Goal: Task Accomplishment & Management: Manage account settings

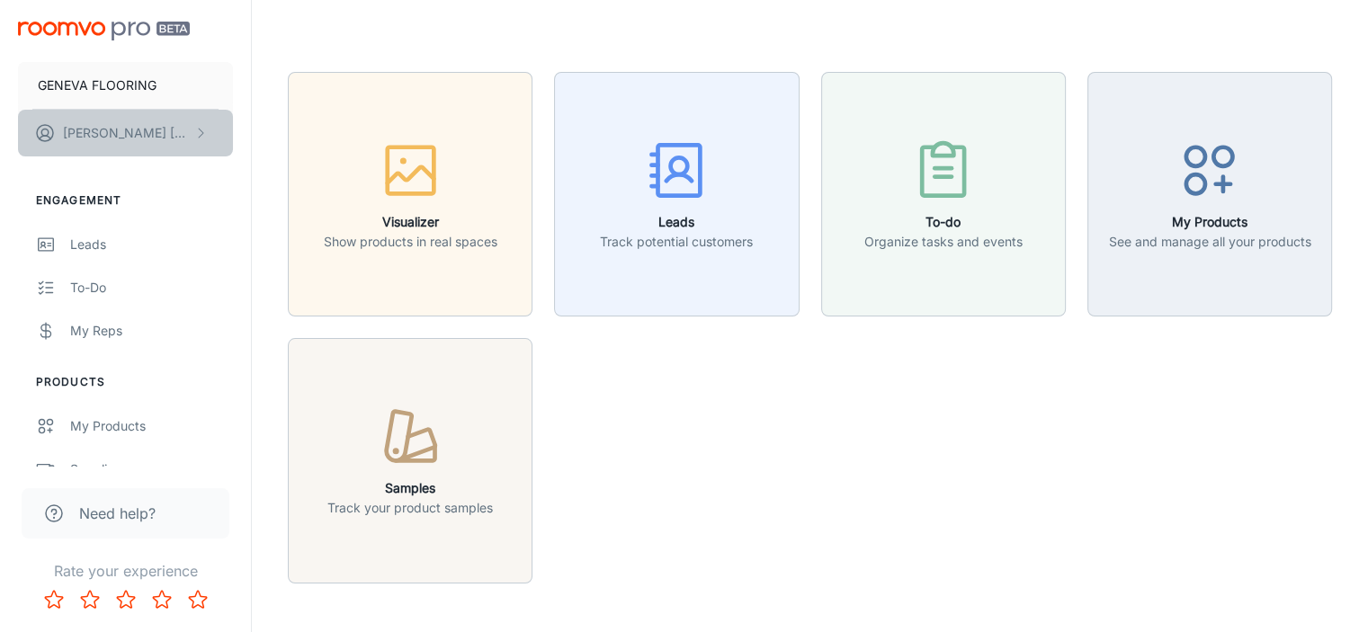
click at [174, 130] on button "[PERSON_NAME]" at bounding box center [125, 133] width 215 height 47
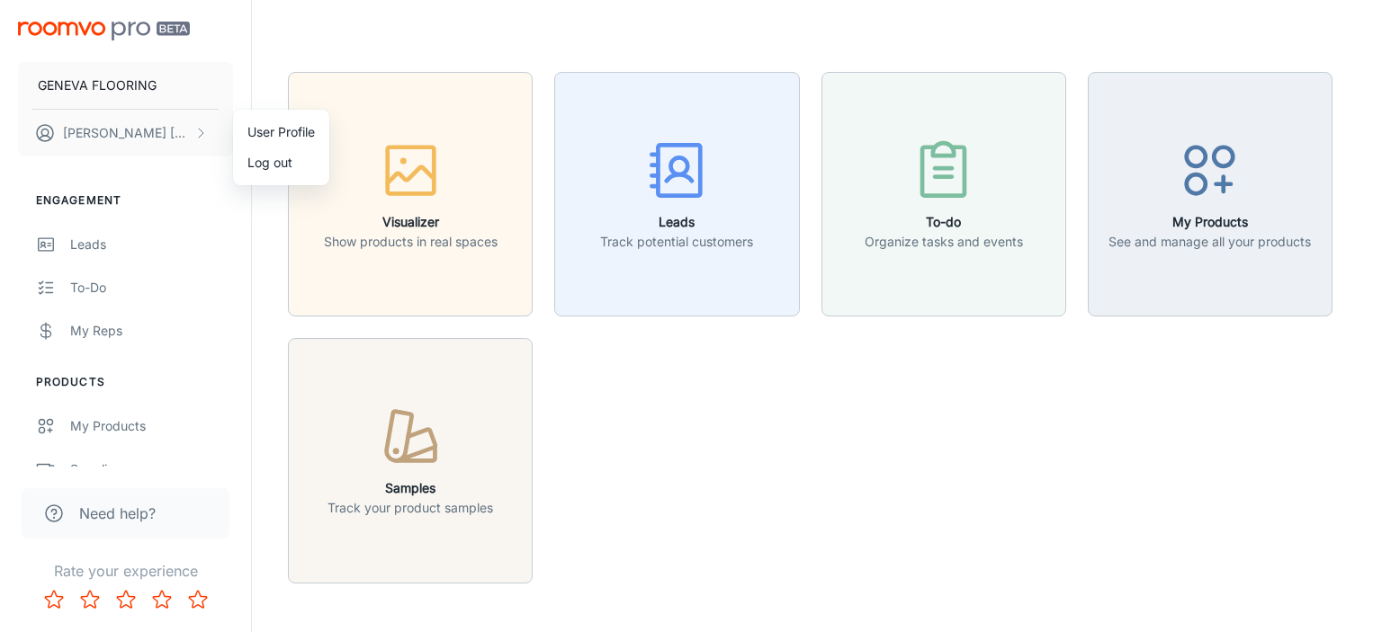
click at [114, 28] on div at bounding box center [691, 316] width 1382 height 632
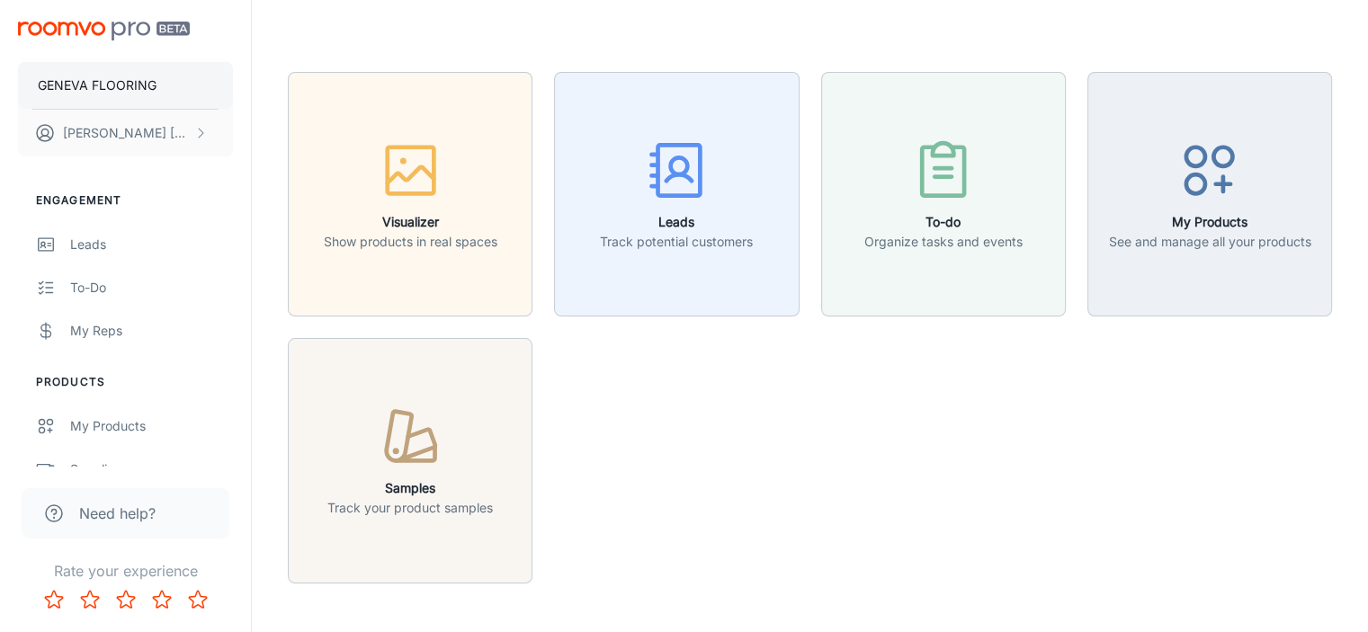
click at [124, 85] on p "GENEVA FLOORING" at bounding box center [97, 86] width 119 height 20
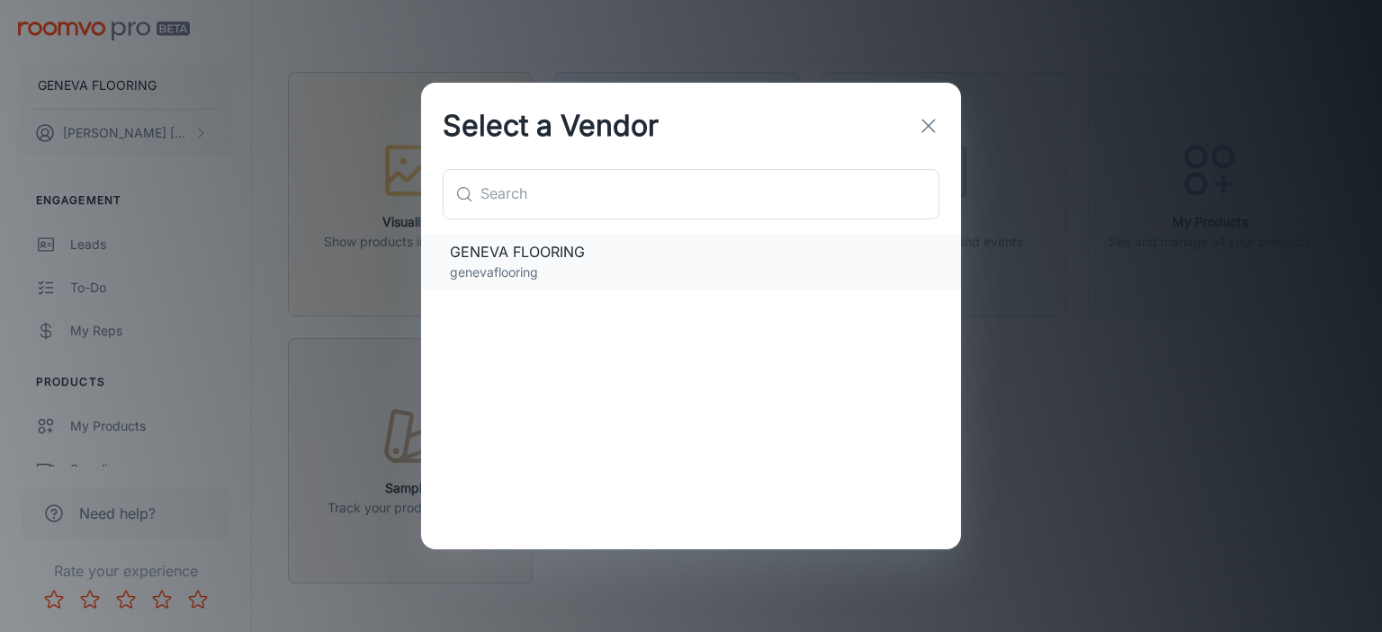
click at [507, 258] on span "GENEVA FLOORING" at bounding box center [691, 252] width 482 height 22
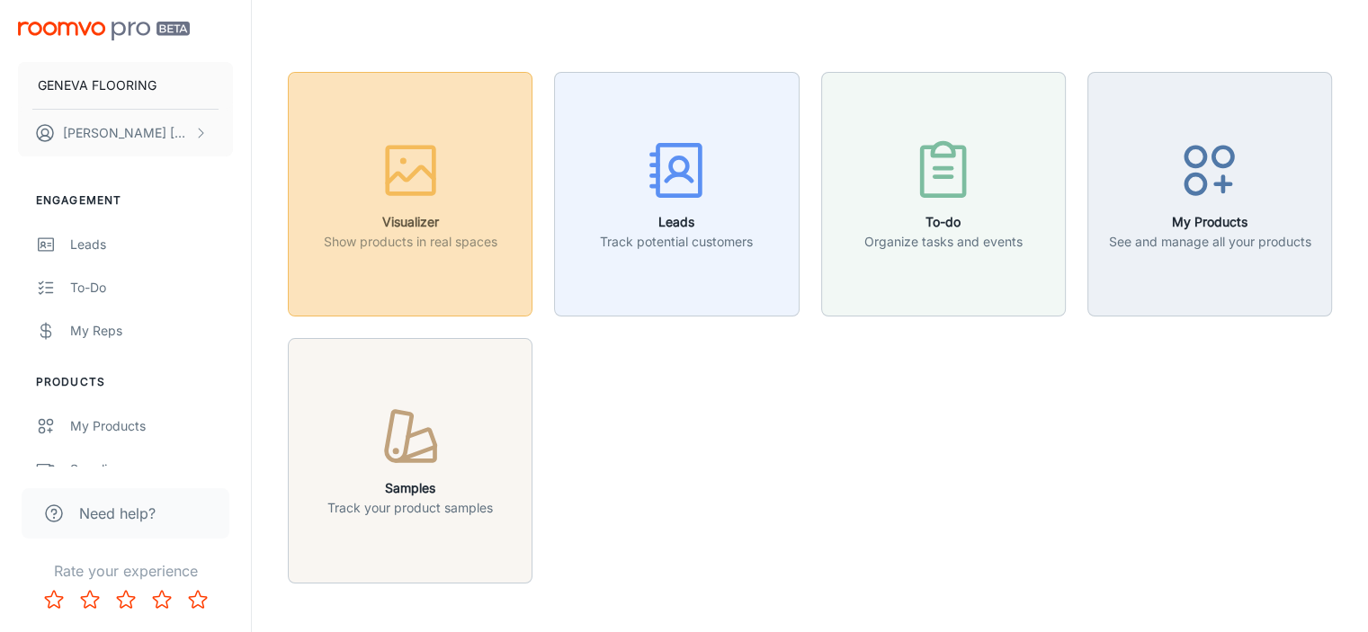
click at [418, 238] on p "Show products in real spaces" at bounding box center [411, 242] width 174 height 20
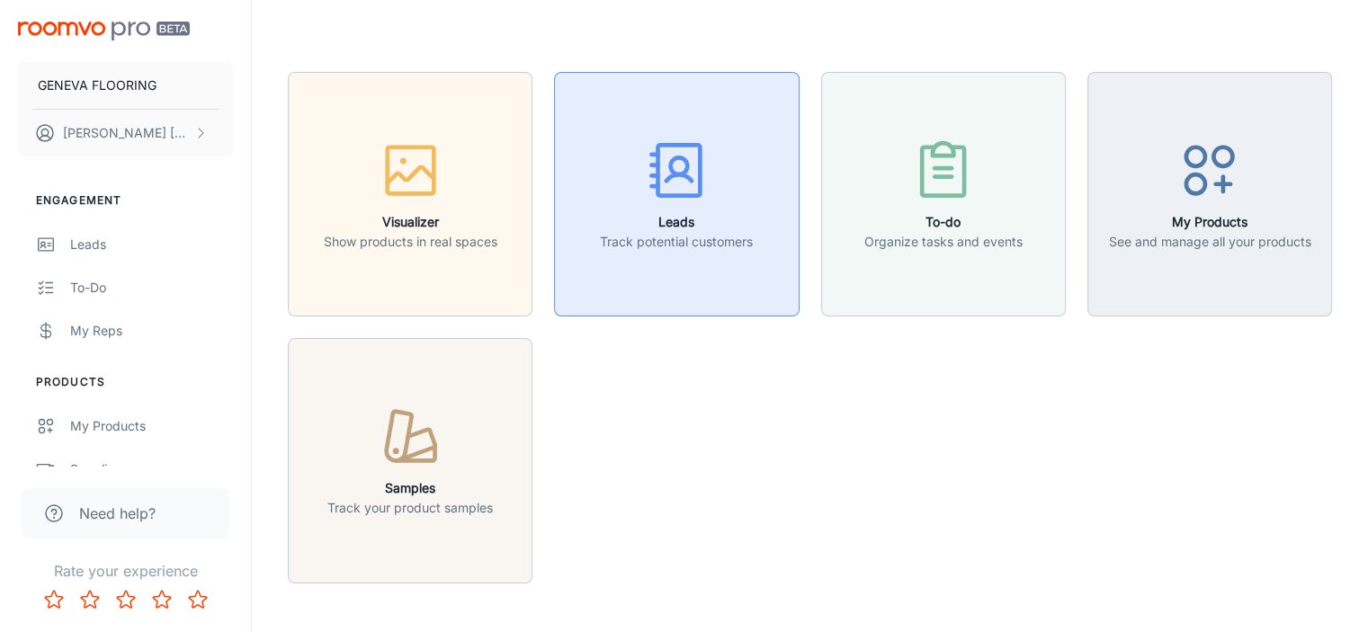
click at [666, 245] on p "Track potential customers" at bounding box center [676, 242] width 153 height 20
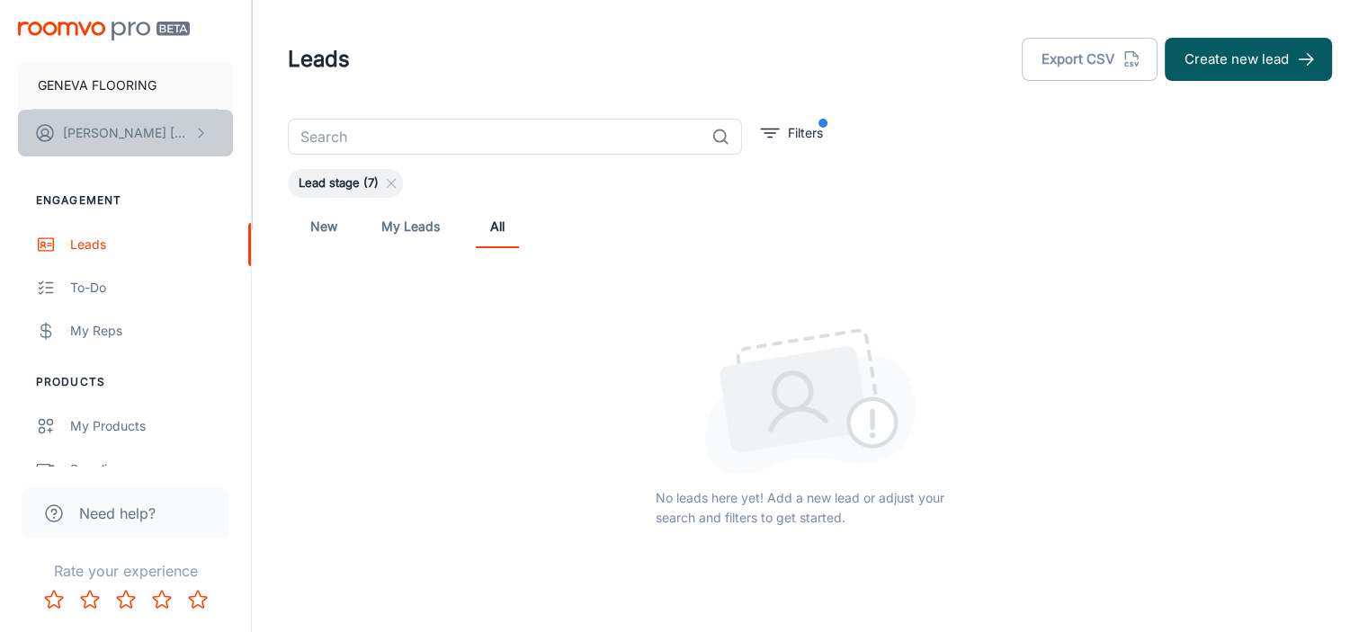
click at [79, 132] on p "[PERSON_NAME]" at bounding box center [126, 133] width 127 height 20
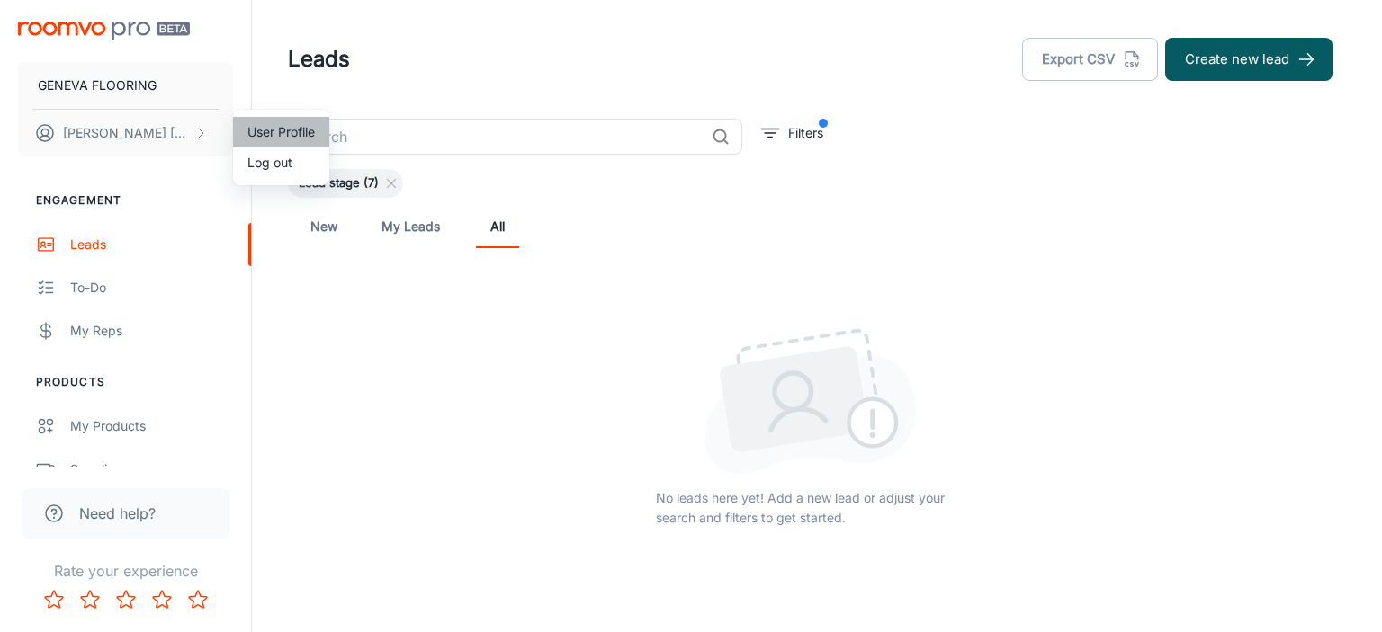
click at [293, 129] on li "User Profile" at bounding box center [281, 132] width 96 height 31
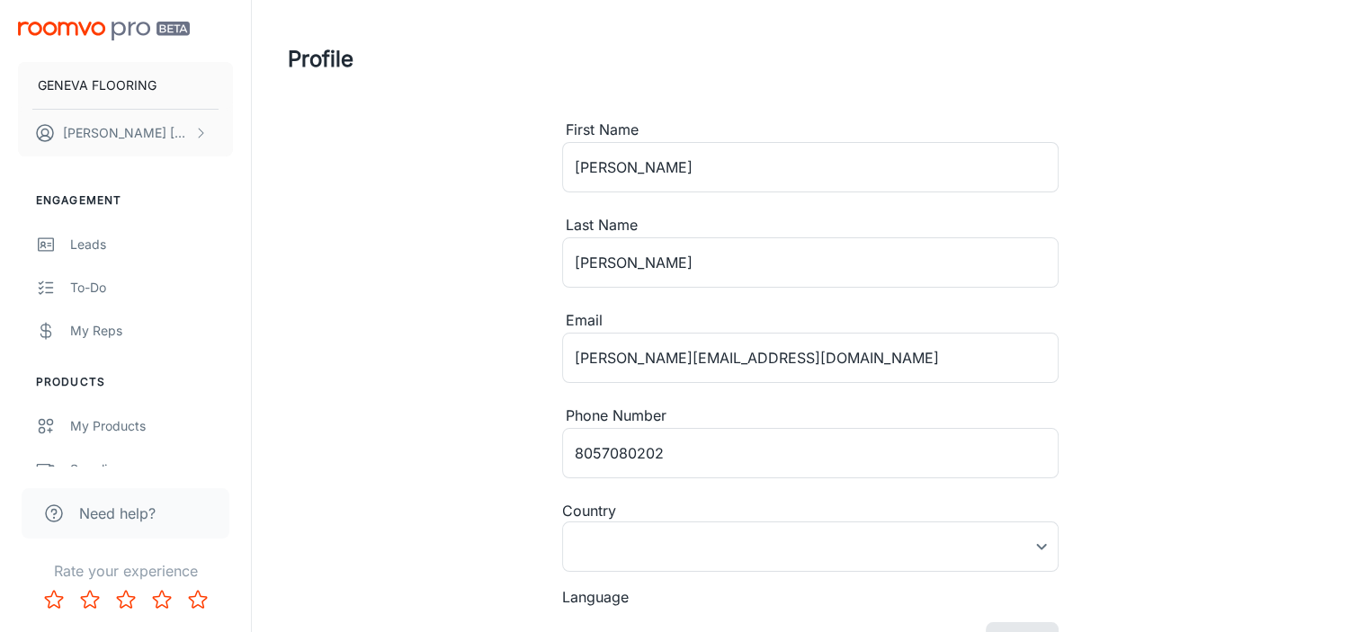
type input "[GEOGRAPHIC_DATA]"
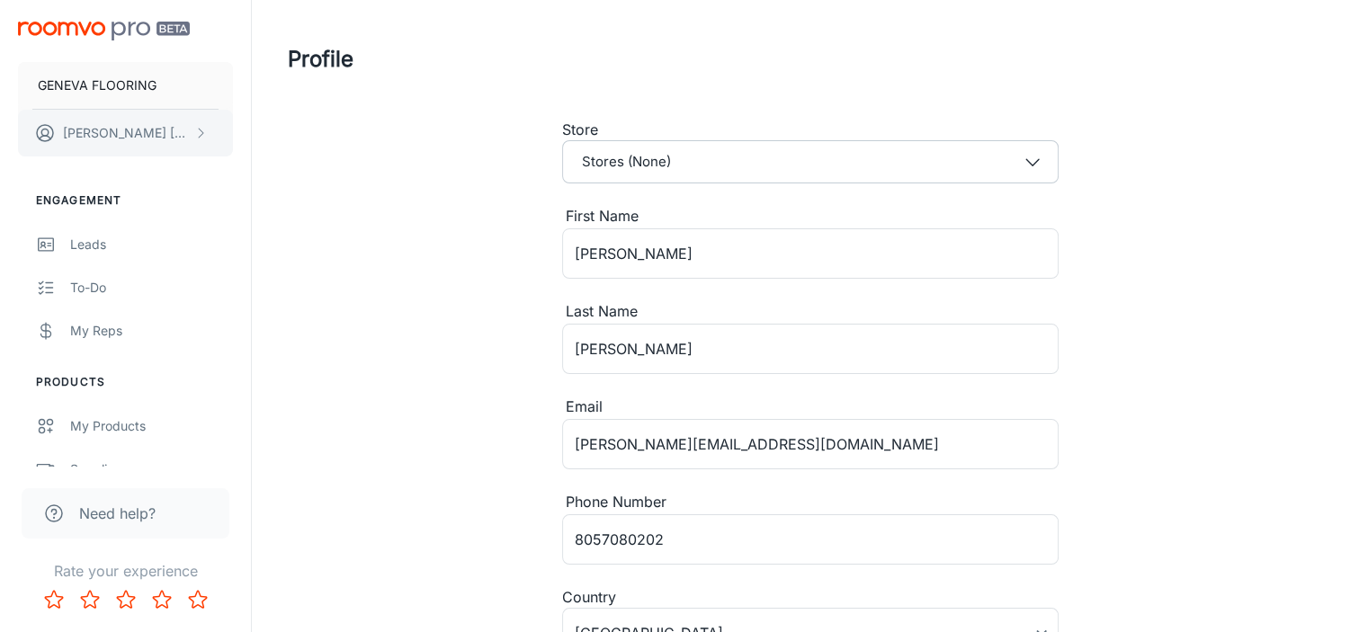
drag, startPoint x: 76, startPoint y: 140, endPoint x: 90, endPoint y: 154, distance: 19.1
click at [90, 154] on button "[PERSON_NAME]" at bounding box center [125, 133] width 215 height 47
click at [107, 80] on div at bounding box center [691, 316] width 1382 height 632
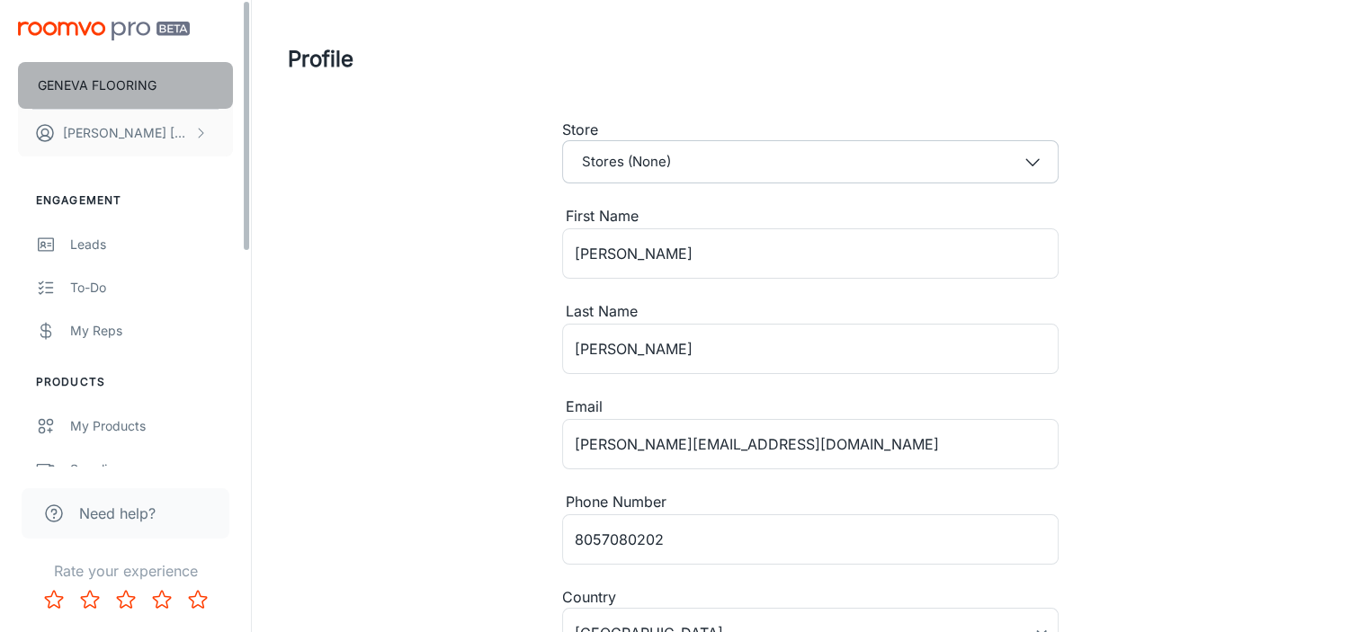
click at [107, 82] on p "GENEVA FLOORING" at bounding box center [97, 86] width 119 height 20
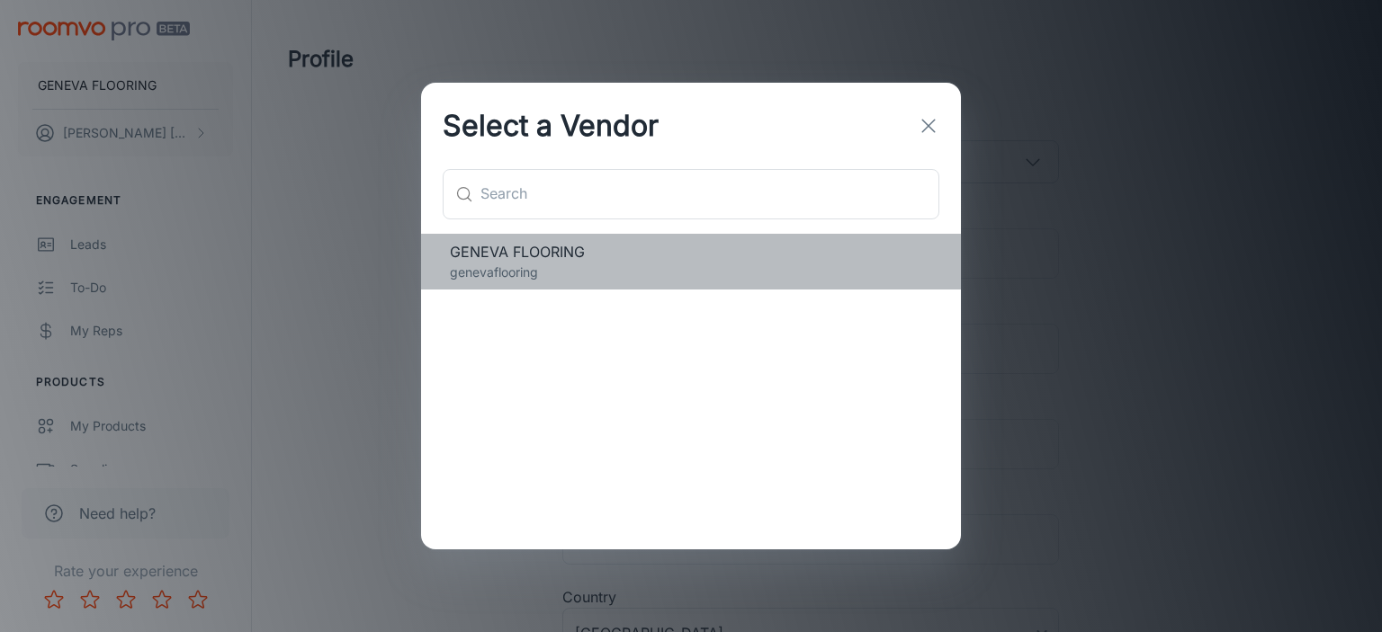
click at [515, 256] on span "GENEVA FLOORING" at bounding box center [691, 252] width 482 height 22
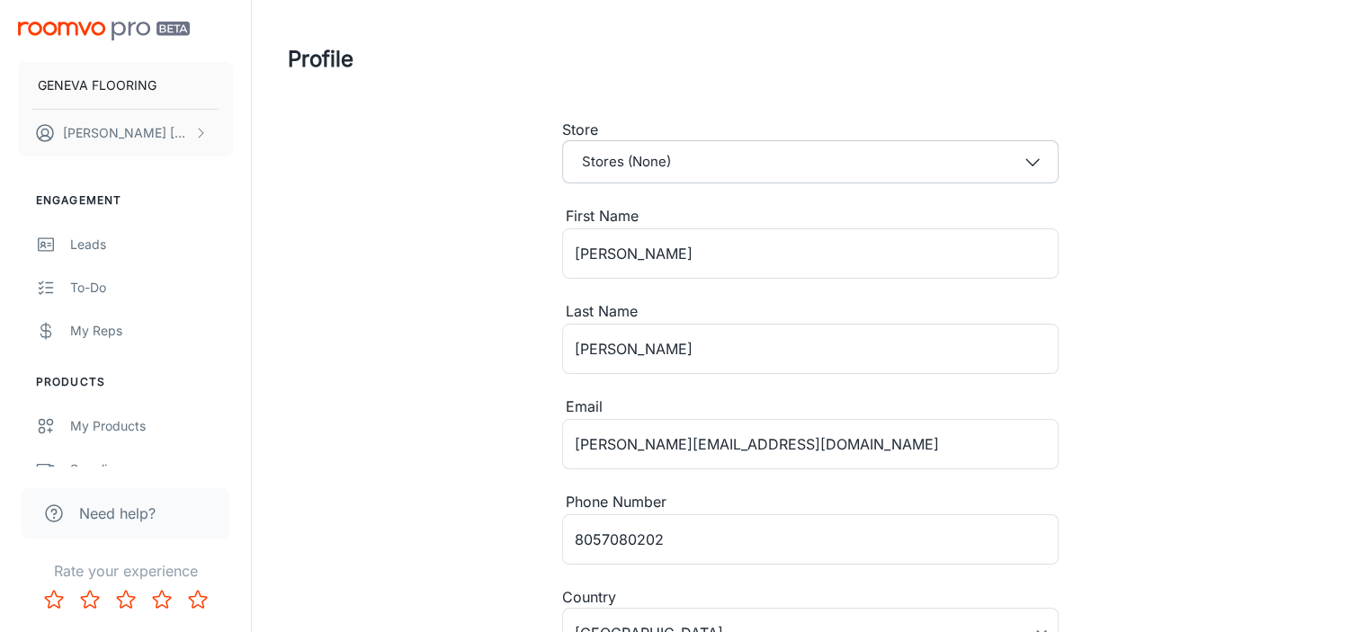
click at [59, 36] on img "scrollable content" at bounding box center [104, 31] width 172 height 19
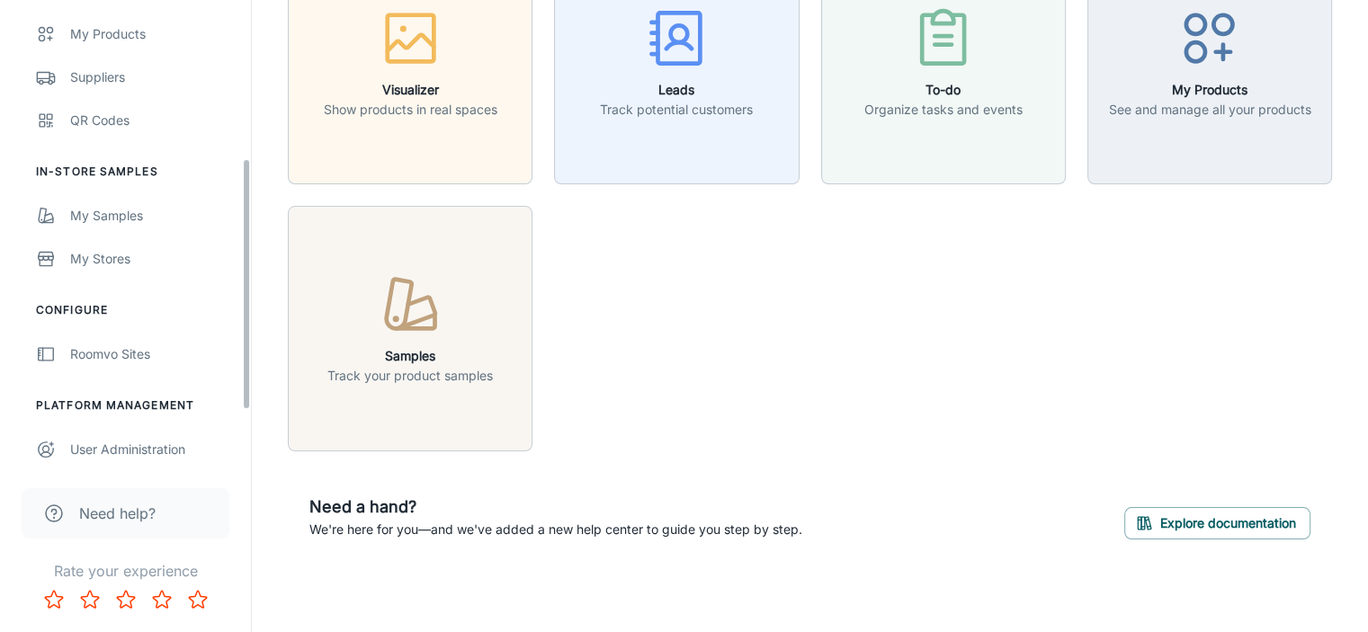
scroll to position [396, 0]
click at [148, 446] on div "User Administration" at bounding box center [151, 446] width 163 height 20
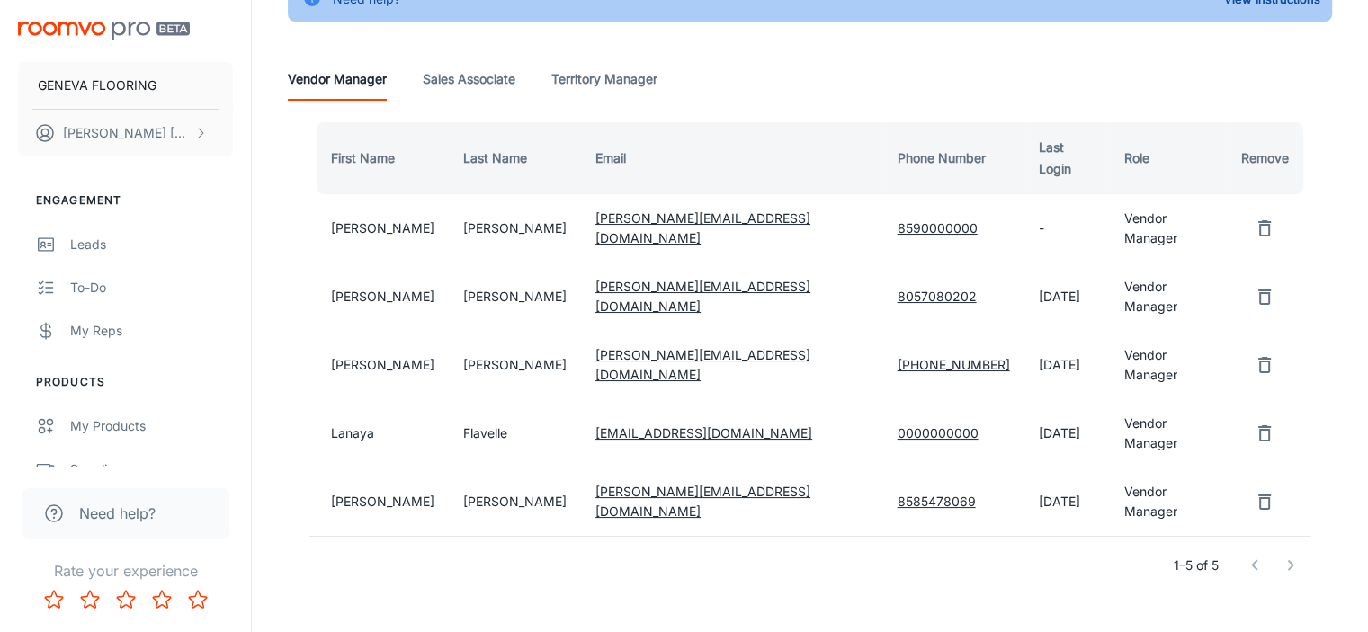
scroll to position [158, 0]
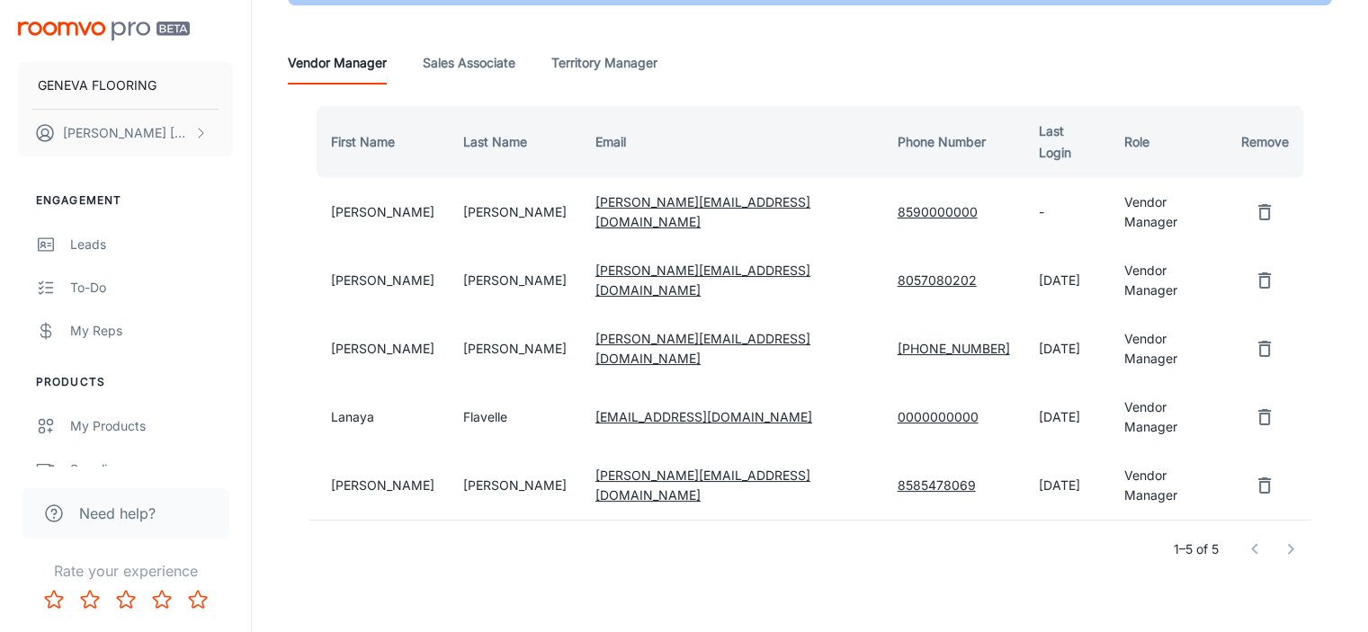
click at [1289, 532] on div at bounding box center [1273, 550] width 72 height 36
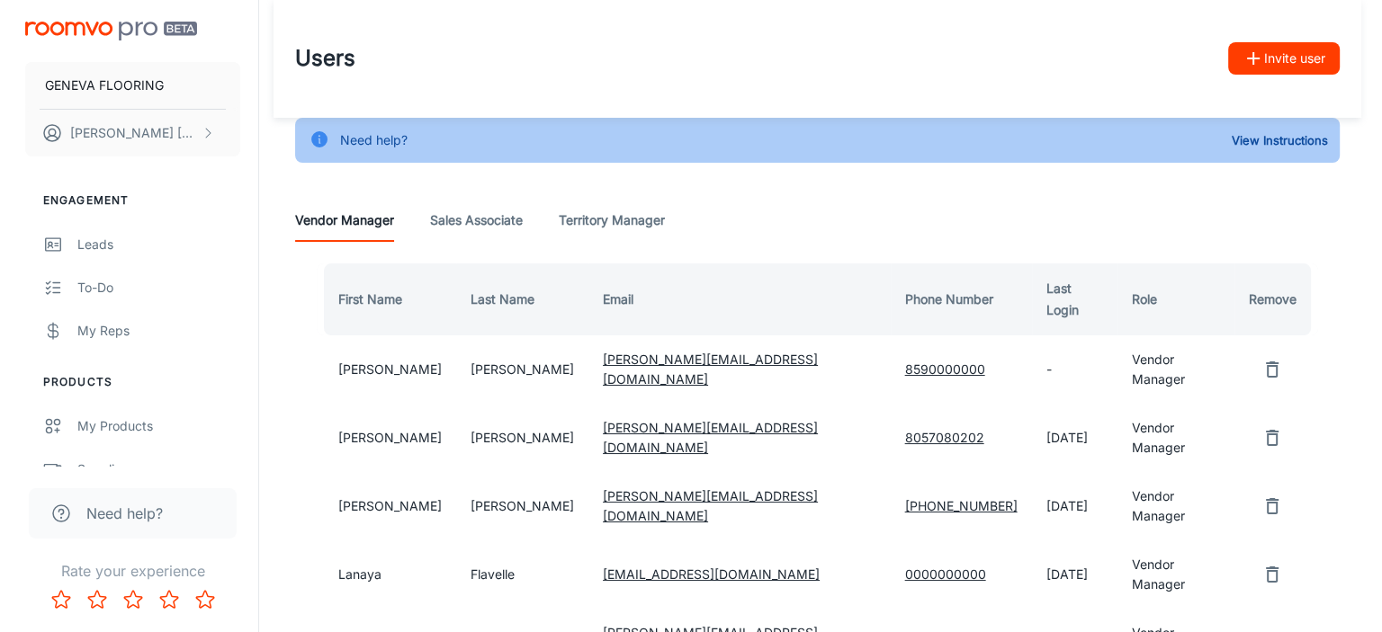
scroll to position [0, 0]
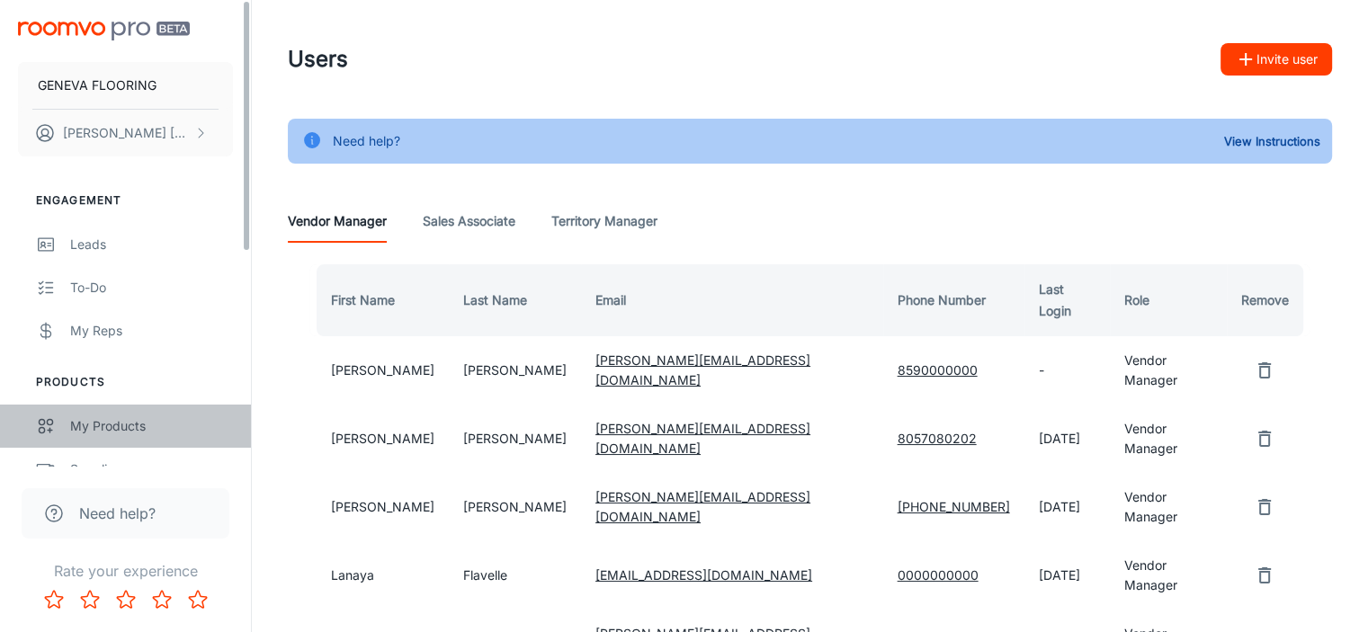
click at [148, 429] on div "My Products" at bounding box center [151, 427] width 163 height 20
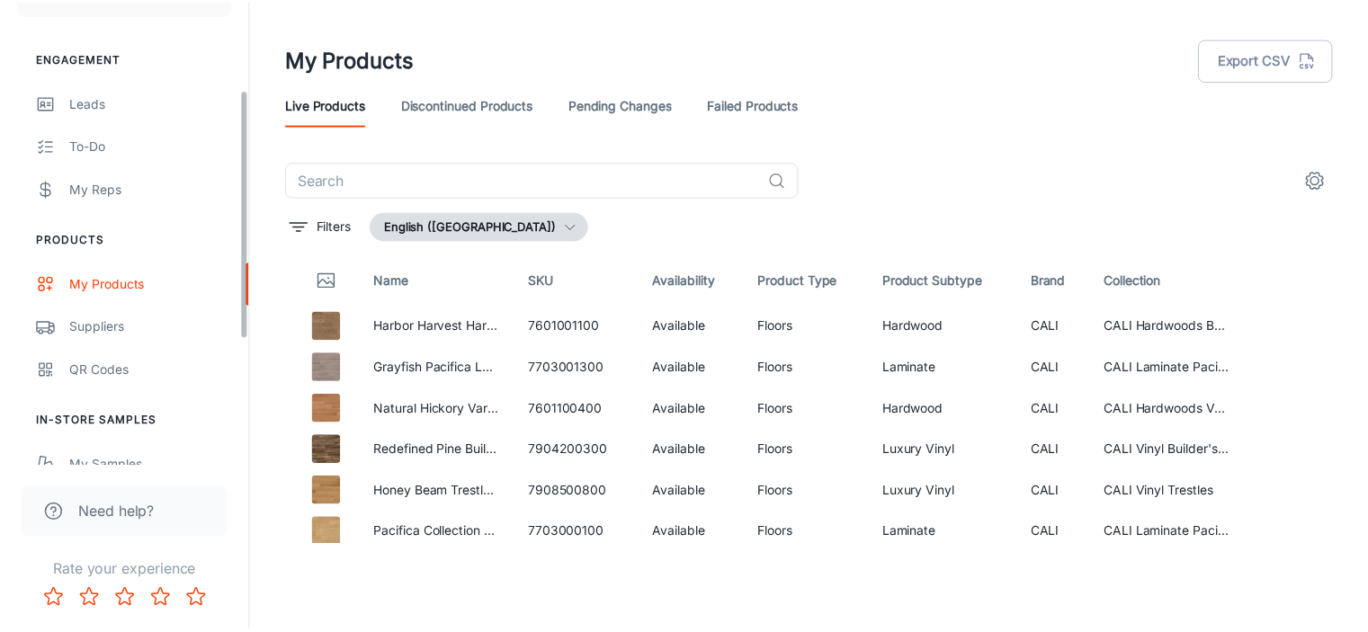
scroll to position [180, 0]
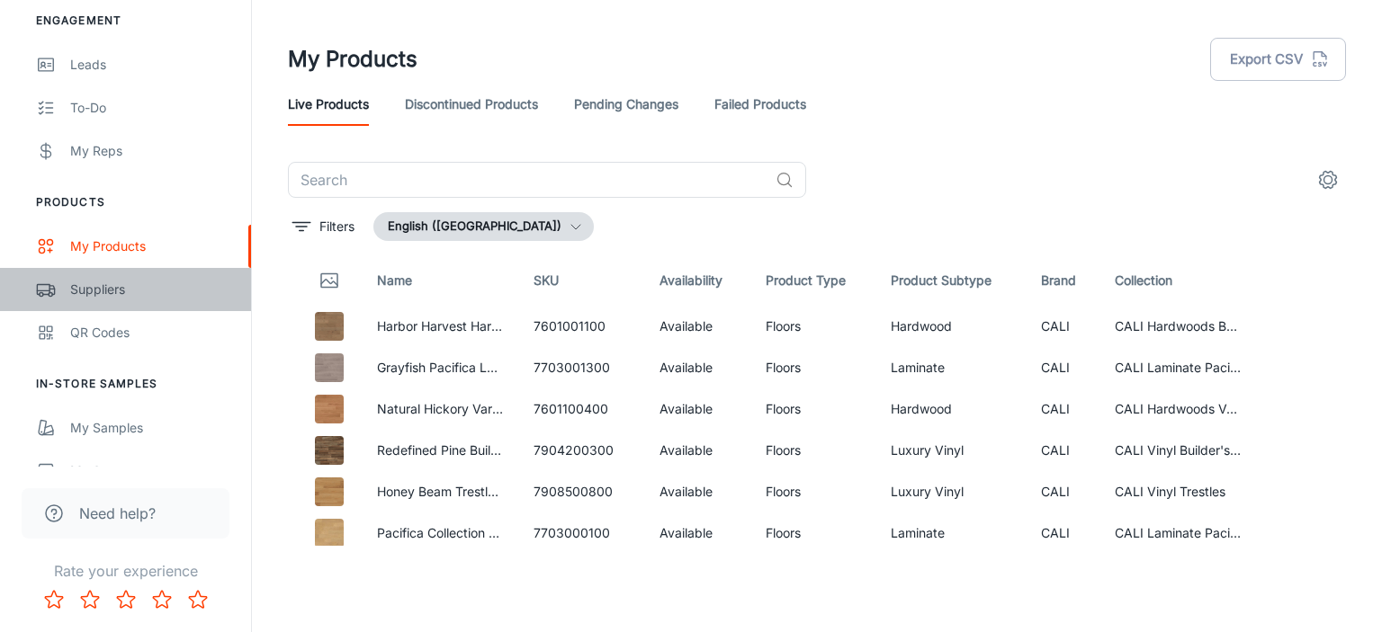
click at [115, 291] on div "Suppliers" at bounding box center [151, 290] width 163 height 20
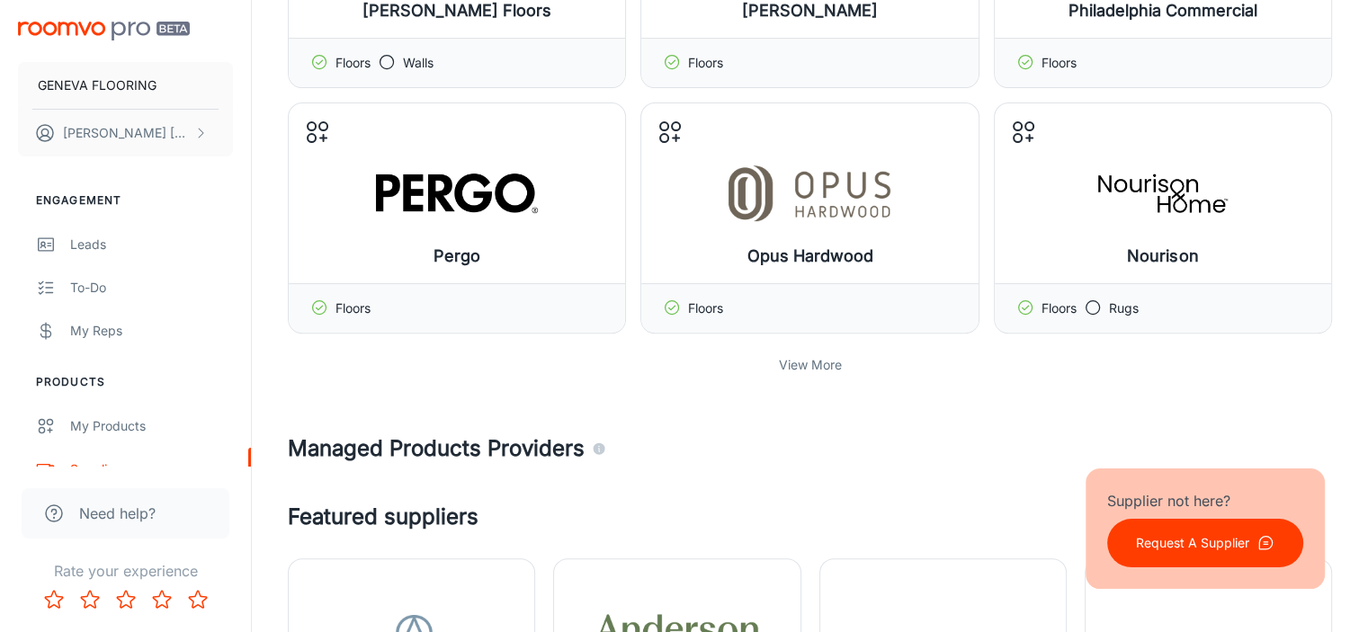
scroll to position [659, 0]
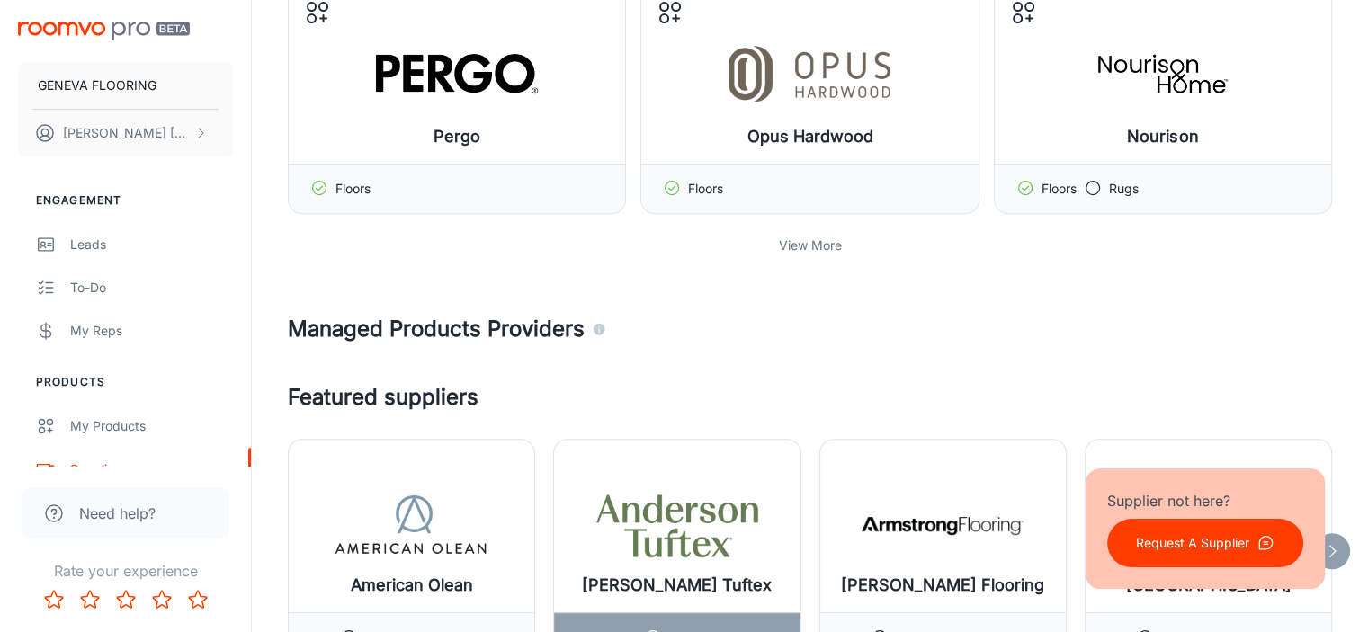
click at [812, 240] on p "View More" at bounding box center [810, 246] width 63 height 20
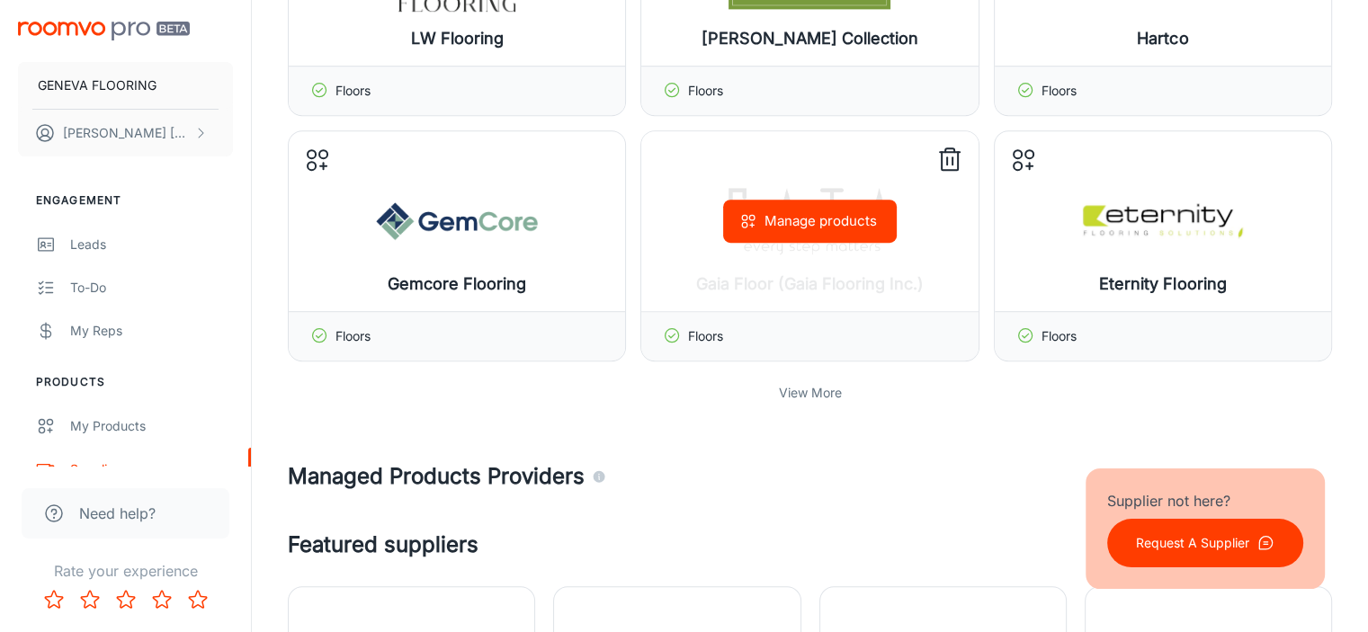
scroll to position [1260, 0]
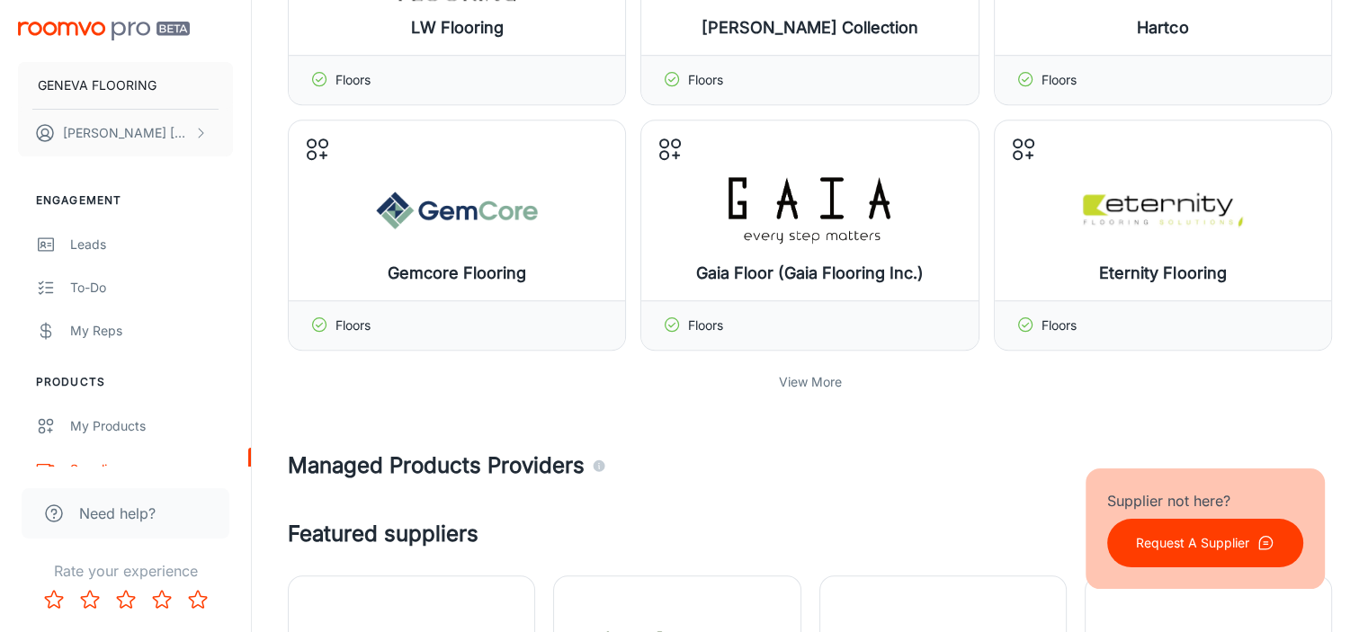
click at [821, 378] on p "View More" at bounding box center [810, 382] width 63 height 20
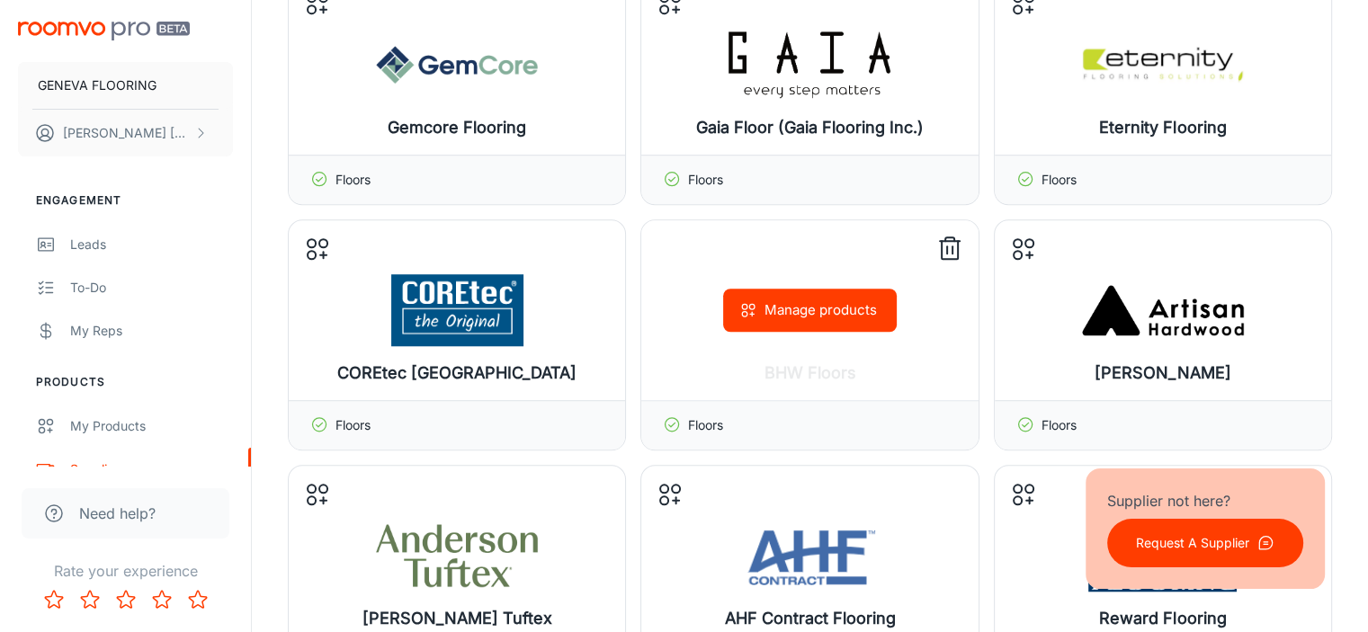
scroll to position [1440, 0]
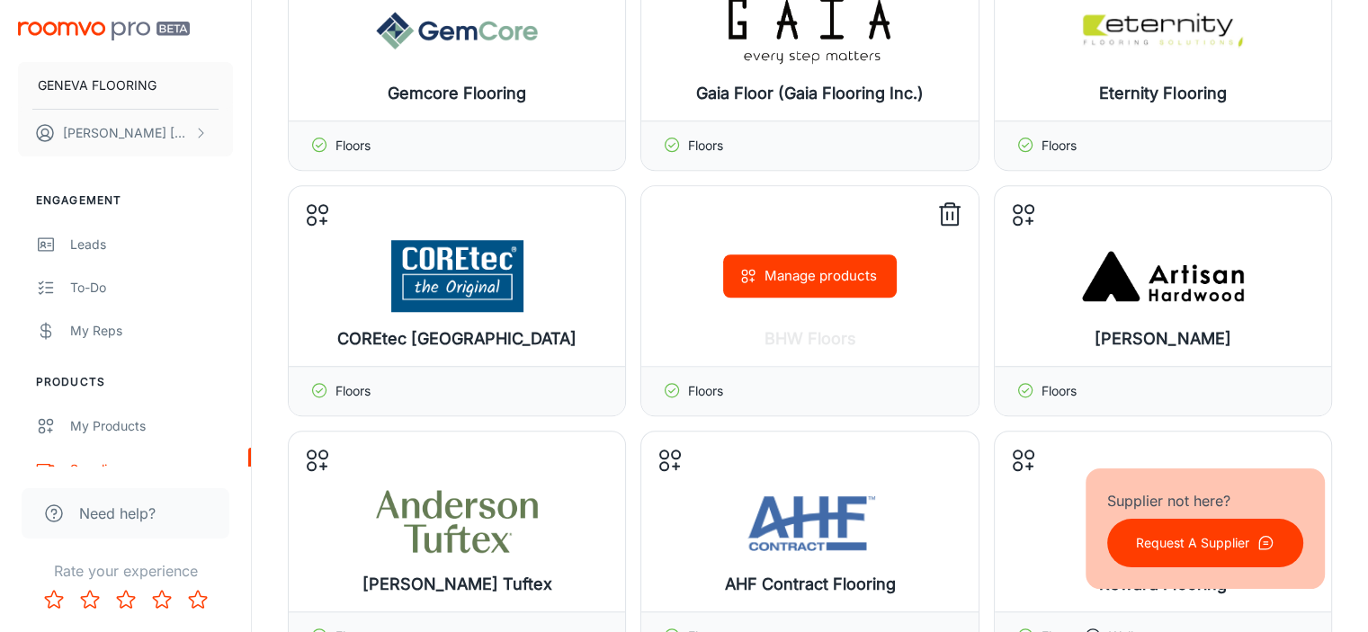
click at [953, 212] on line at bounding box center [953, 215] width 0 height 7
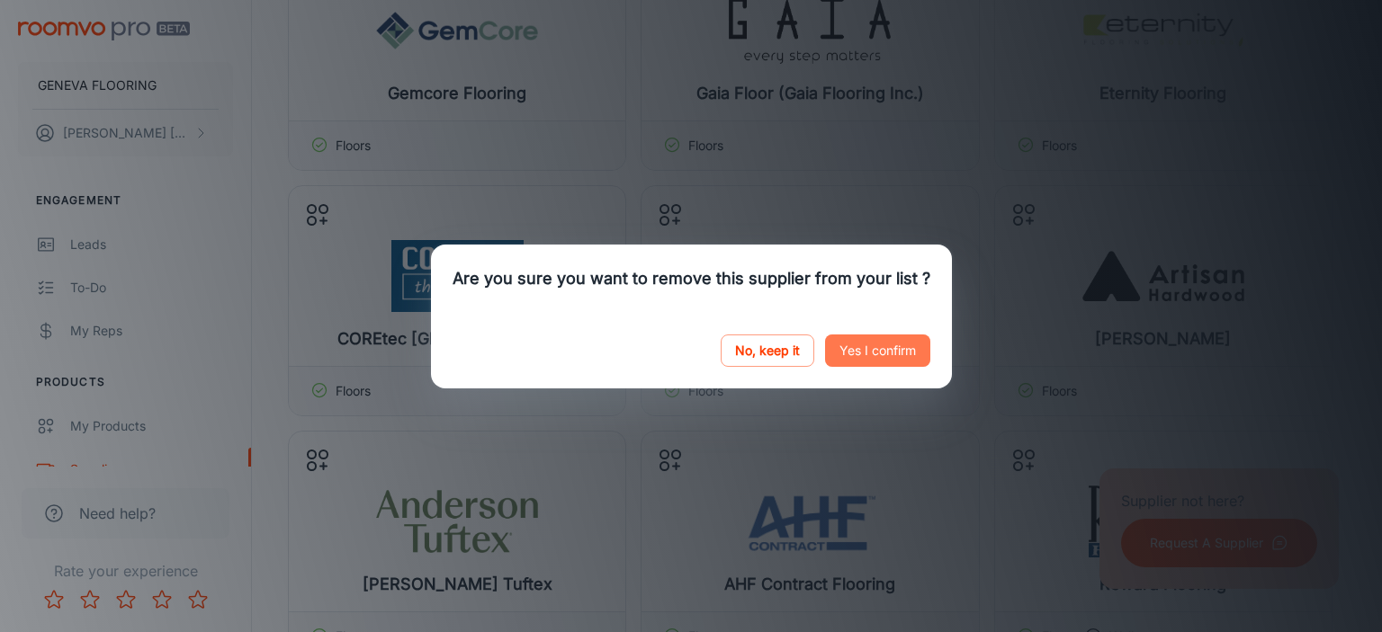
click at [854, 351] on button "Yes I confirm" at bounding box center [877, 351] width 105 height 32
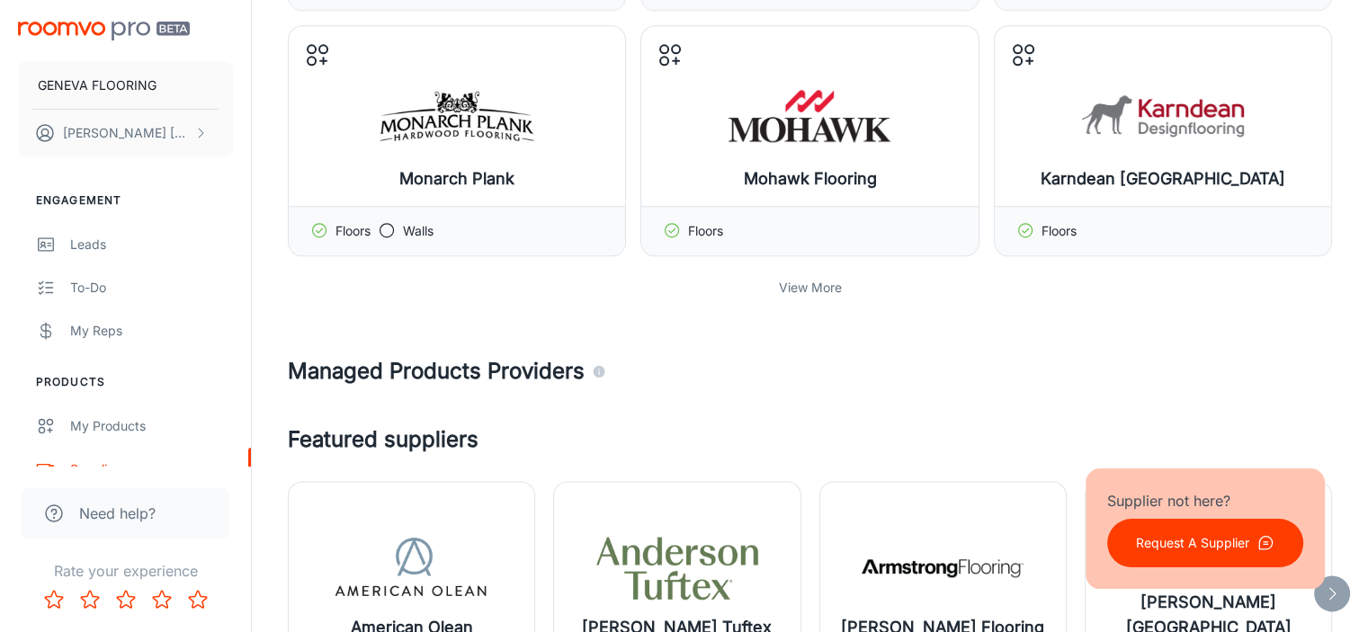
scroll to position [2099, 0]
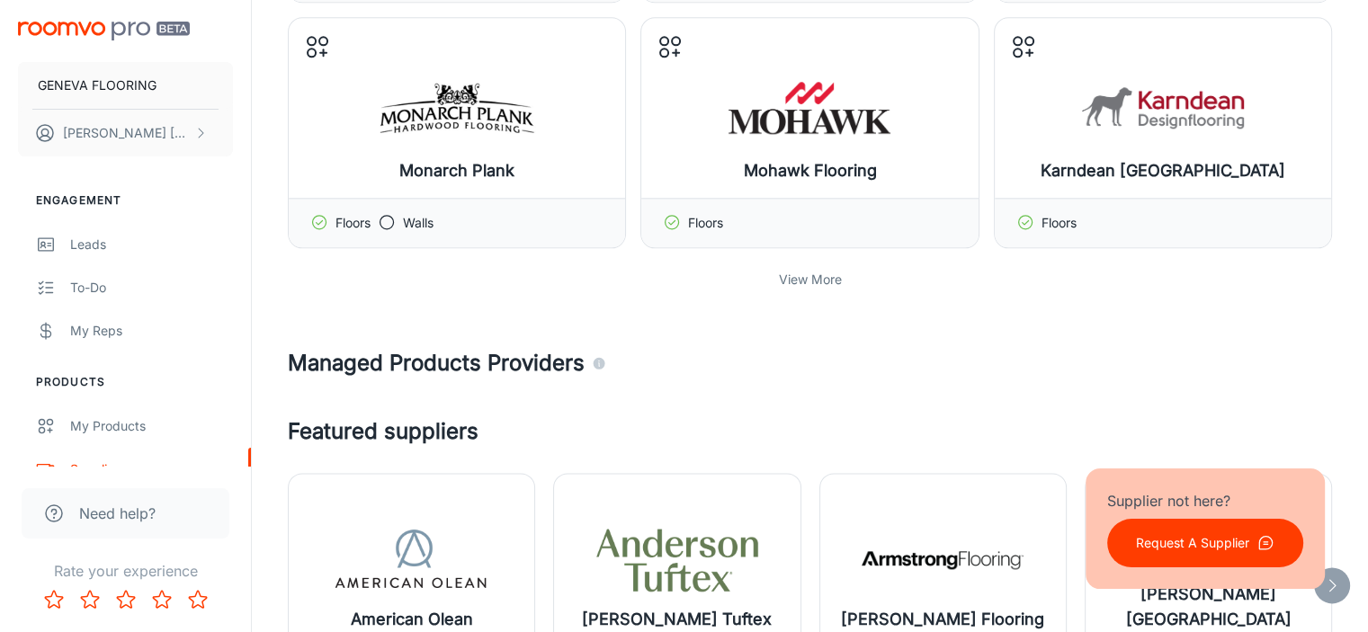
click at [813, 280] on p "View More" at bounding box center [810, 280] width 63 height 20
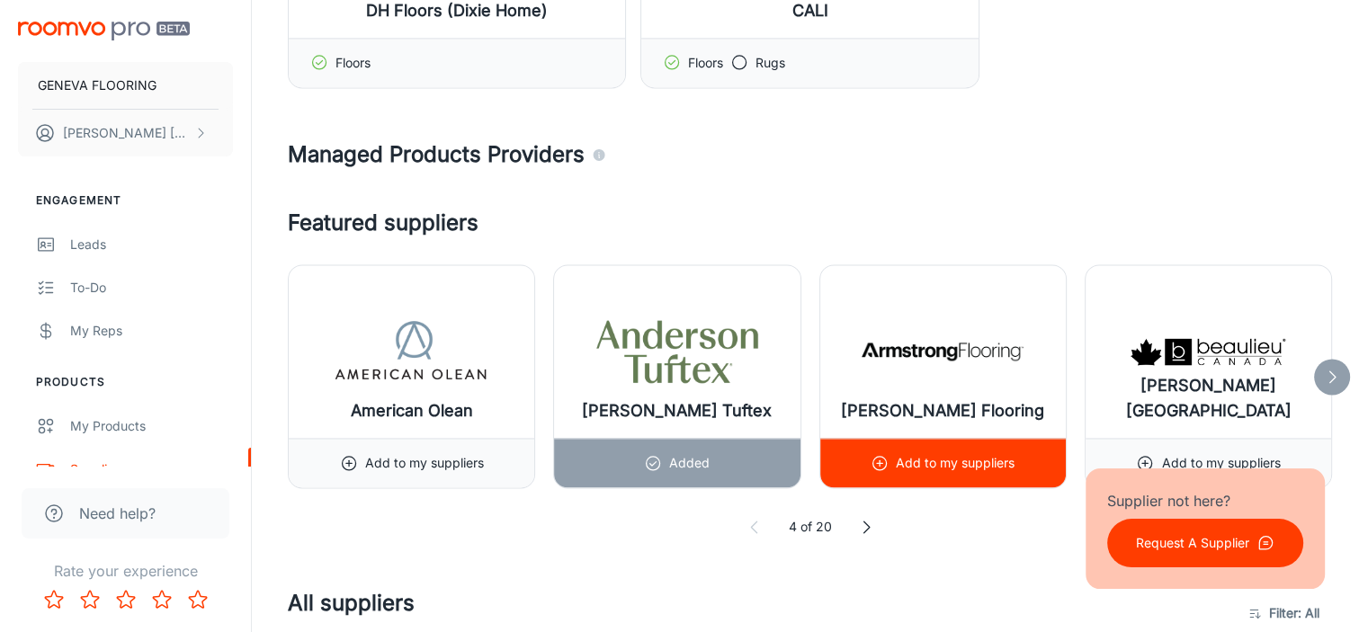
scroll to position [2758, 0]
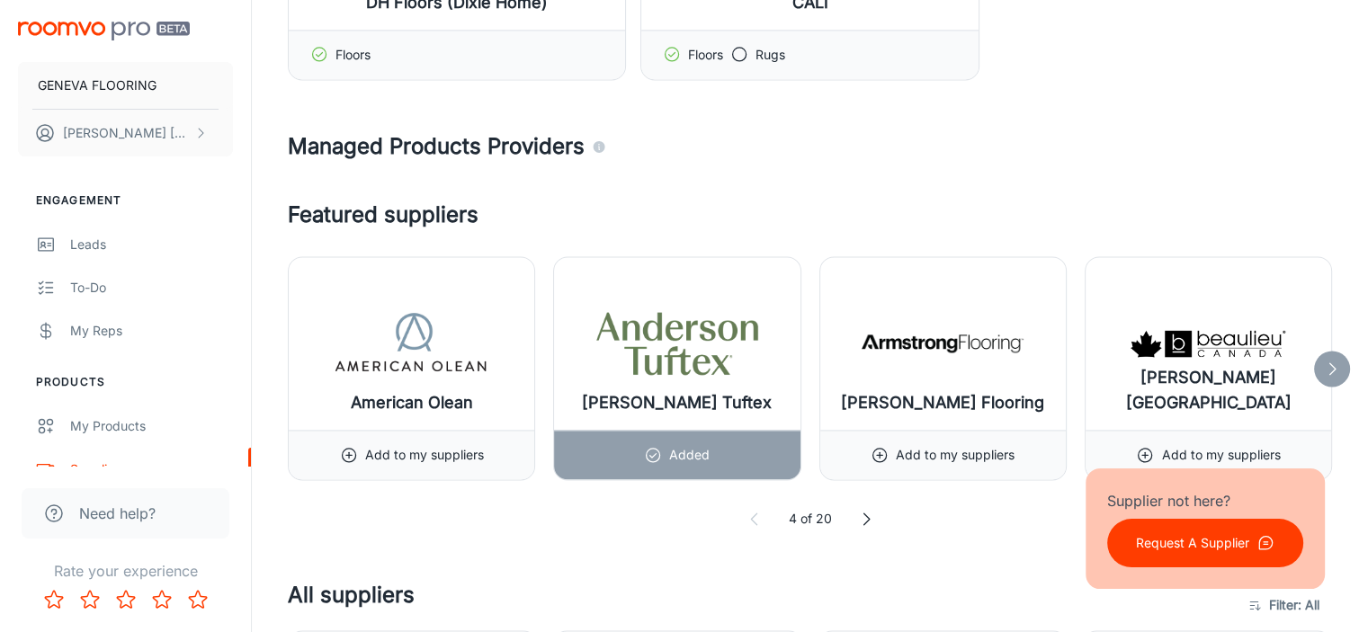
click at [868, 514] on icon at bounding box center [866, 519] width 18 height 18
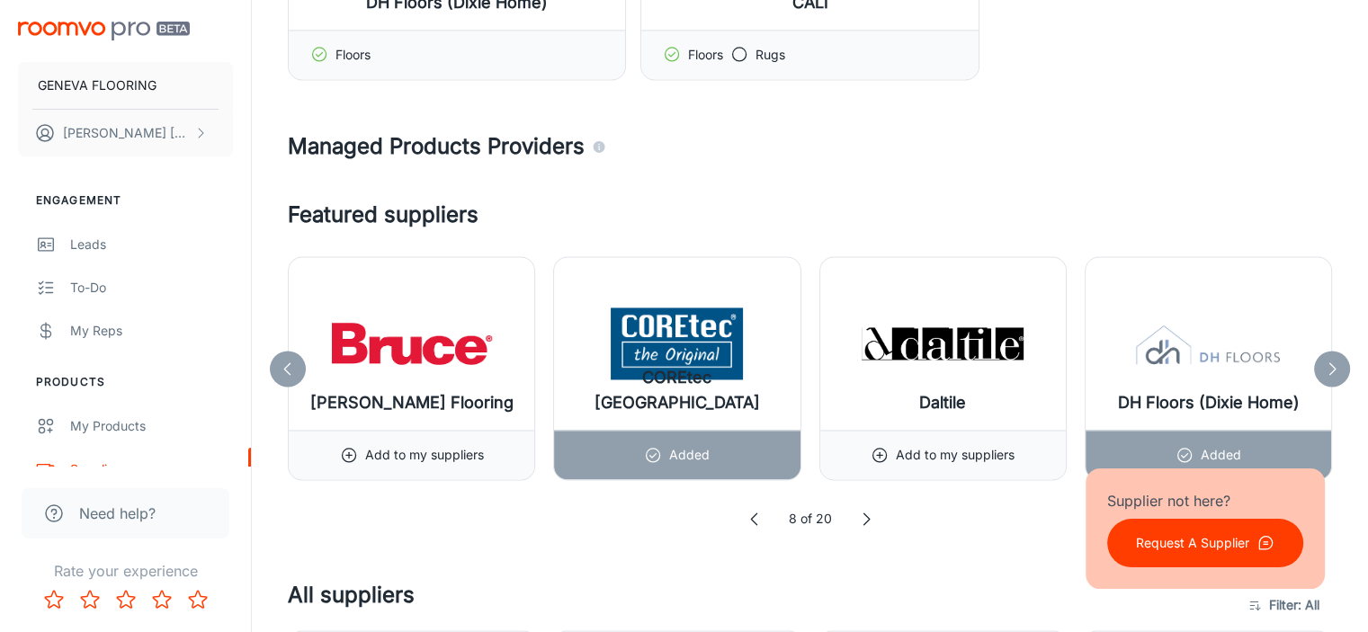
click at [864, 514] on icon at bounding box center [866, 519] width 18 height 18
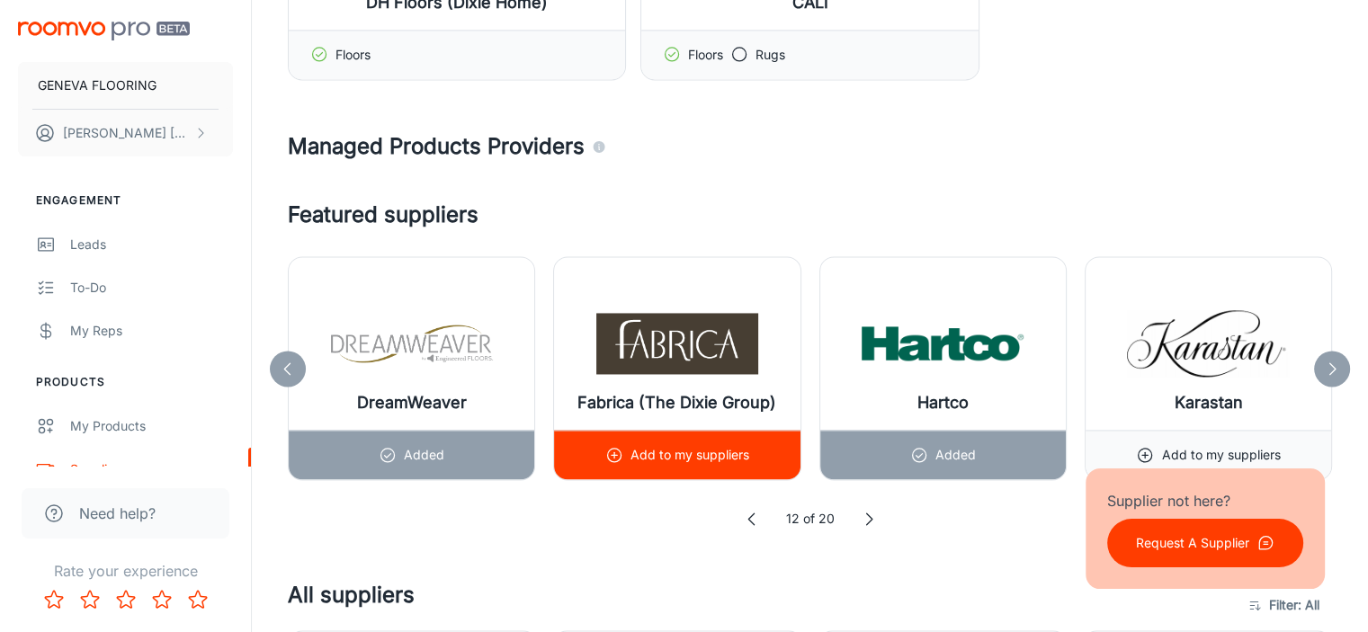
click at [680, 448] on p "Add to my suppliers" at bounding box center [690, 455] width 119 height 20
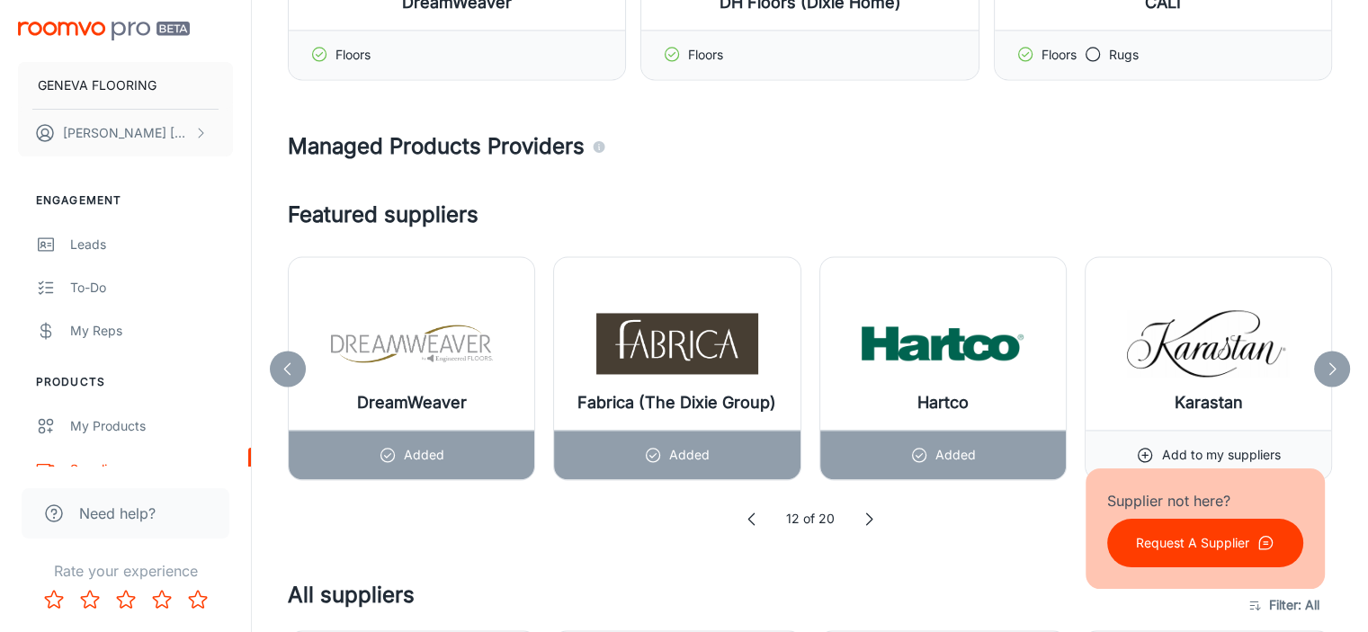
click at [867, 513] on icon at bounding box center [869, 519] width 18 height 18
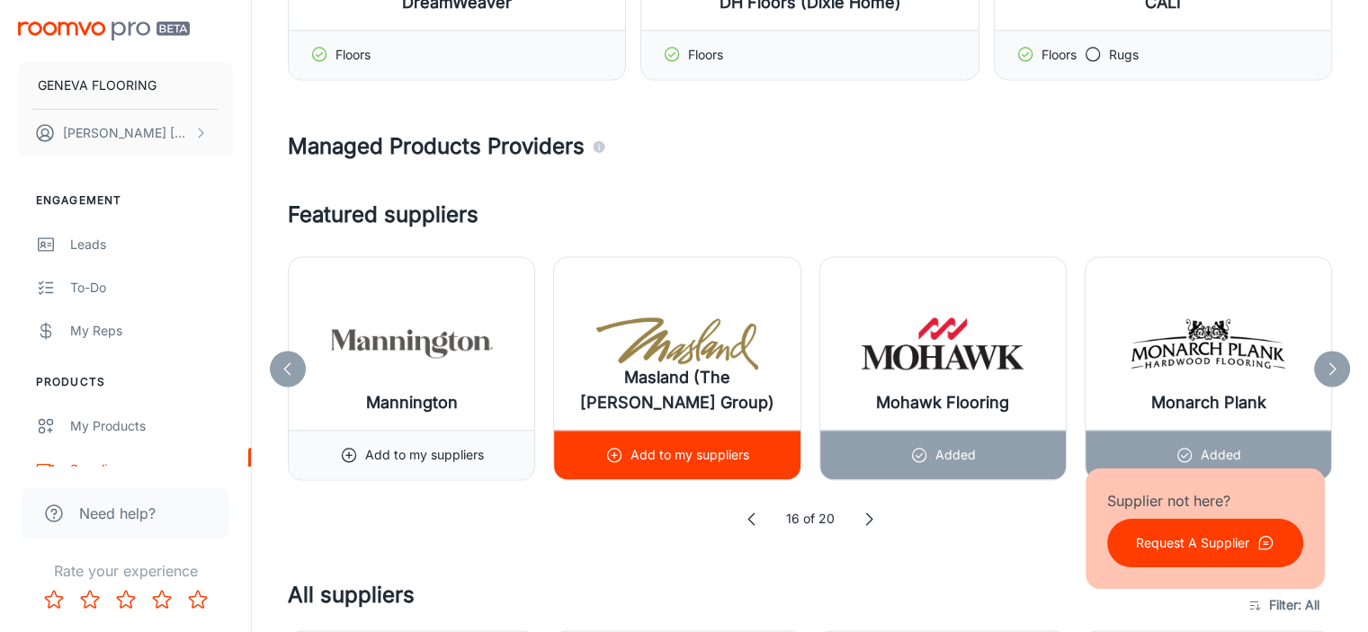
click at [680, 445] on p "Add to my suppliers" at bounding box center [690, 455] width 119 height 20
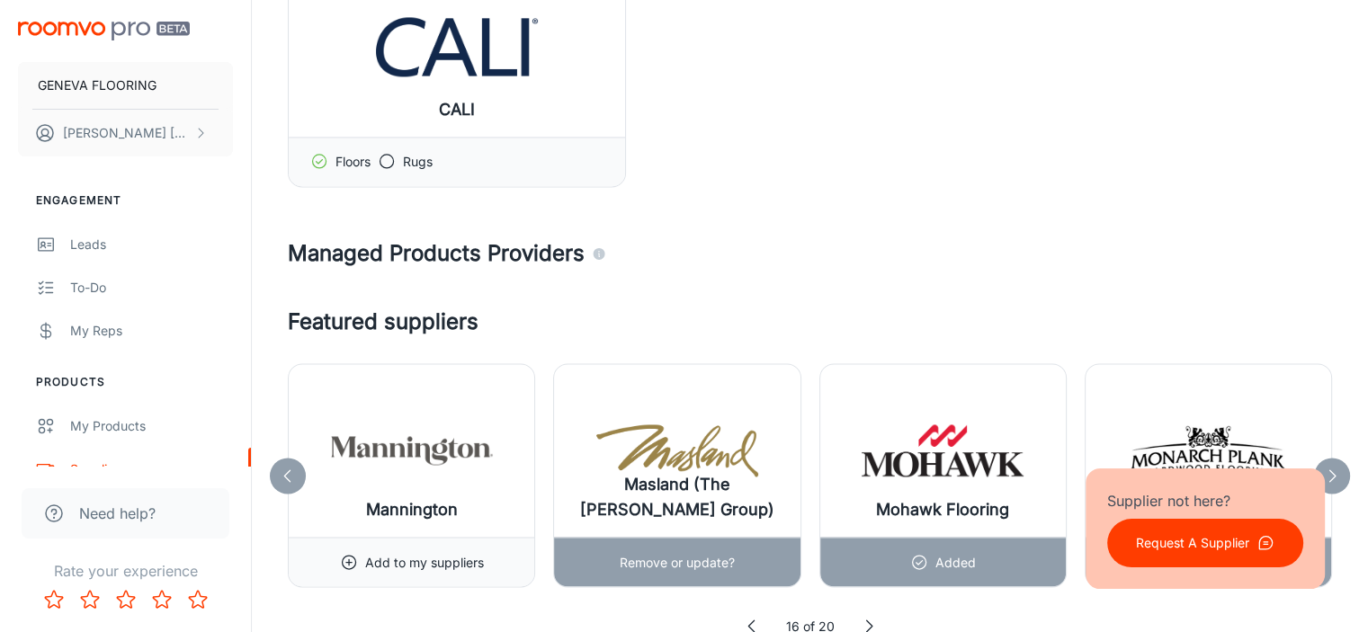
scroll to position [2999, 0]
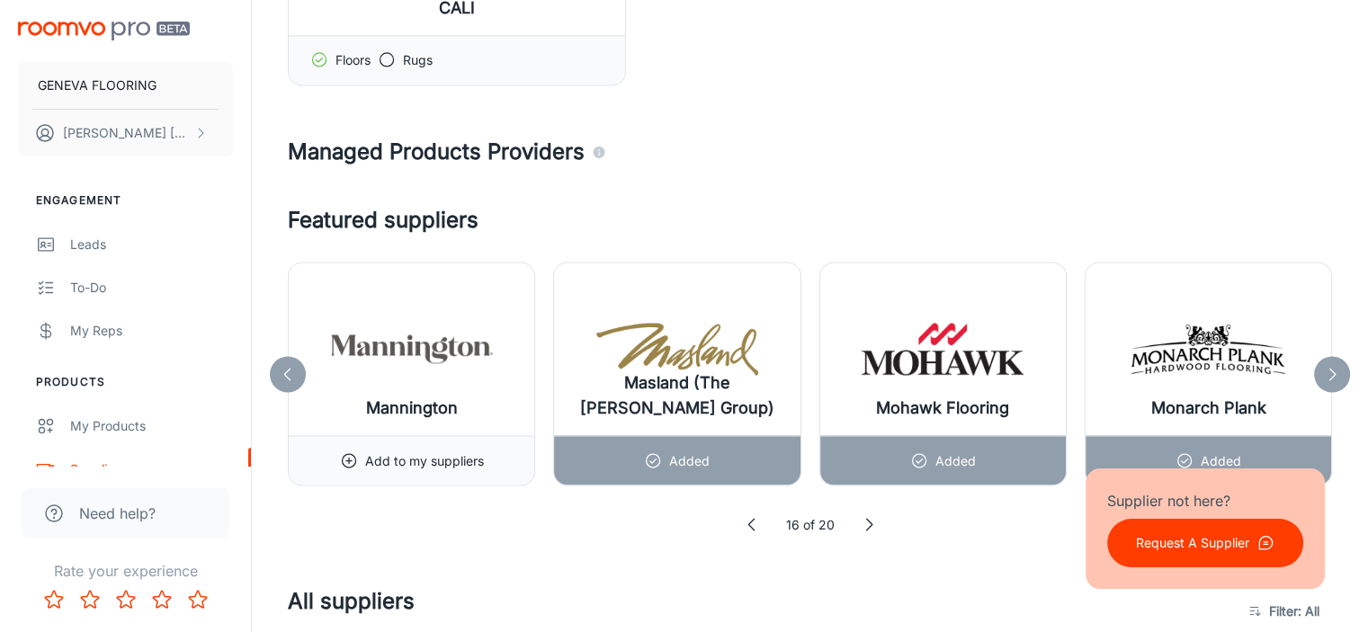
click at [868, 517] on icon at bounding box center [869, 525] width 18 height 18
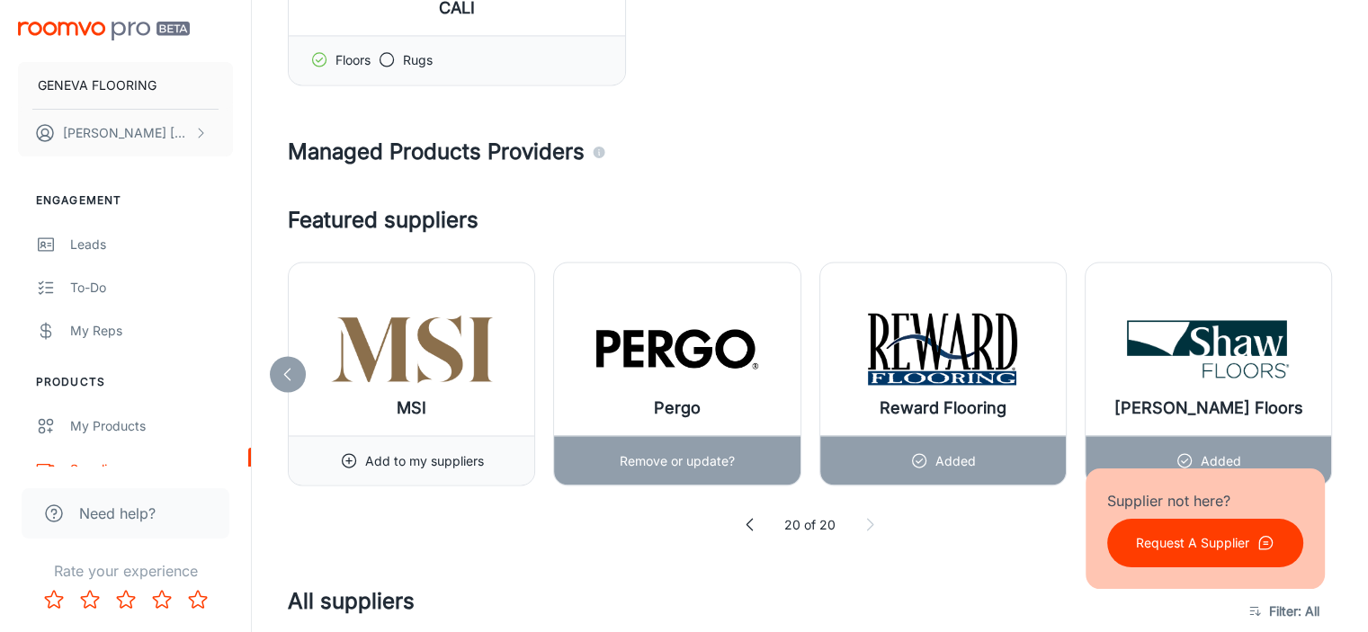
click at [665, 451] on p "Remove or update?" at bounding box center [677, 461] width 115 height 20
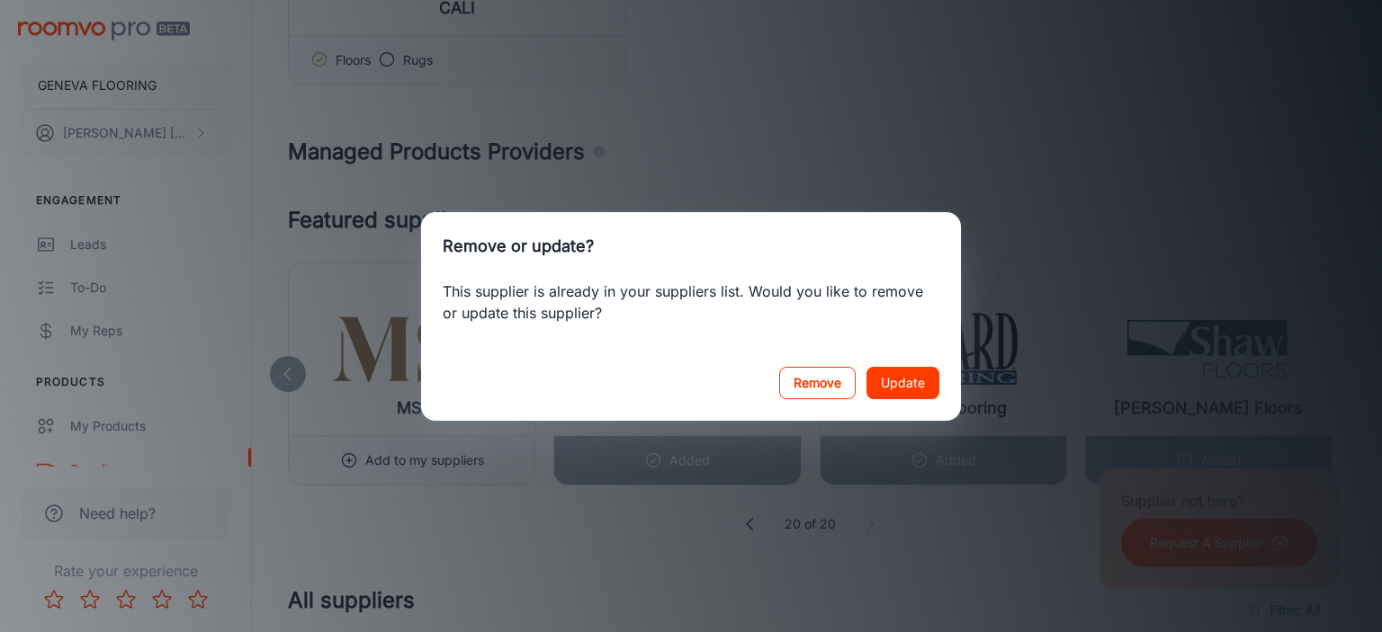
click at [814, 381] on button "Remove" at bounding box center [817, 383] width 76 height 32
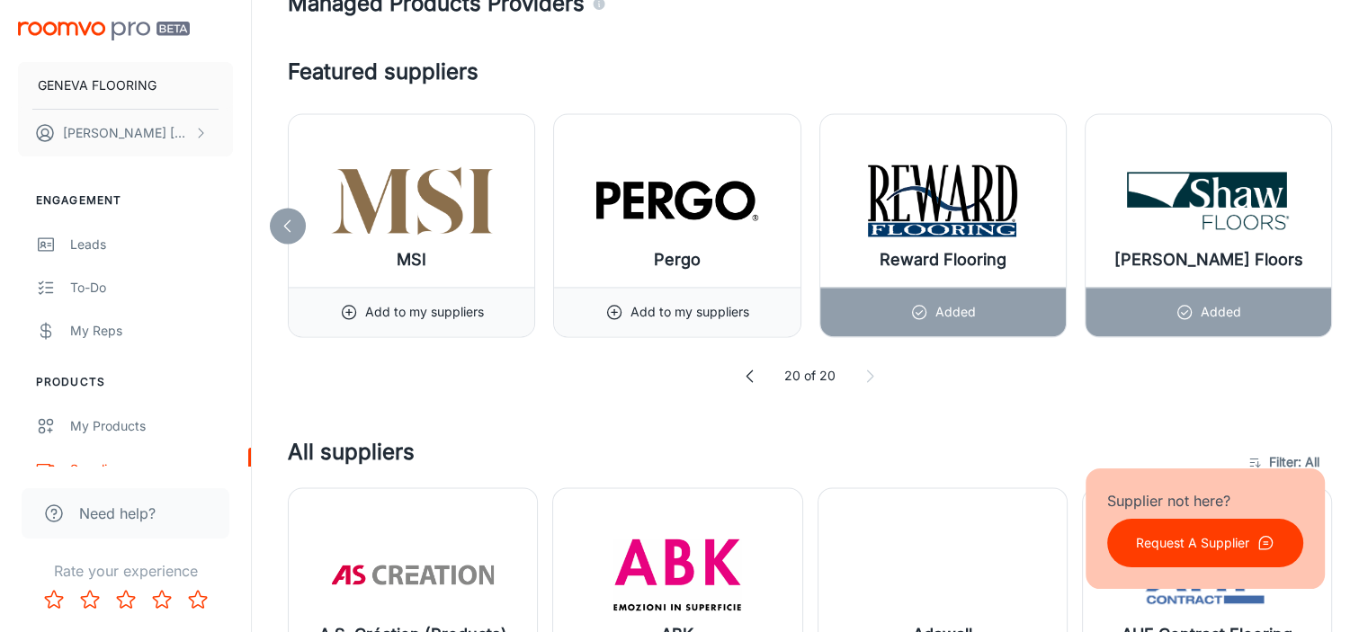
scroll to position [2879, 0]
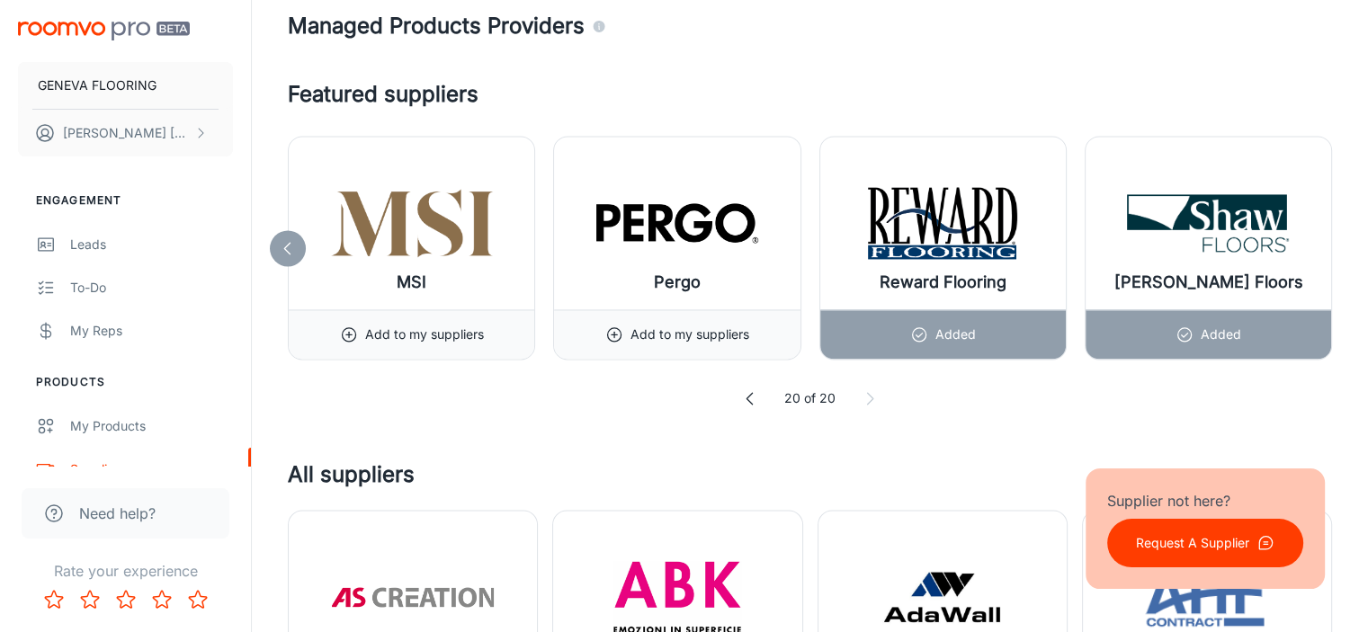
click at [751, 391] on icon at bounding box center [750, 399] width 18 height 18
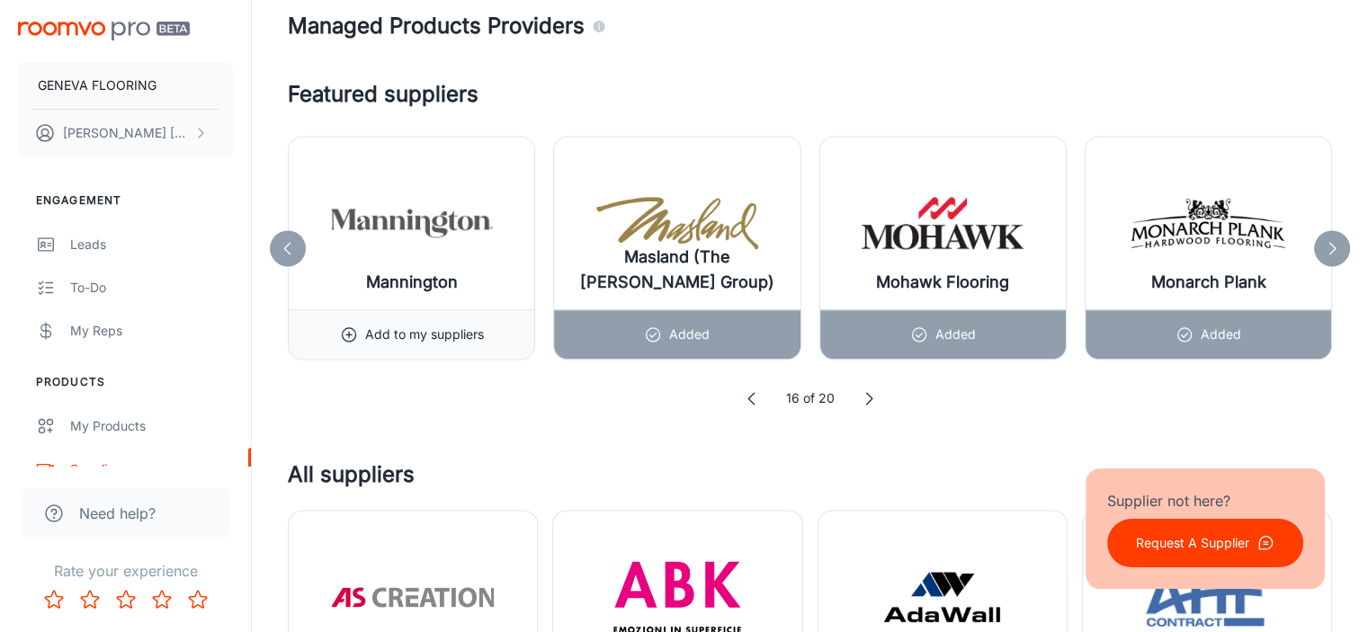
click at [751, 391] on icon at bounding box center [752, 399] width 18 height 18
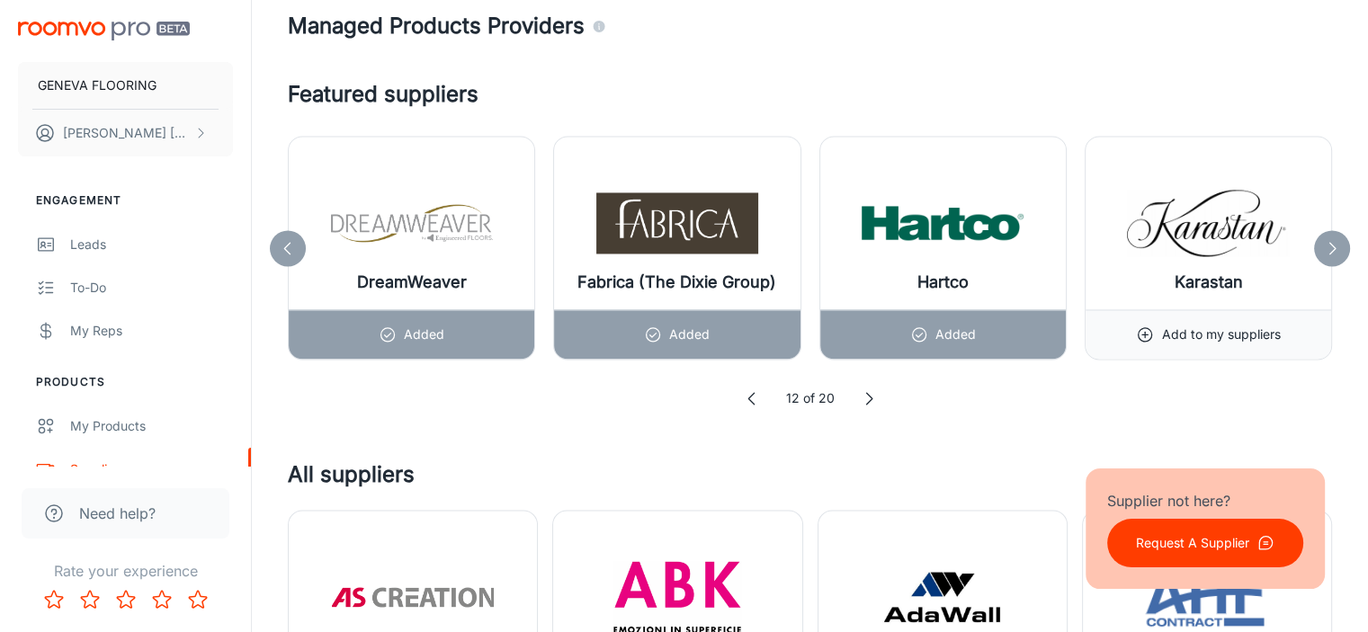
click at [751, 391] on icon at bounding box center [752, 399] width 18 height 18
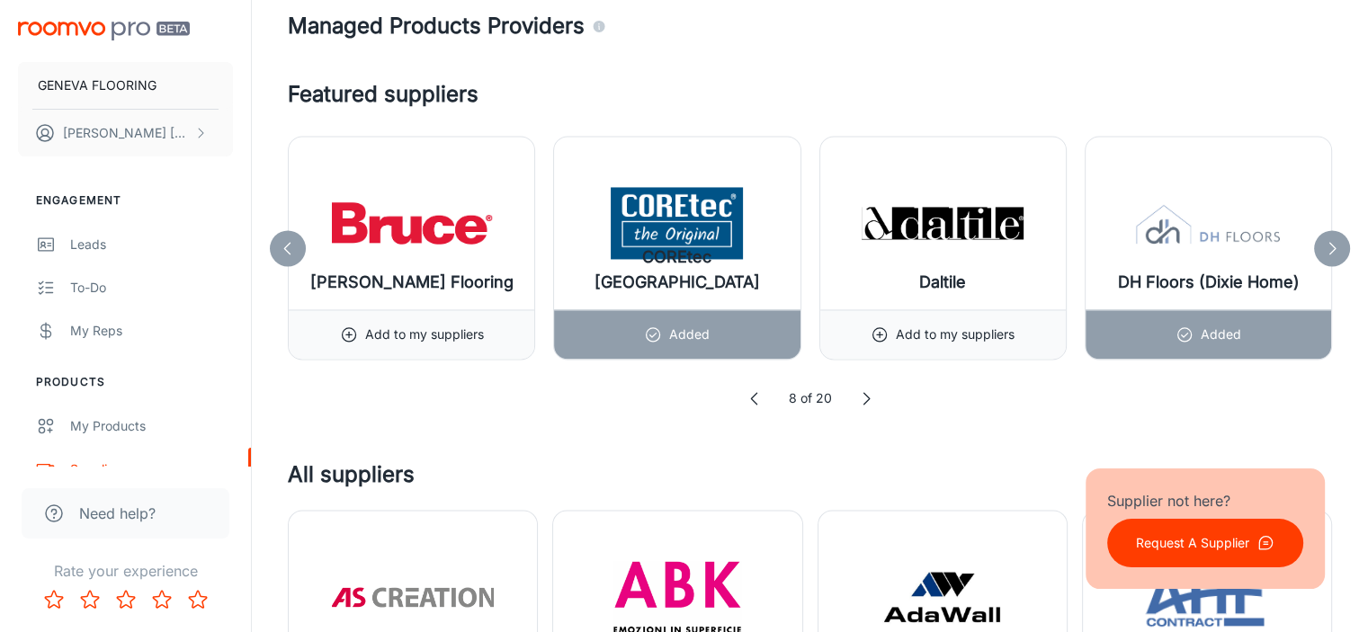
click at [751, 393] on polyline at bounding box center [753, 399] width 5 height 12
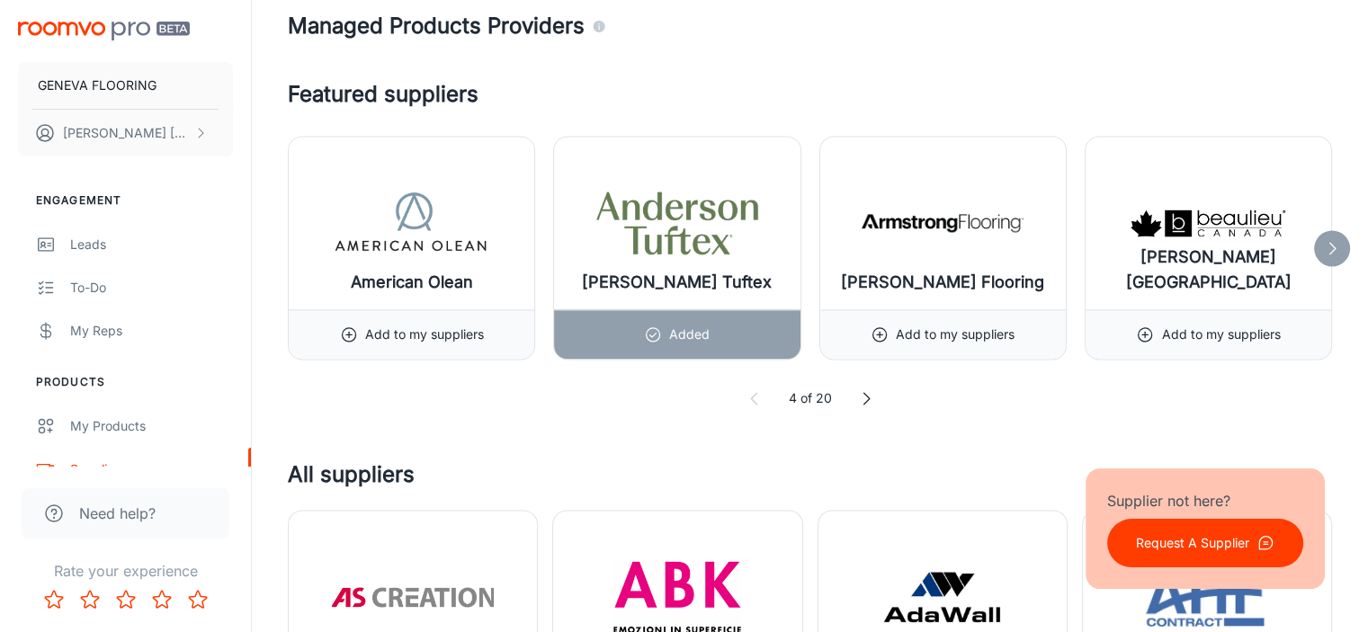
click at [751, 393] on polyline at bounding box center [753, 399] width 5 height 12
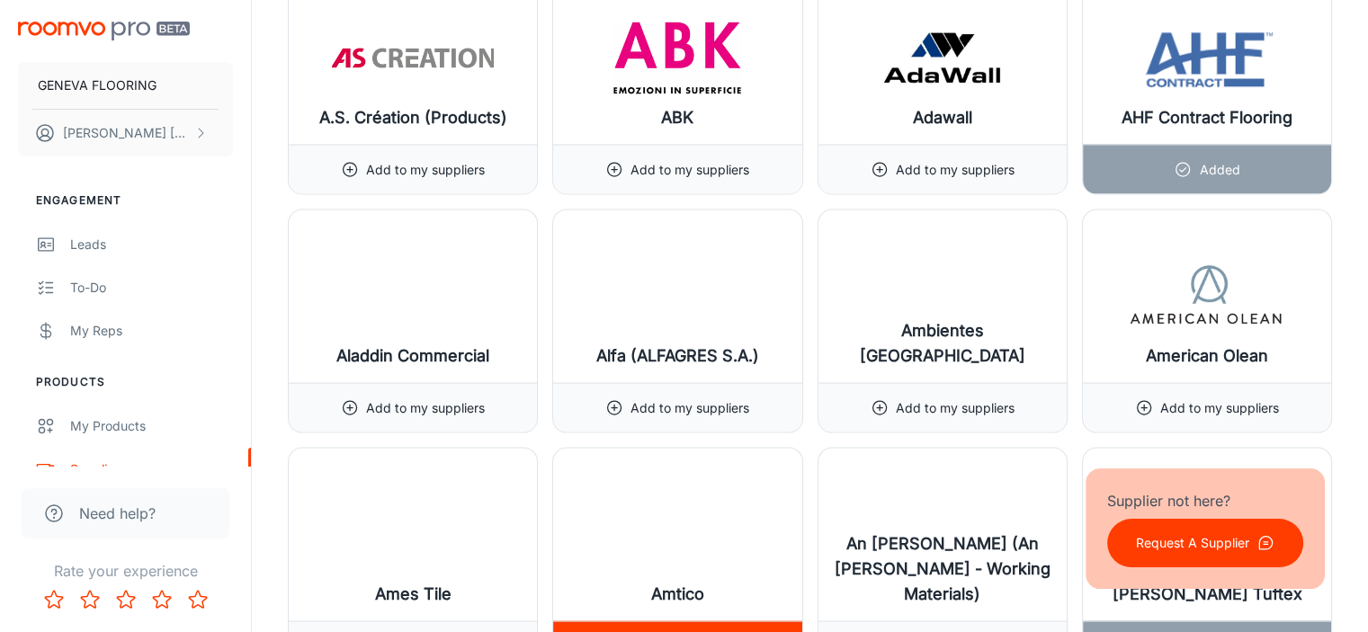
scroll to position [3478, 0]
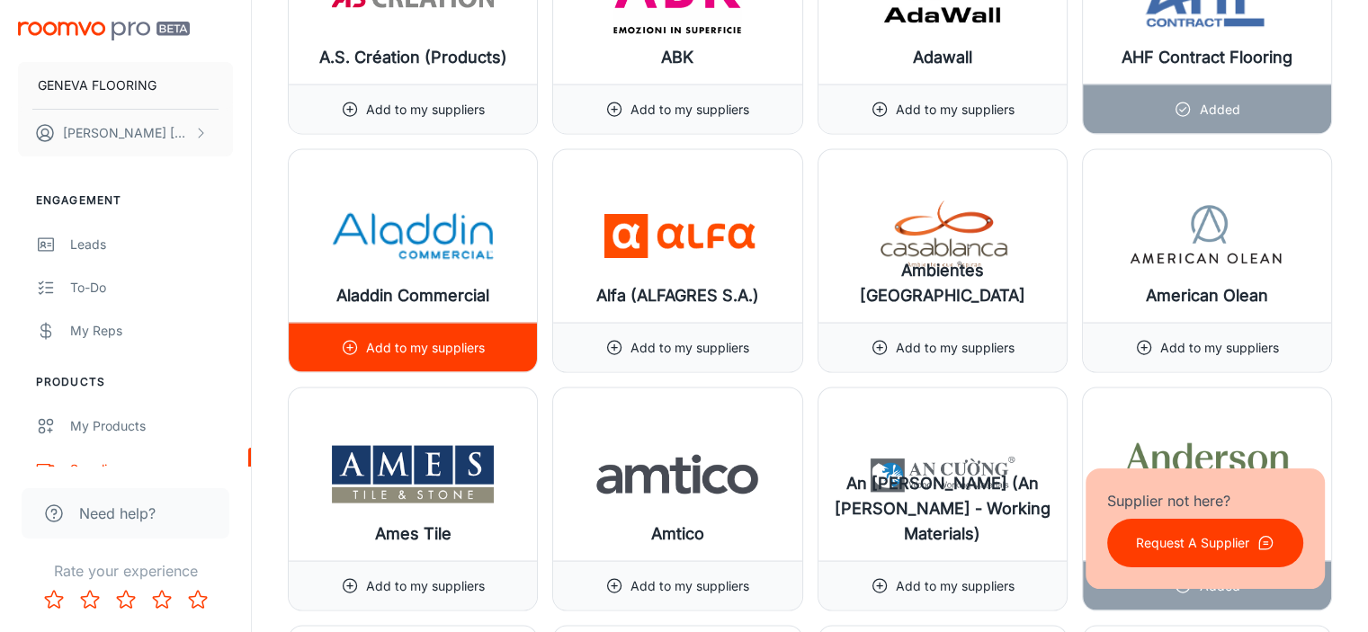
click at [468, 338] on p "Add to my suppliers" at bounding box center [425, 348] width 119 height 20
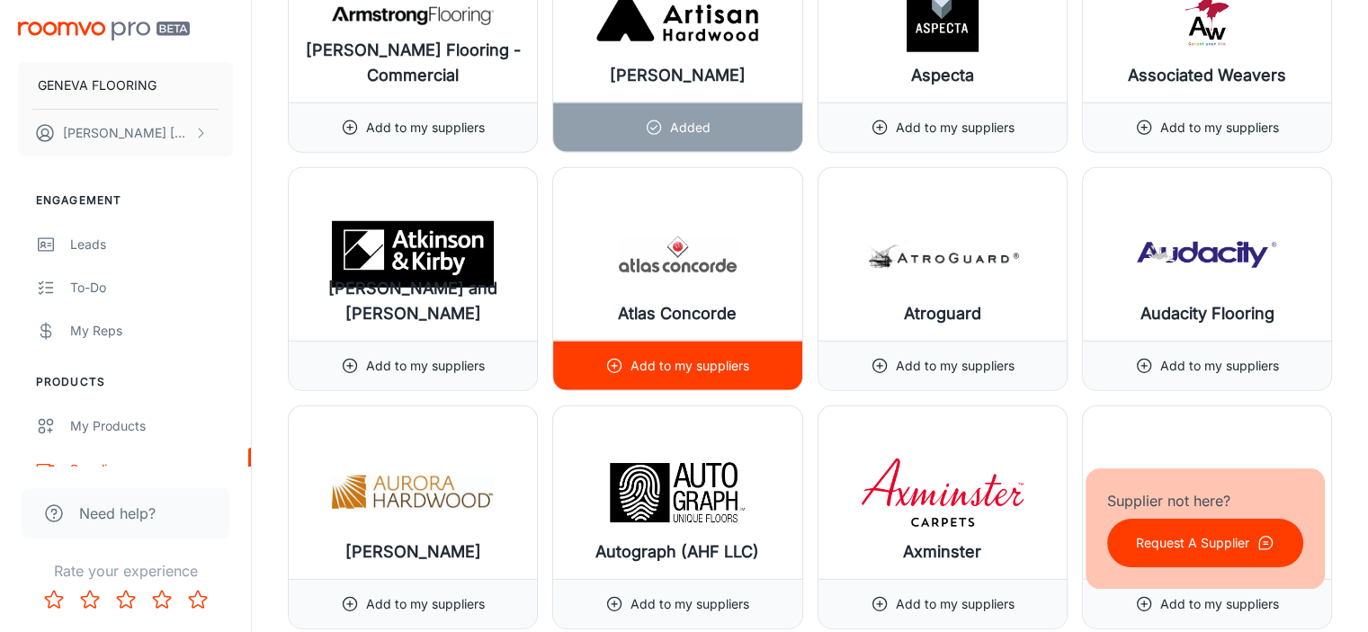
scroll to position [4978, 0]
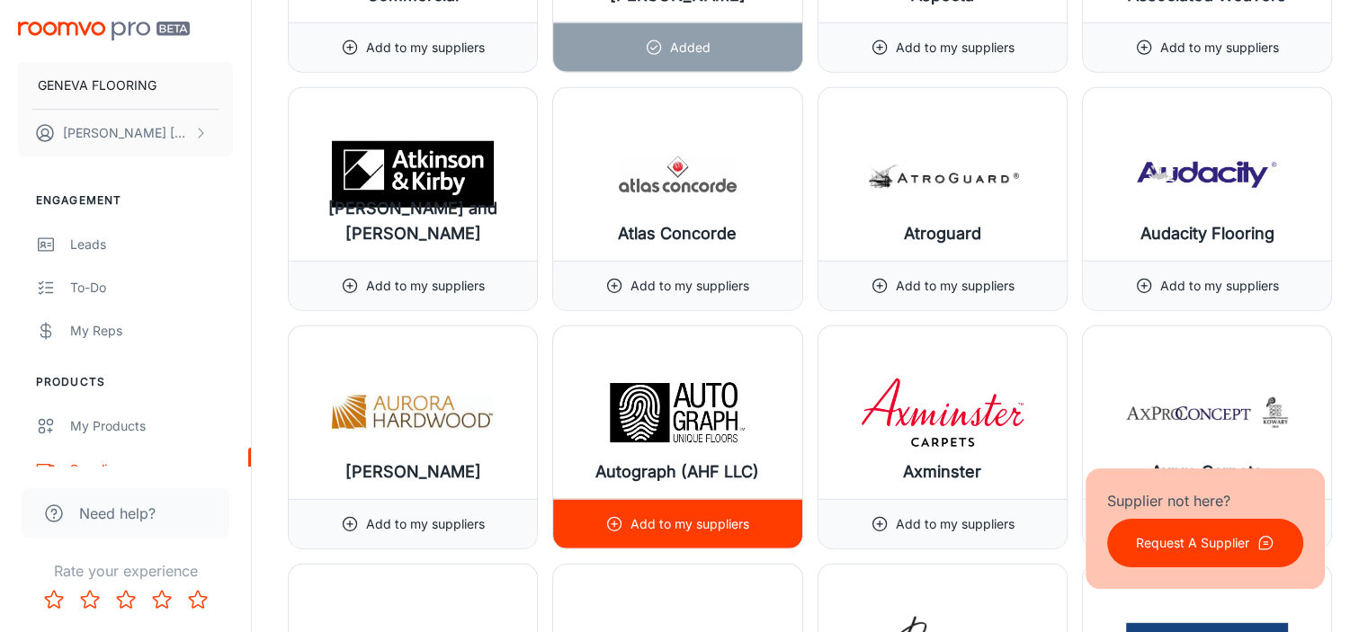
click at [735, 515] on p "Add to my suppliers" at bounding box center [690, 525] width 119 height 20
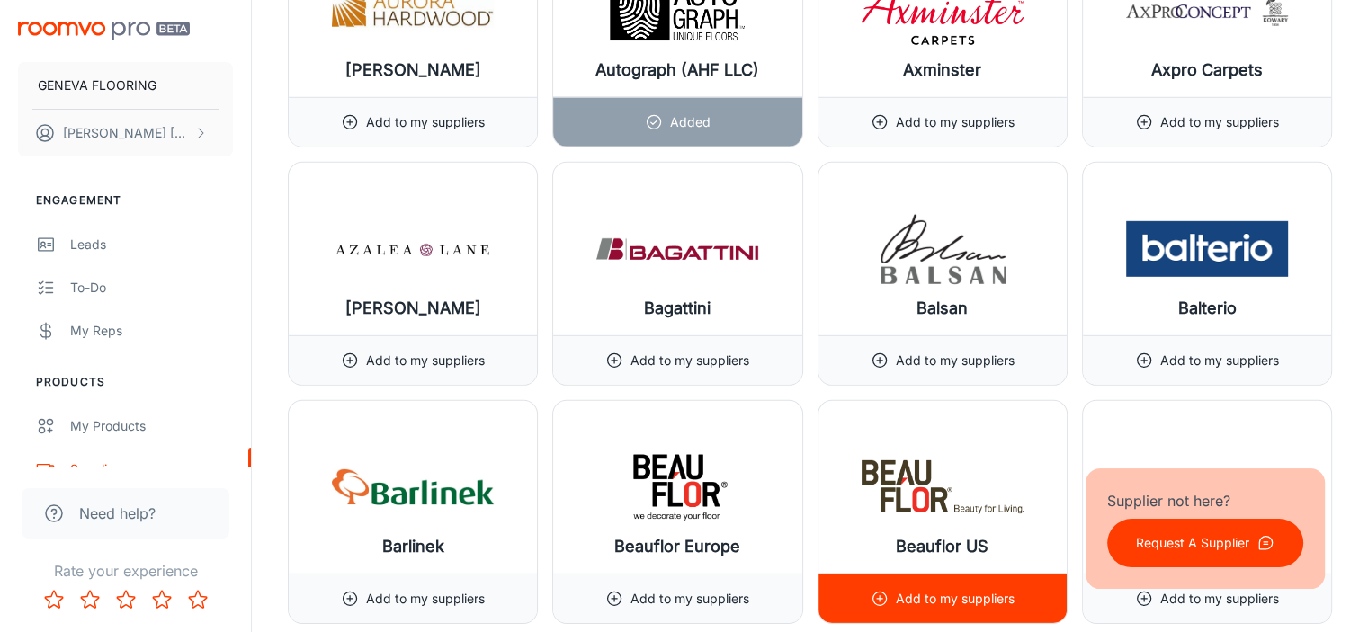
scroll to position [5458, 0]
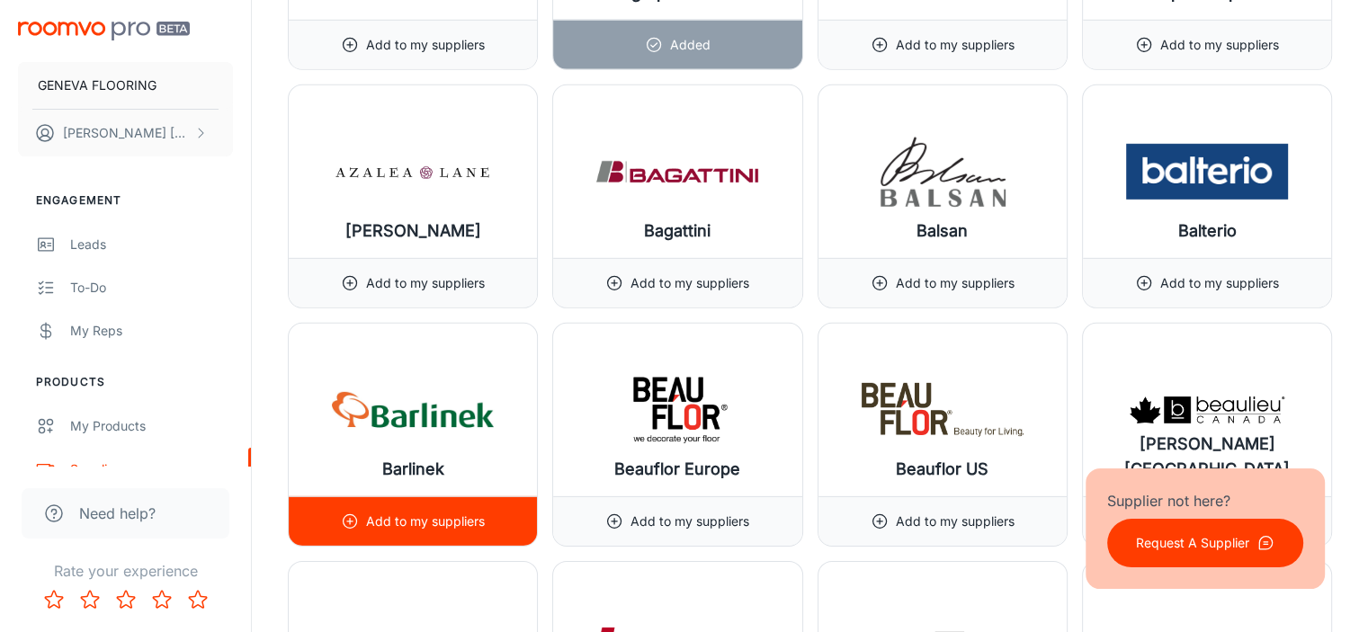
click at [467, 512] on p "Add to my suppliers" at bounding box center [425, 522] width 119 height 20
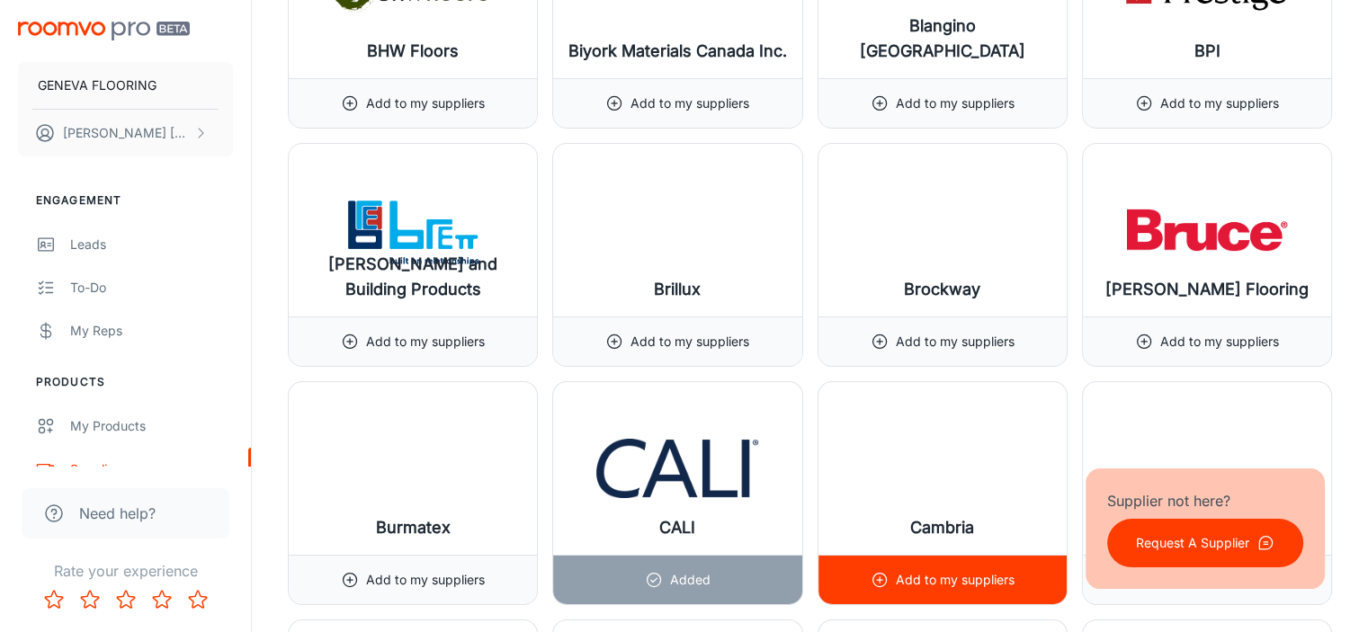
scroll to position [6357, 0]
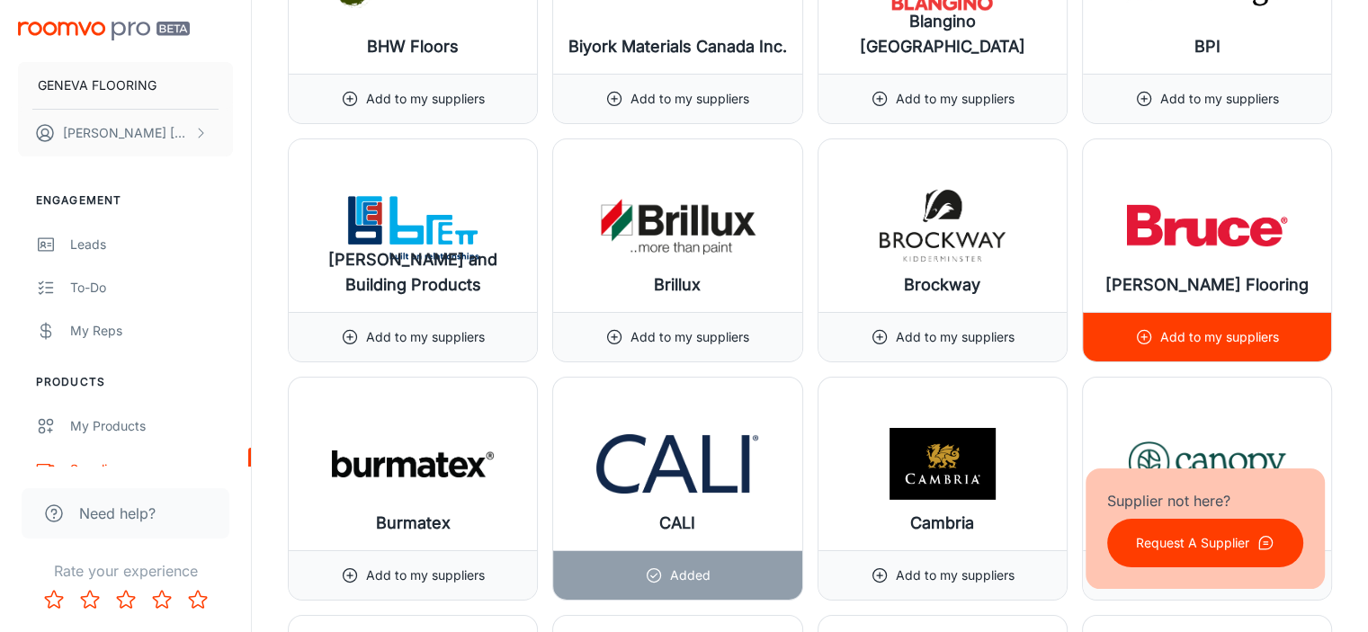
click at [1201, 327] on p "Add to my suppliers" at bounding box center [1220, 337] width 119 height 20
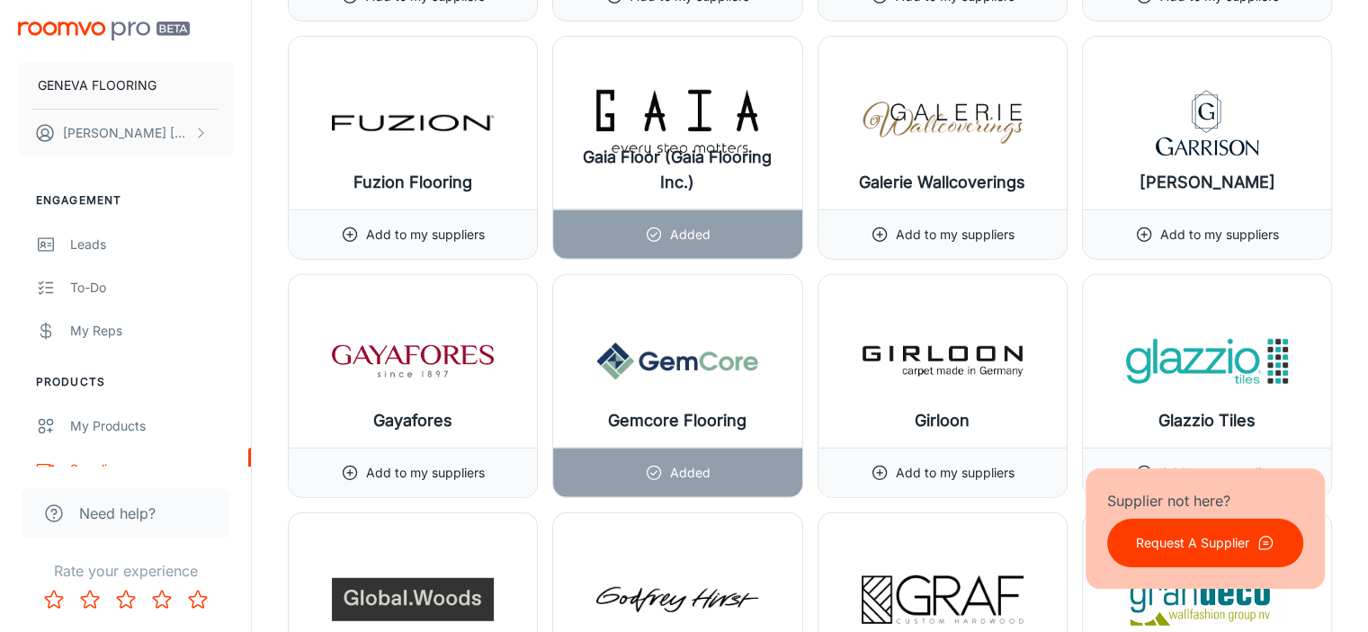
scroll to position [11755, 0]
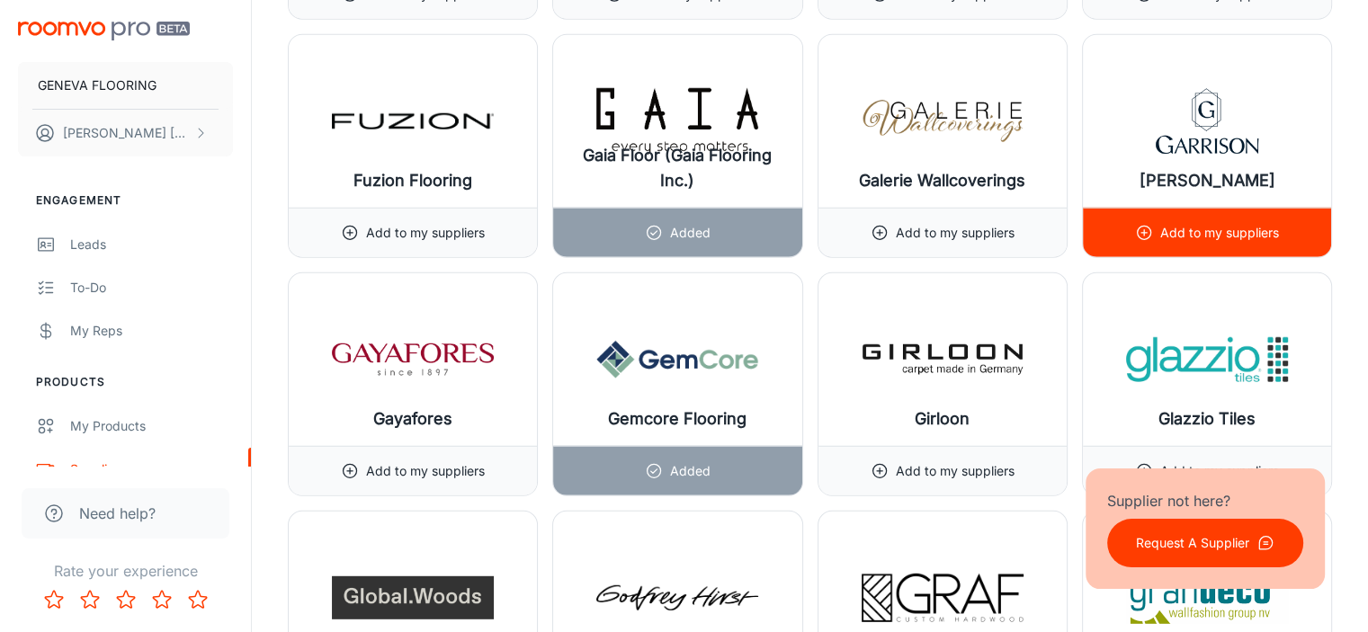
click at [1194, 223] on p "Add to my suppliers" at bounding box center [1220, 233] width 119 height 20
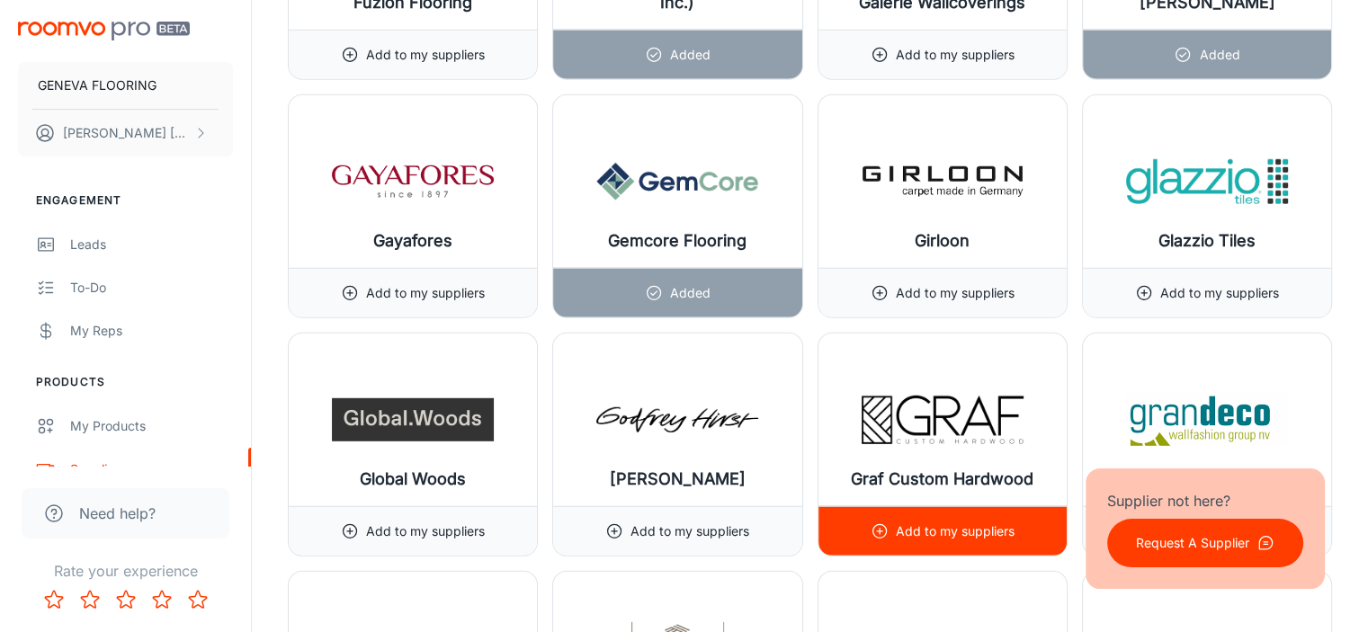
scroll to position [11935, 0]
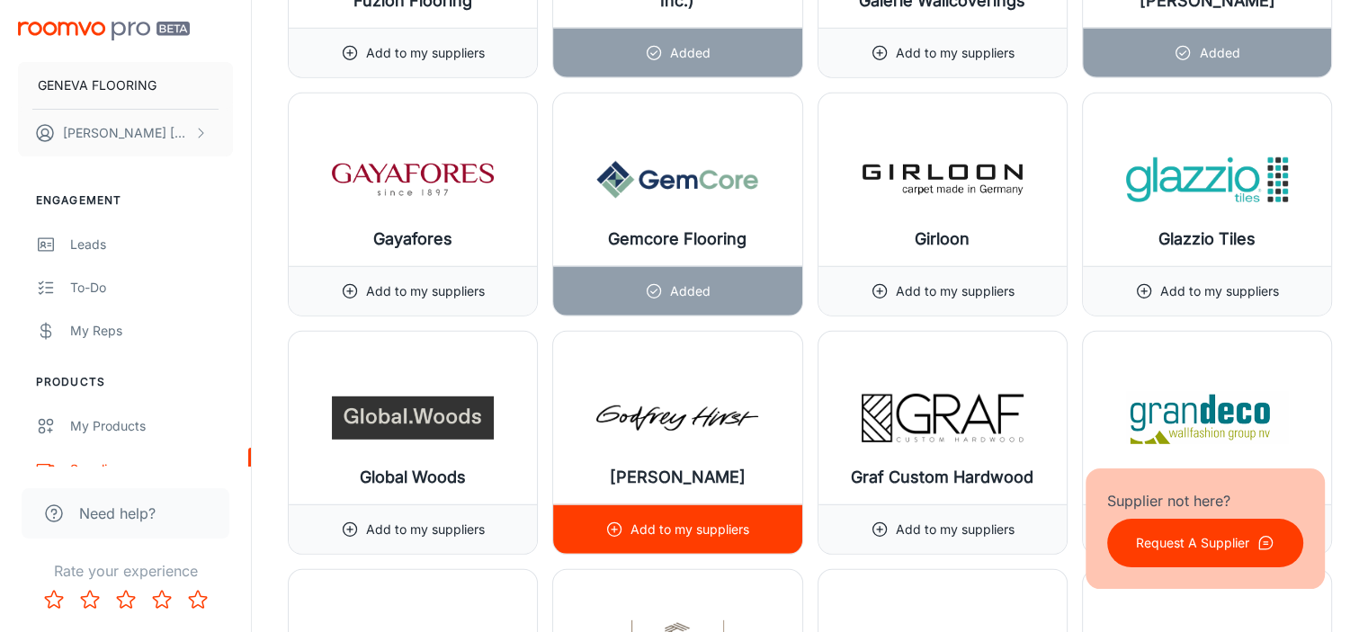
click at [721, 520] on p "Add to my suppliers" at bounding box center [690, 530] width 119 height 20
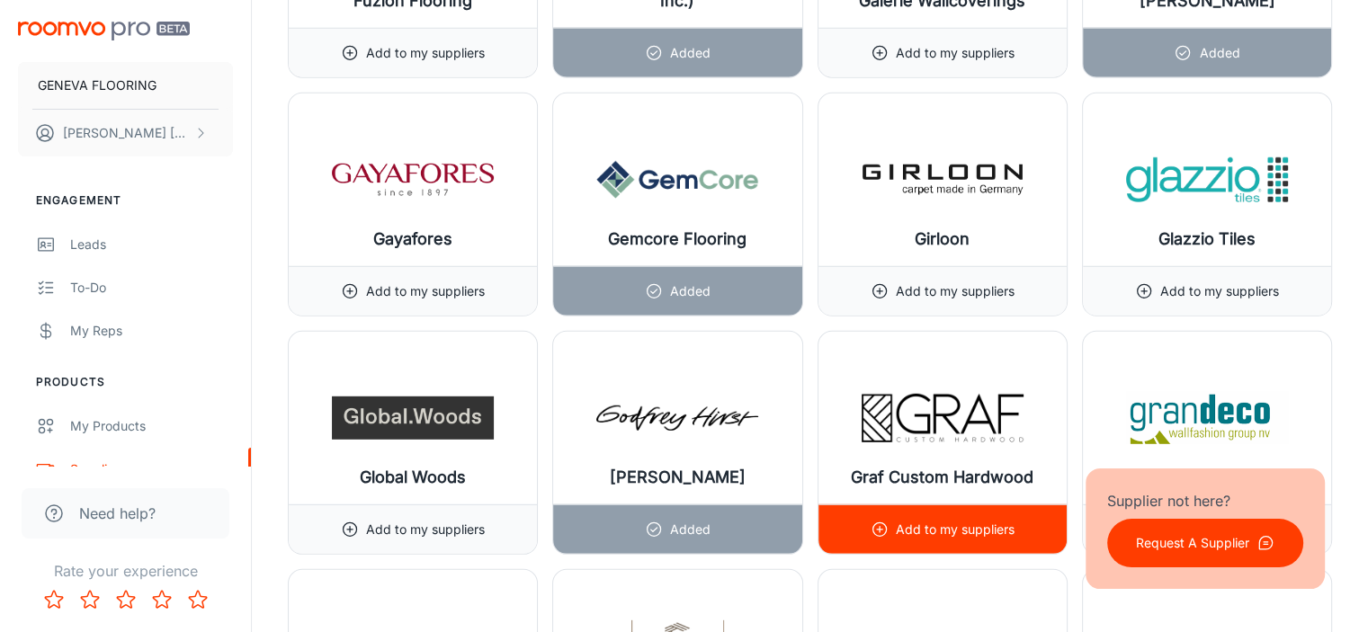
click at [941, 520] on p "Add to my suppliers" at bounding box center [955, 530] width 119 height 20
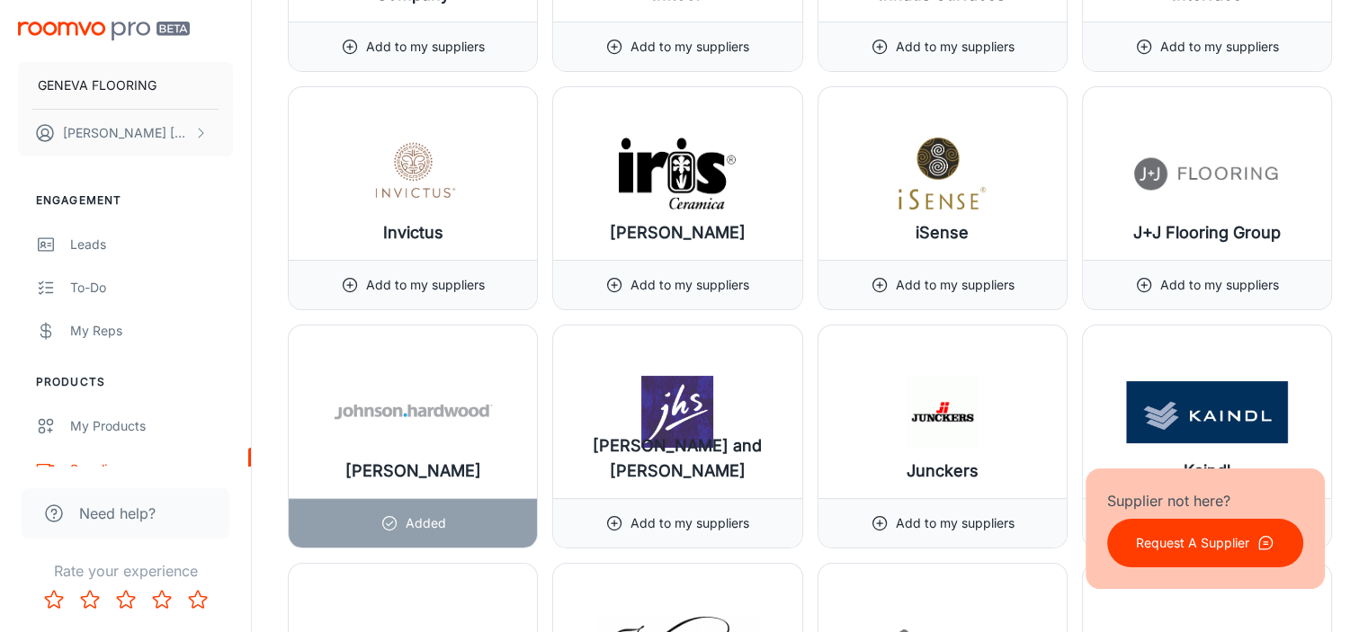
scroll to position [13915, 0]
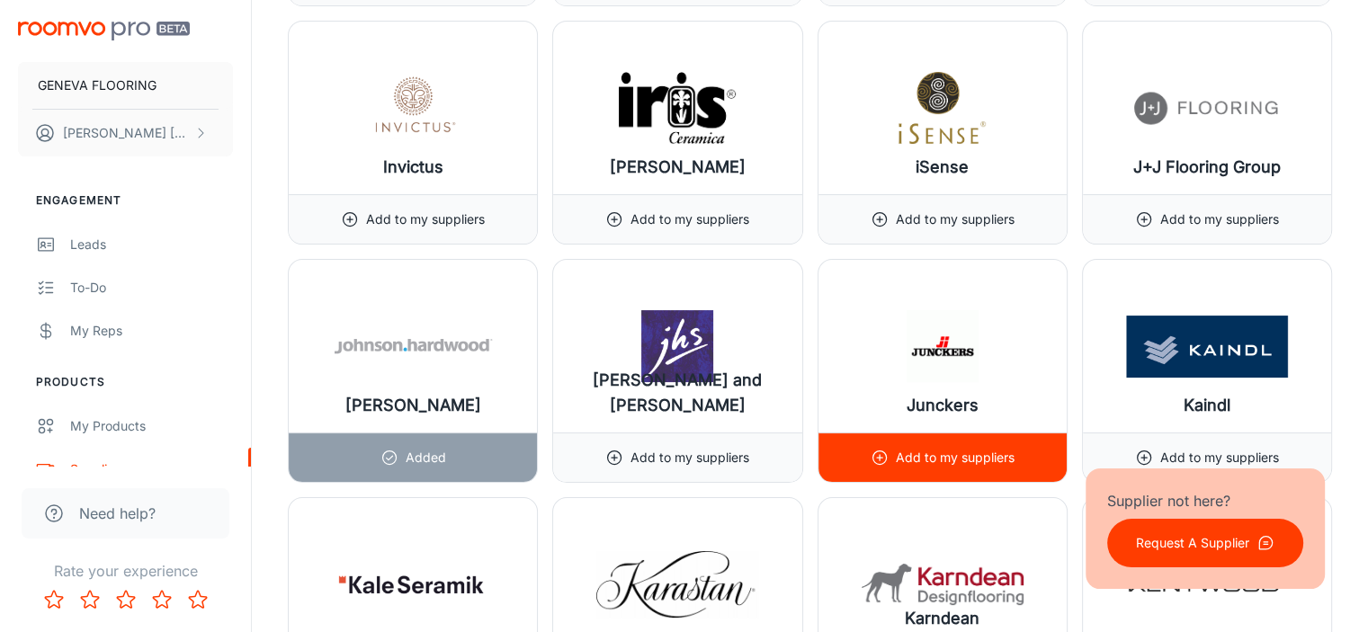
click at [924, 448] on p "Add to my suppliers" at bounding box center [955, 458] width 119 height 20
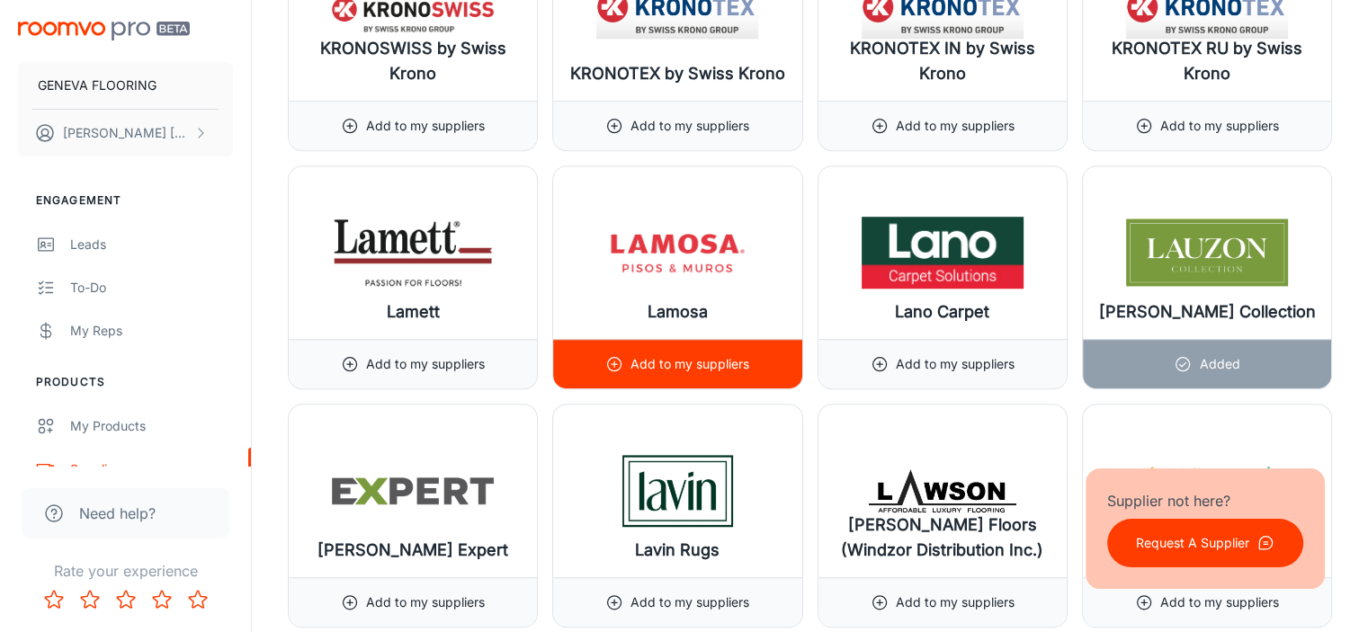
scroll to position [14994, 0]
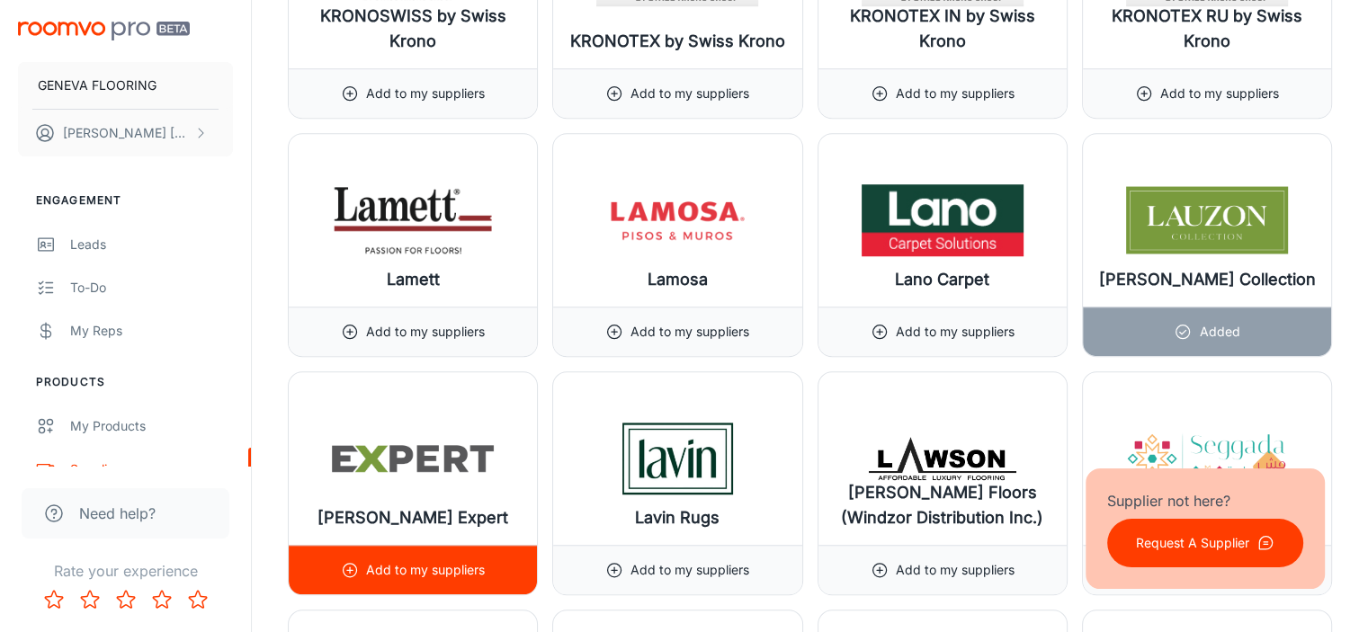
click at [464, 561] on p "Add to my suppliers" at bounding box center [425, 571] width 119 height 20
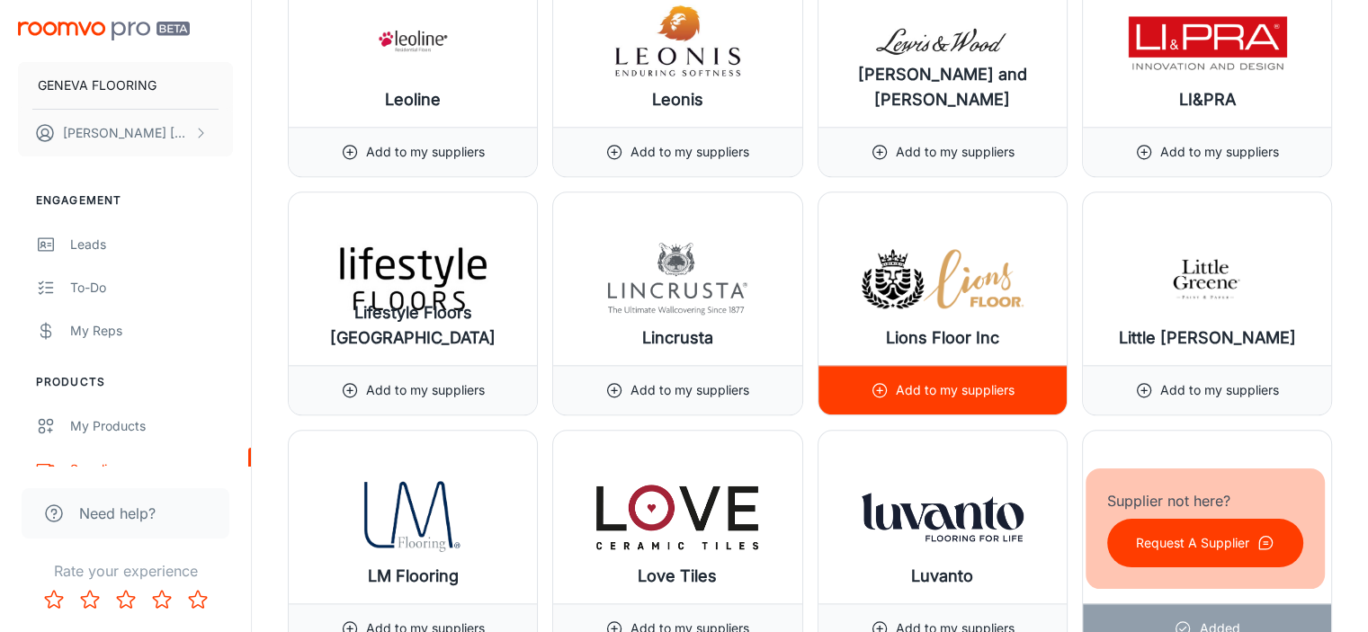
scroll to position [15655, 0]
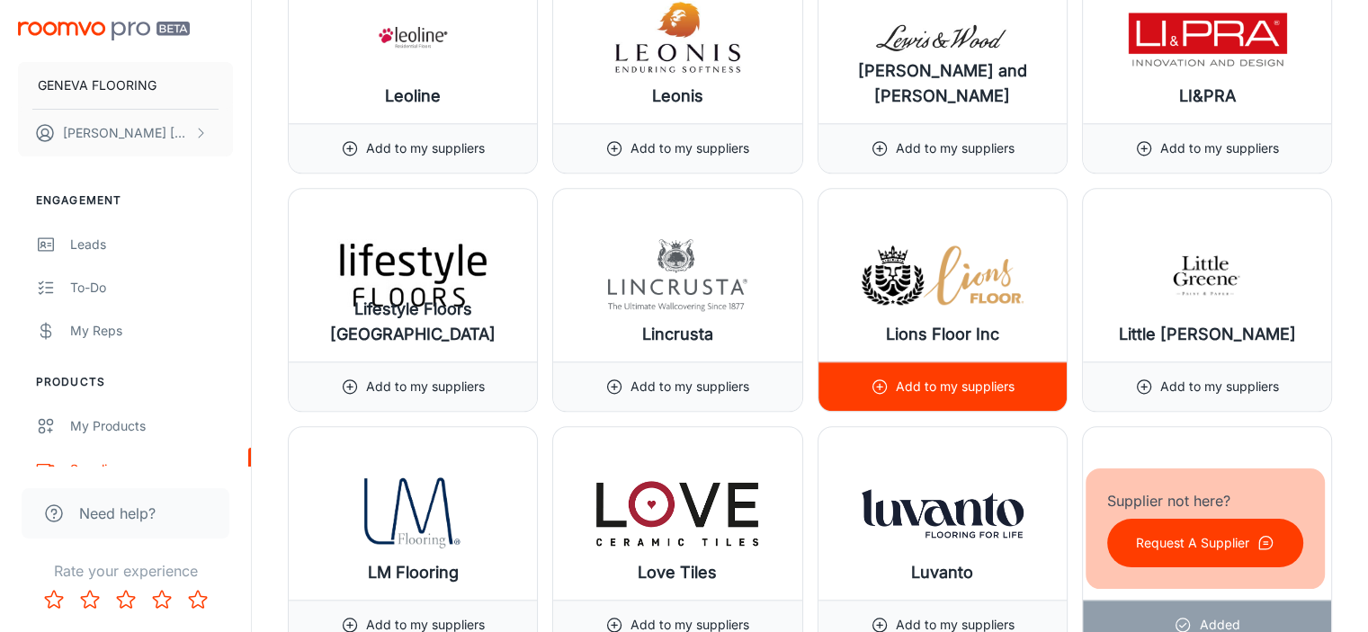
click at [903, 377] on p "Add to my suppliers" at bounding box center [955, 387] width 119 height 20
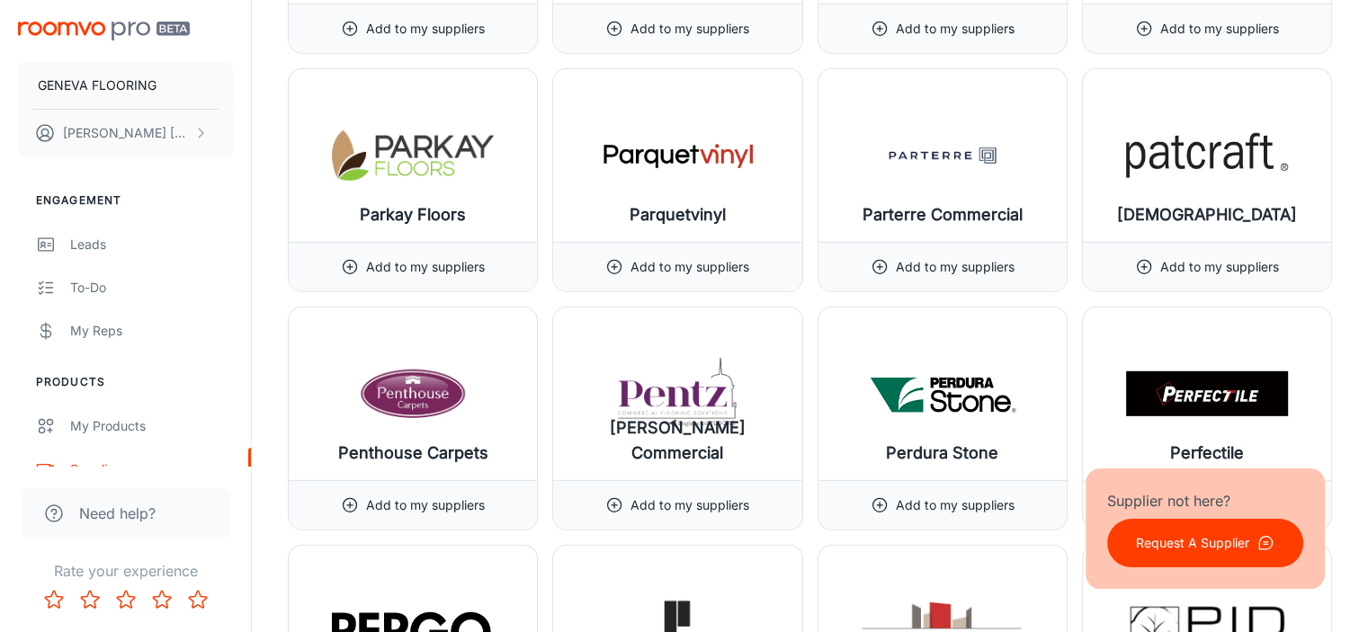
scroll to position [18894, 0]
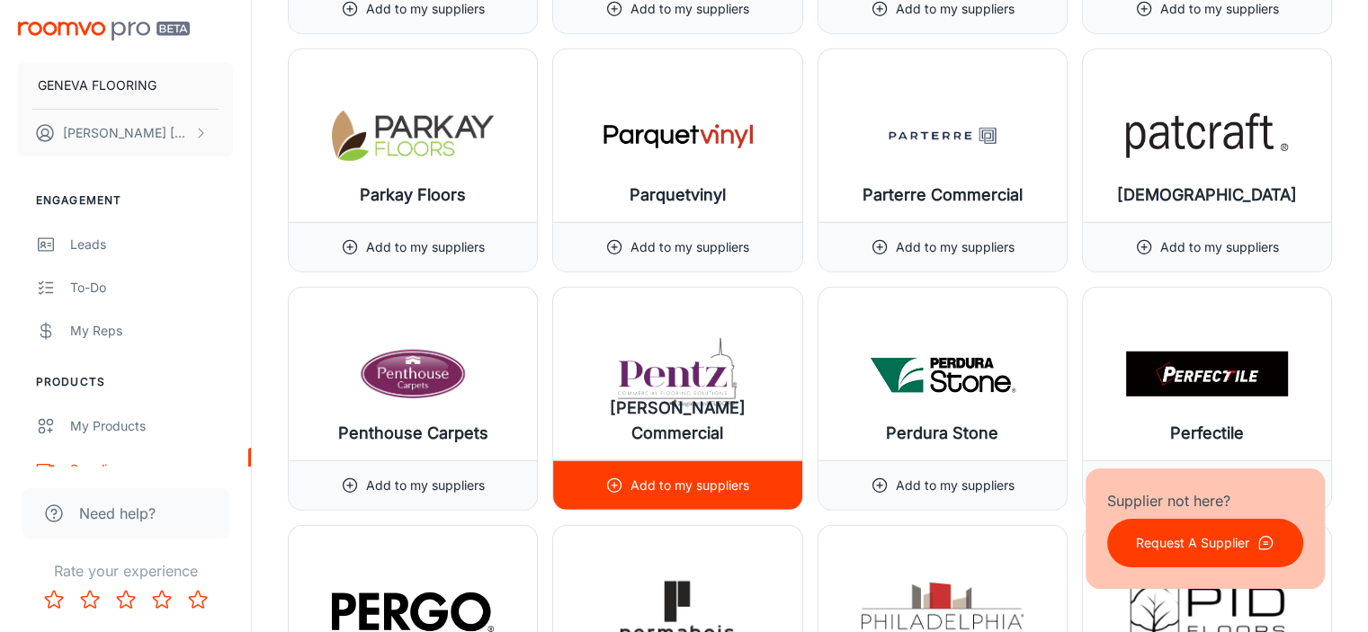
click at [685, 476] on p "Add to my suppliers" at bounding box center [690, 486] width 119 height 20
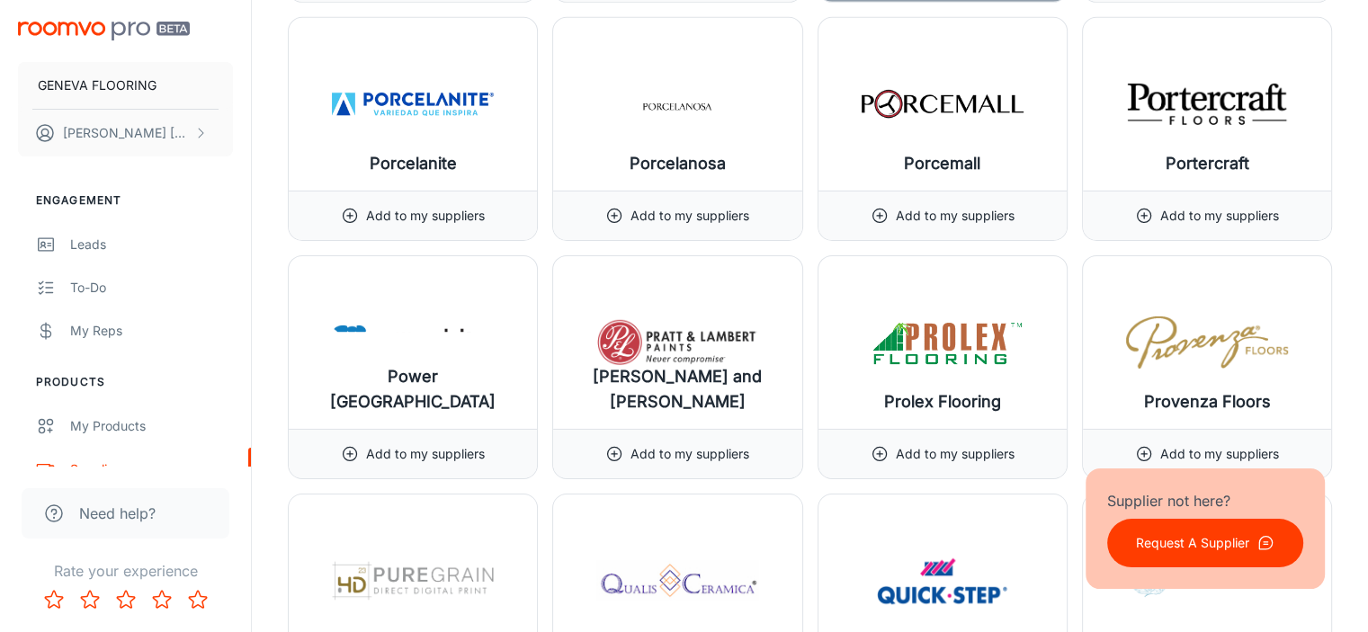
scroll to position [19673, 0]
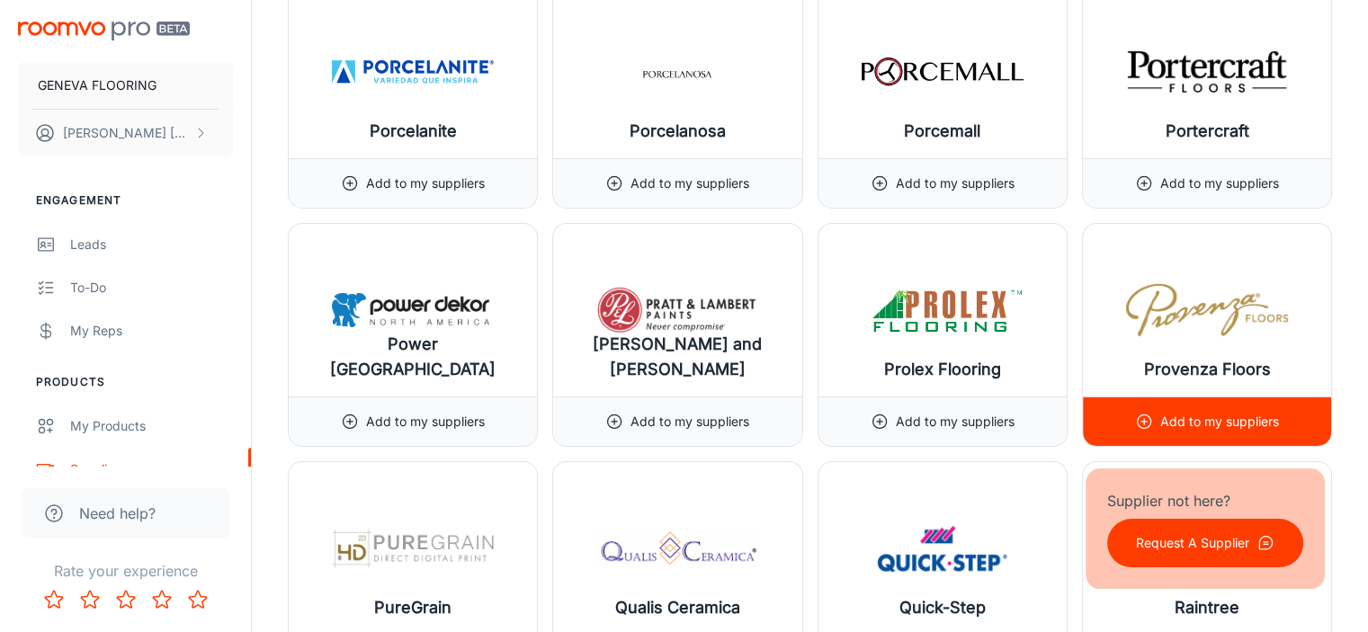
click at [1146, 413] on icon at bounding box center [1144, 422] width 18 height 18
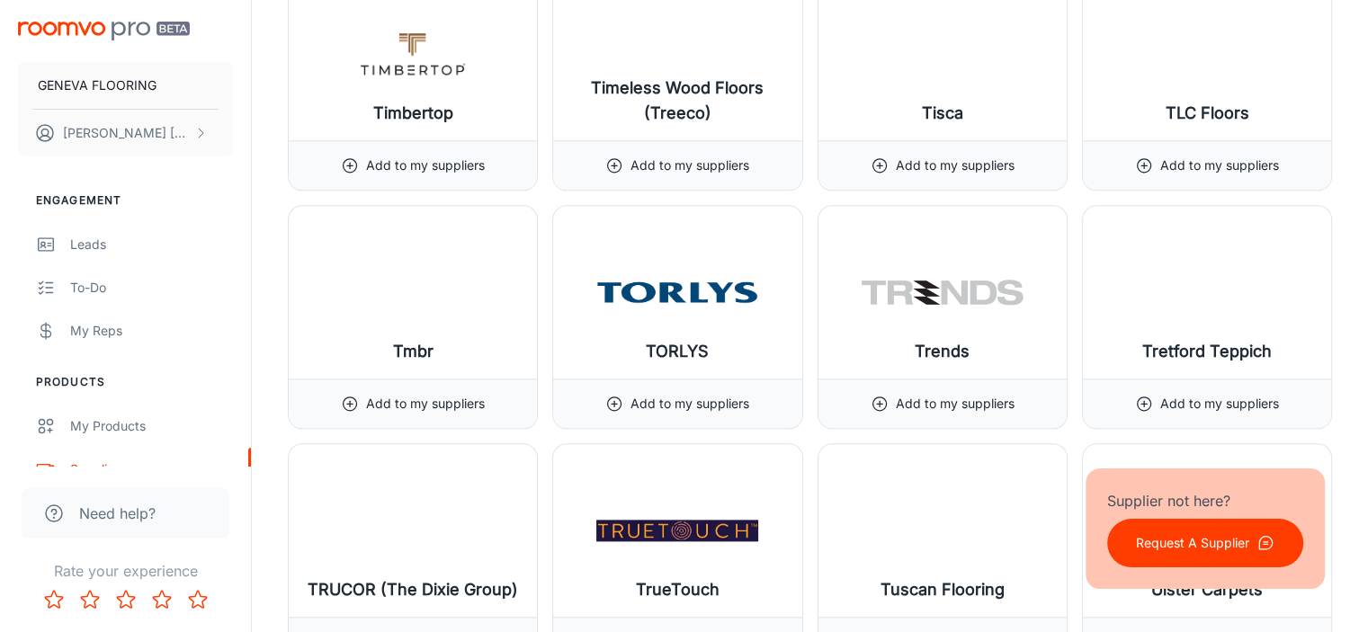
scroll to position [22612, 0]
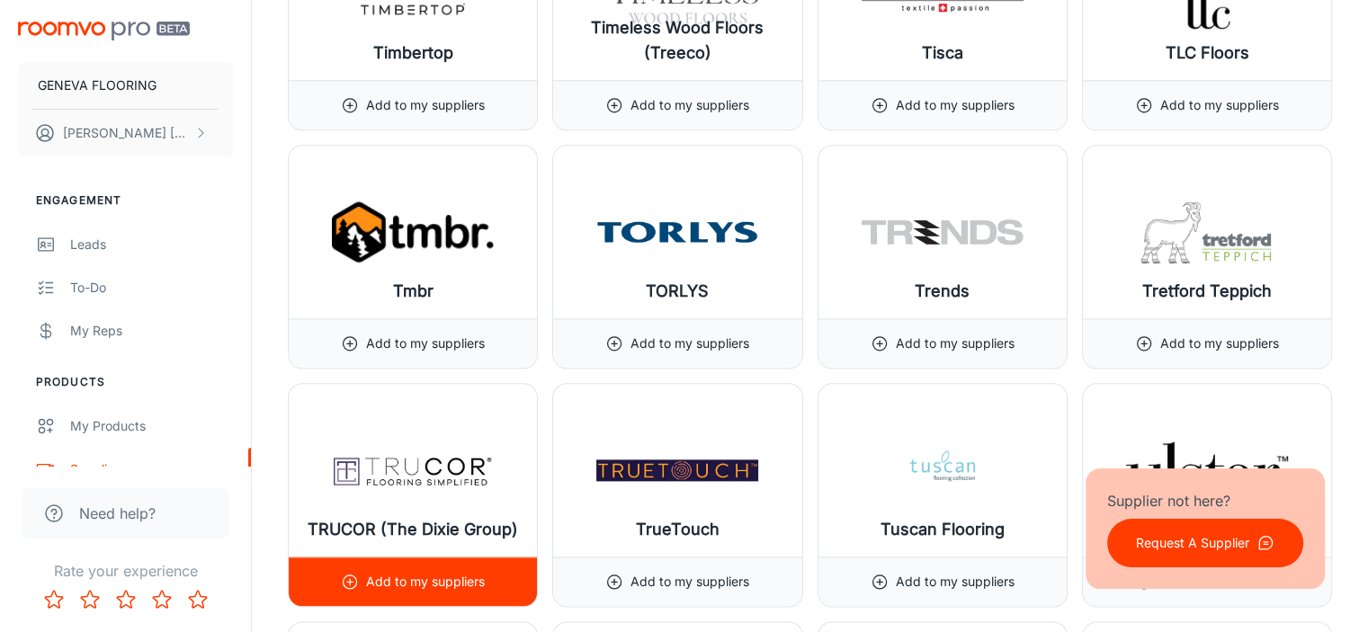
click at [475, 572] on p "Add to my suppliers" at bounding box center [425, 582] width 119 height 20
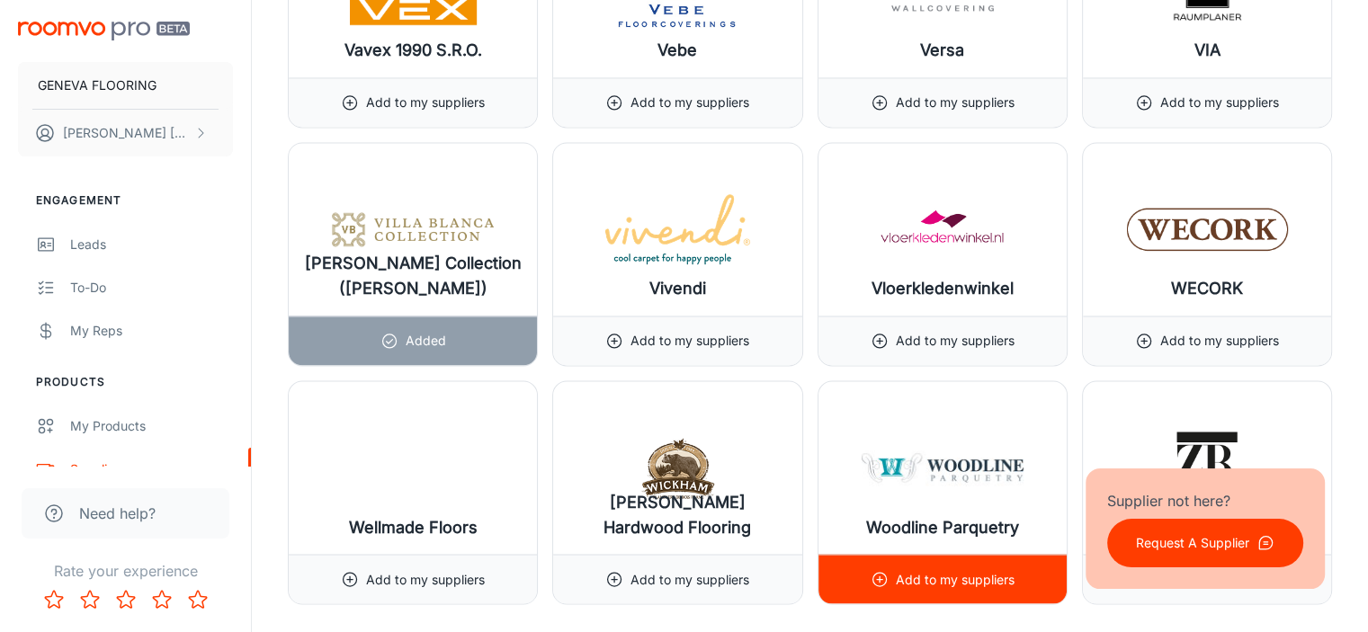
scroll to position [23572, 0]
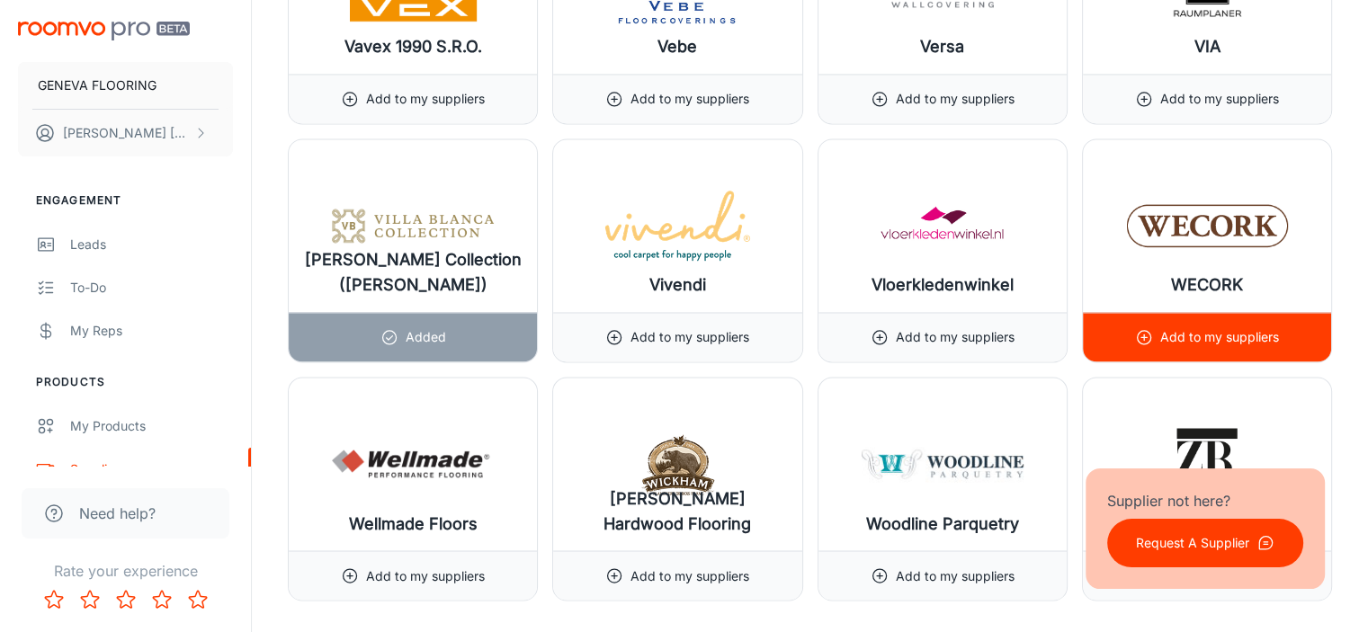
click at [1141, 328] on icon at bounding box center [1144, 337] width 18 height 18
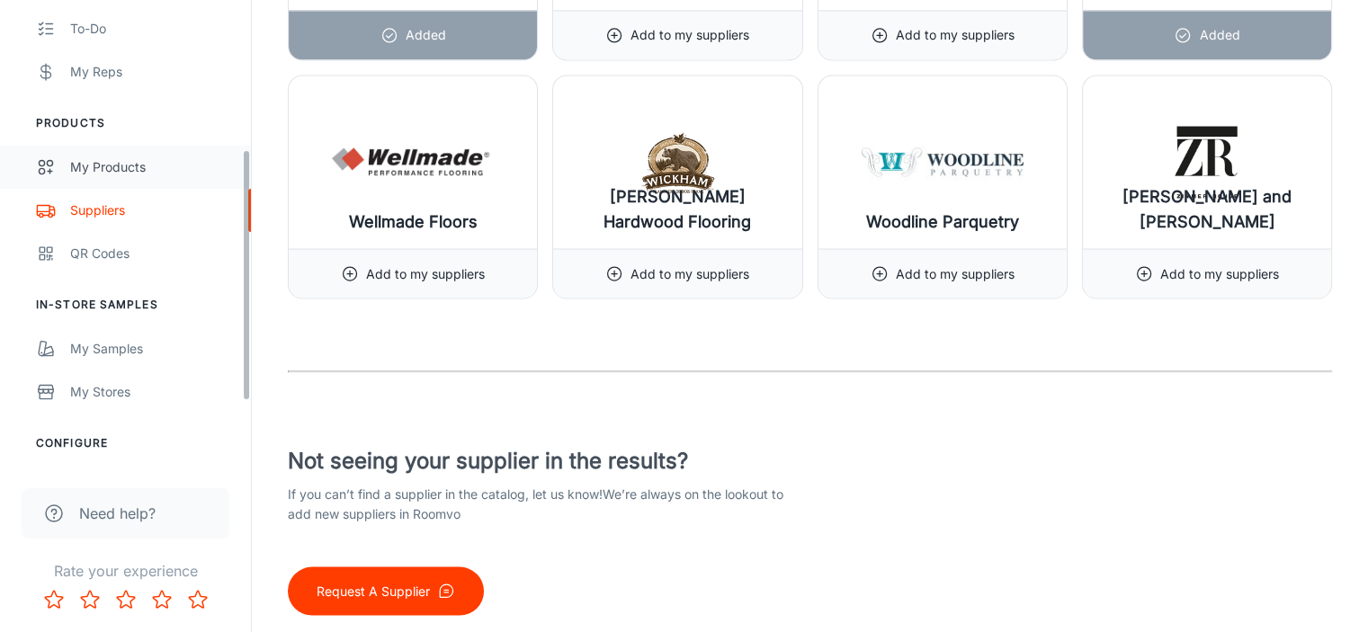
scroll to position [276, 0]
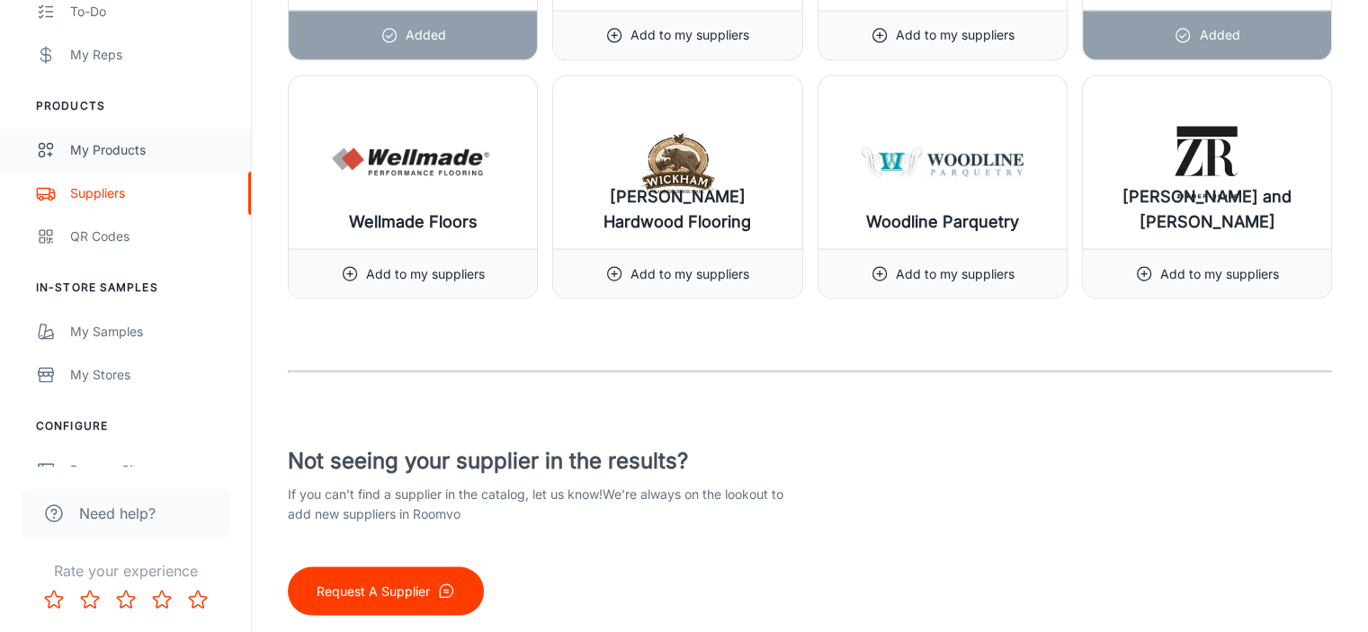
click at [75, 142] on div "My Products" at bounding box center [151, 150] width 163 height 20
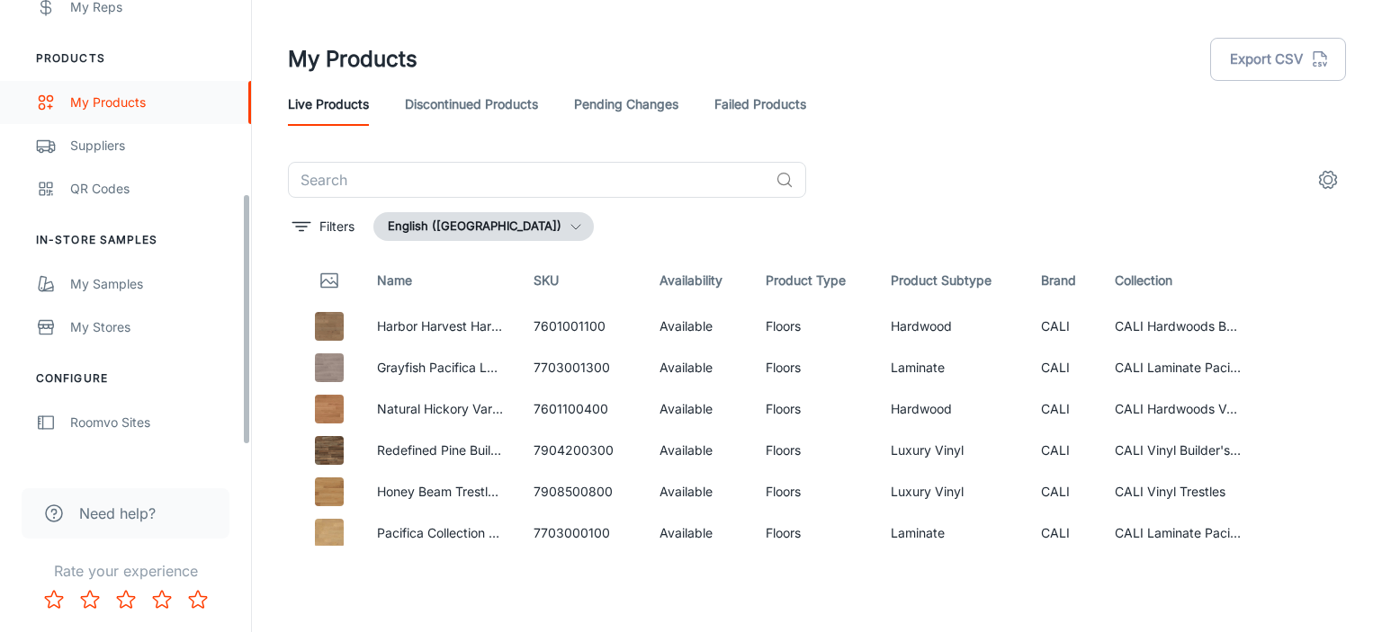
scroll to position [360, 0]
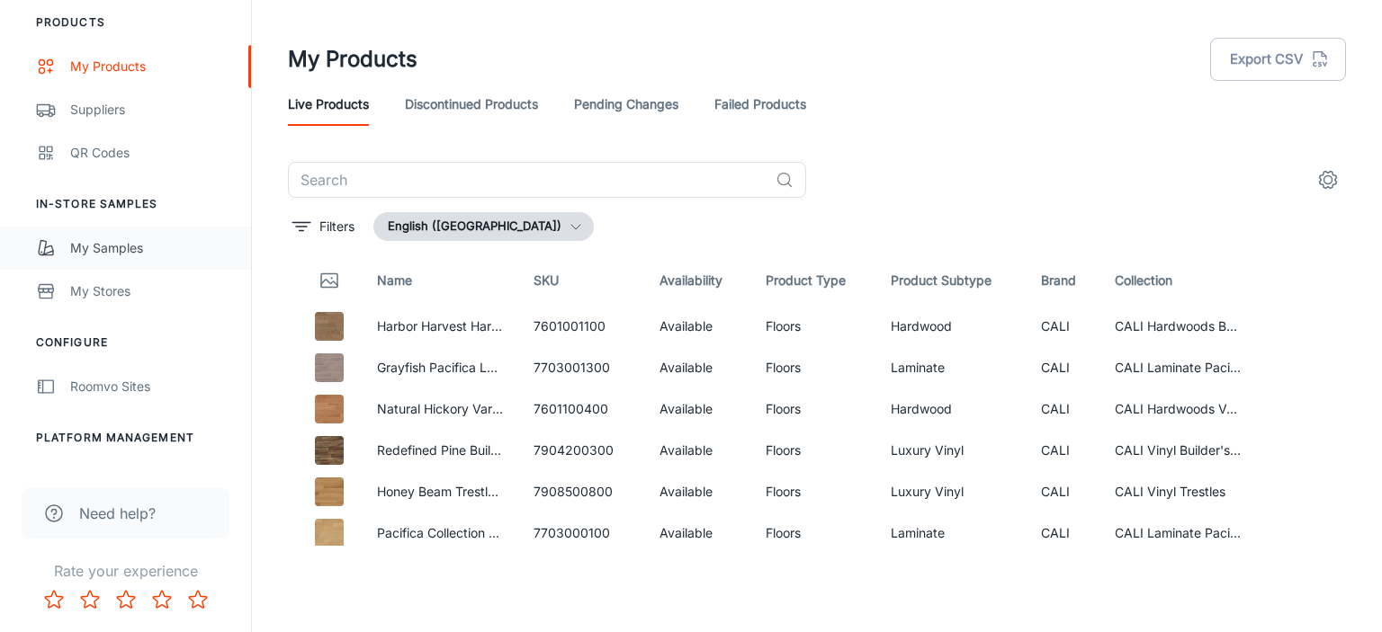
click at [67, 240] on link "My Samples" at bounding box center [125, 248] width 251 height 43
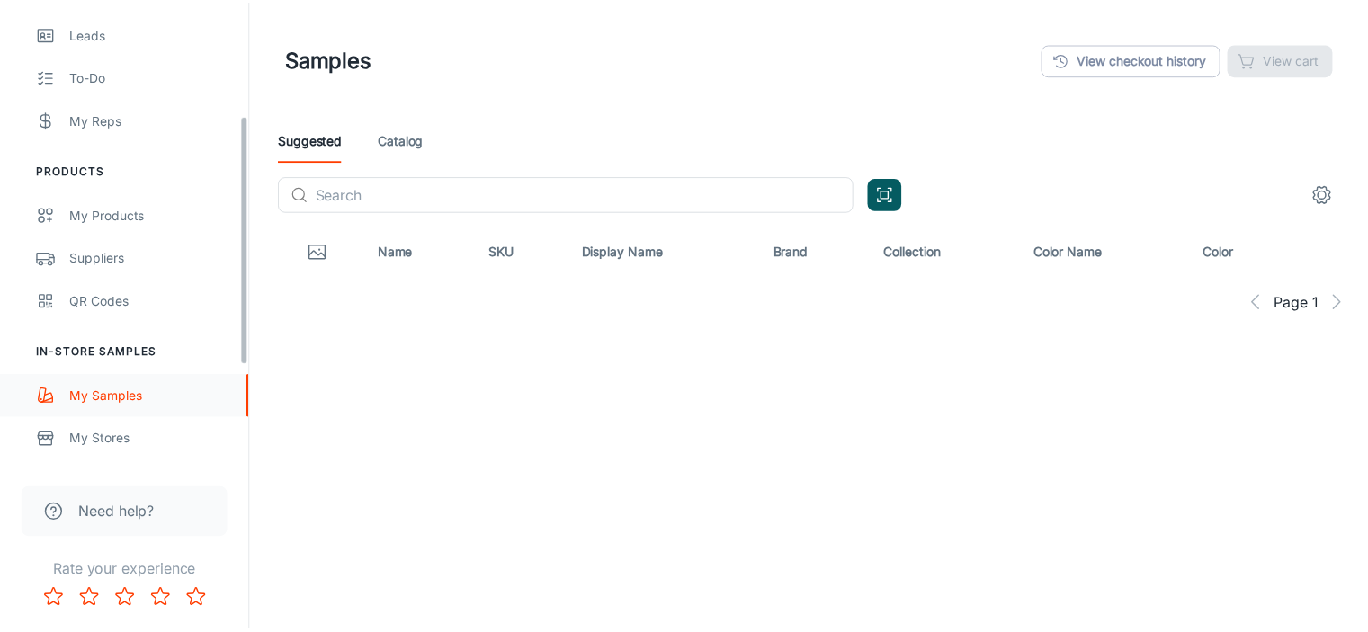
scroll to position [239, 0]
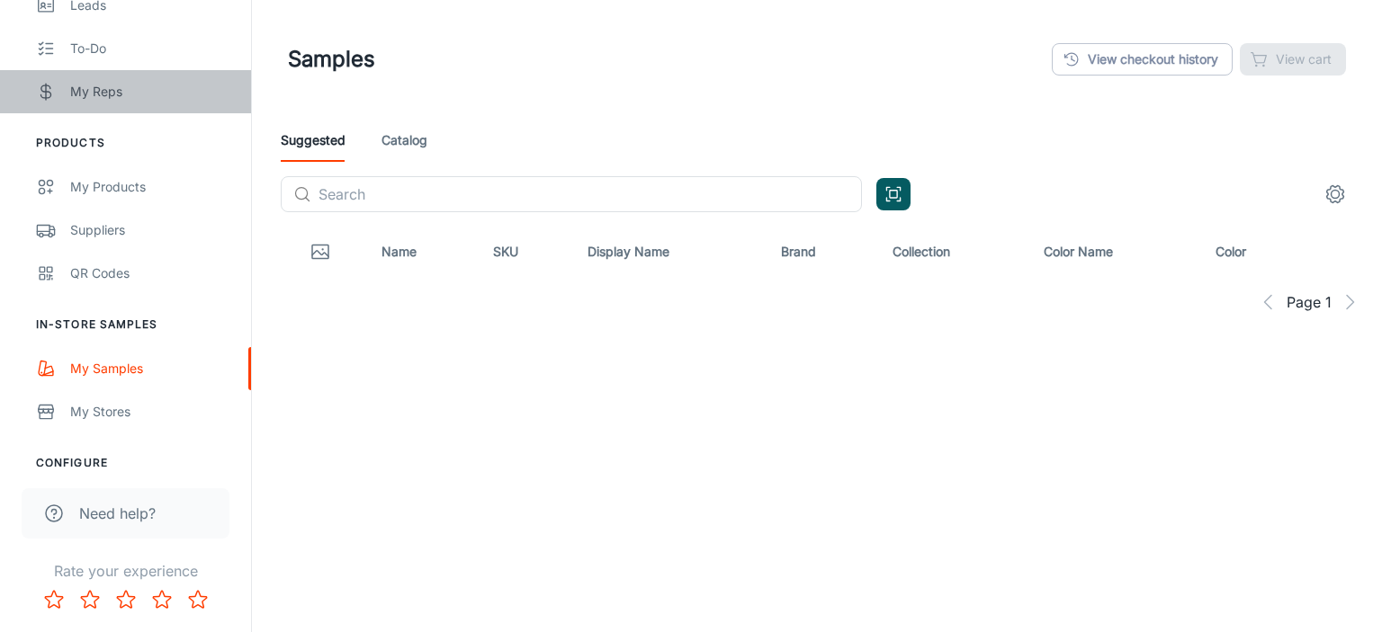
click at [68, 88] on link "My Reps" at bounding box center [125, 91] width 251 height 43
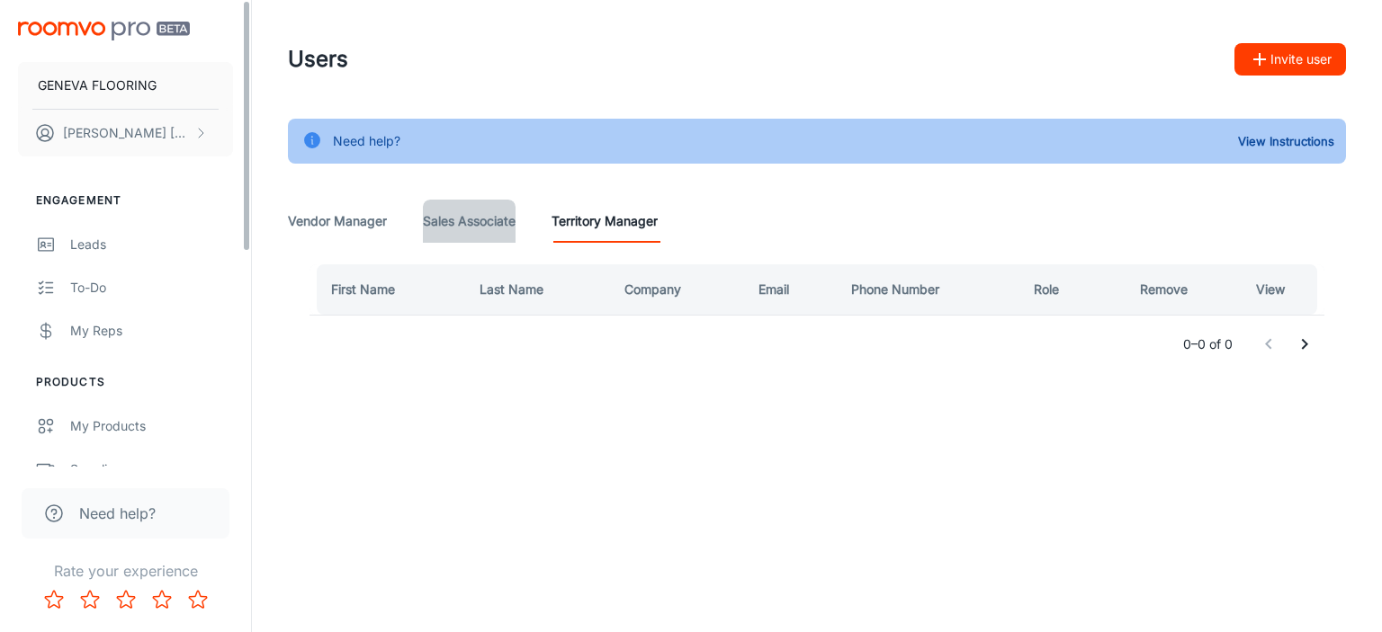
click at [464, 211] on Associate "Sales Associate" at bounding box center [469, 221] width 93 height 43
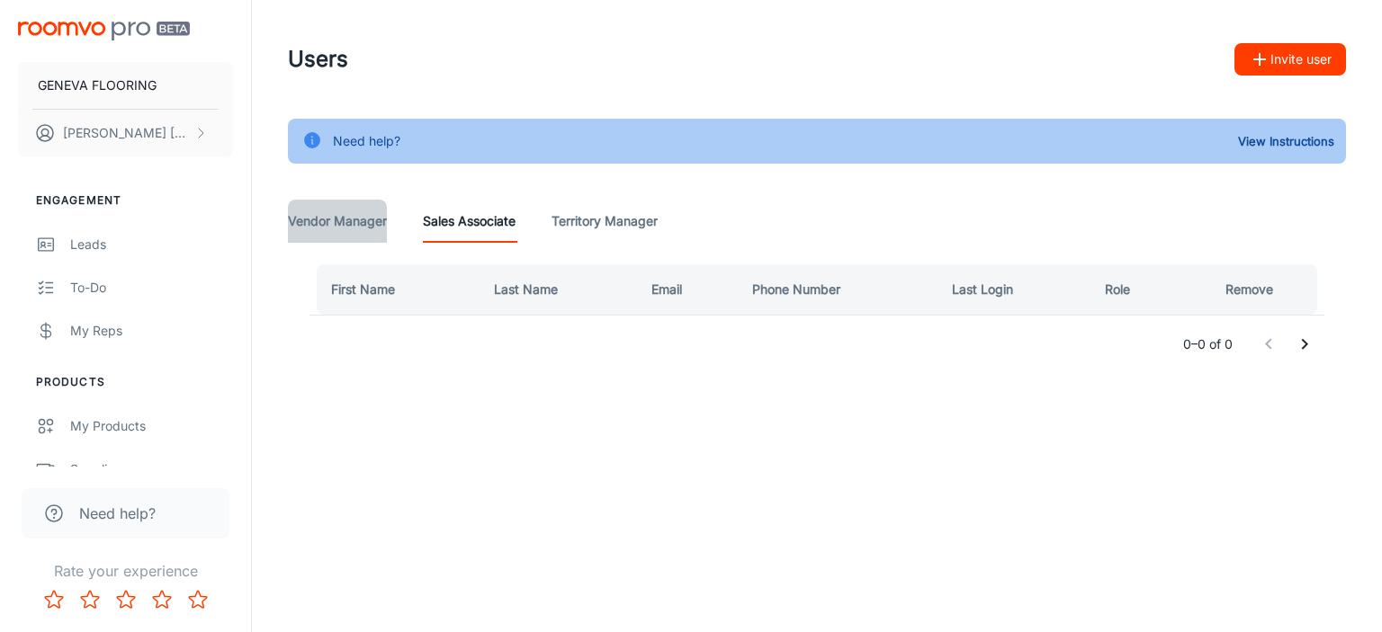
click at [356, 223] on Manager "Vendor Manager" at bounding box center [337, 221] width 99 height 43
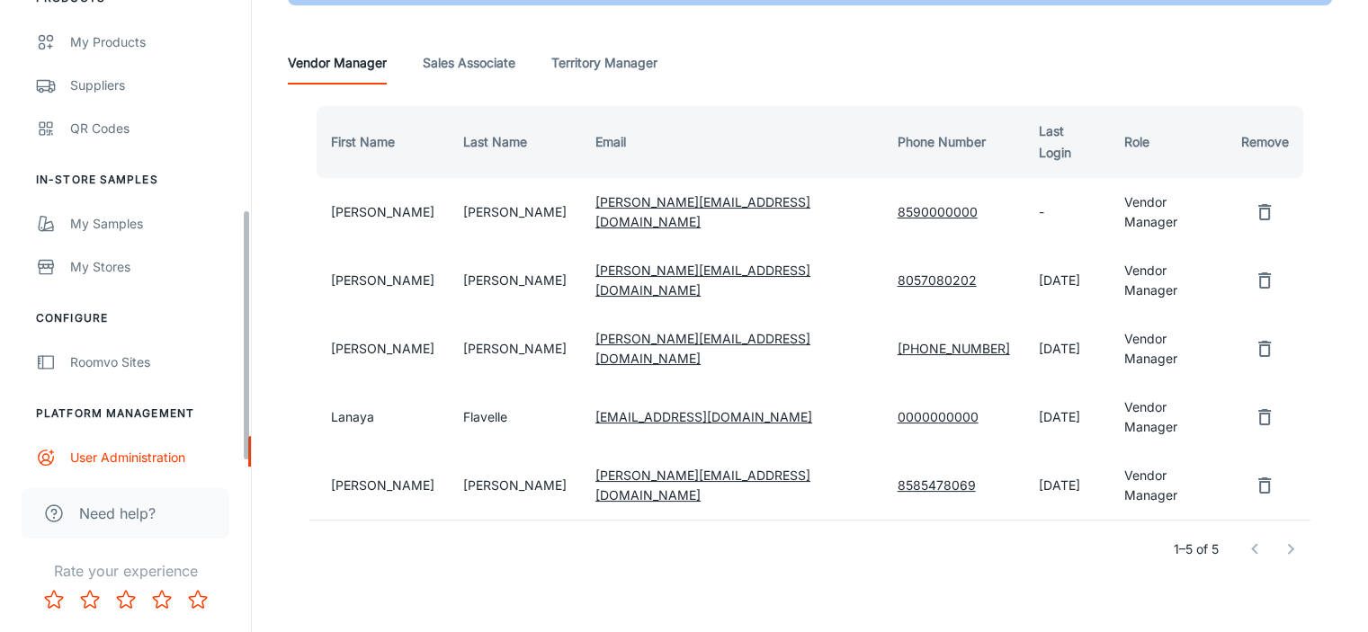
scroll to position [396, 0]
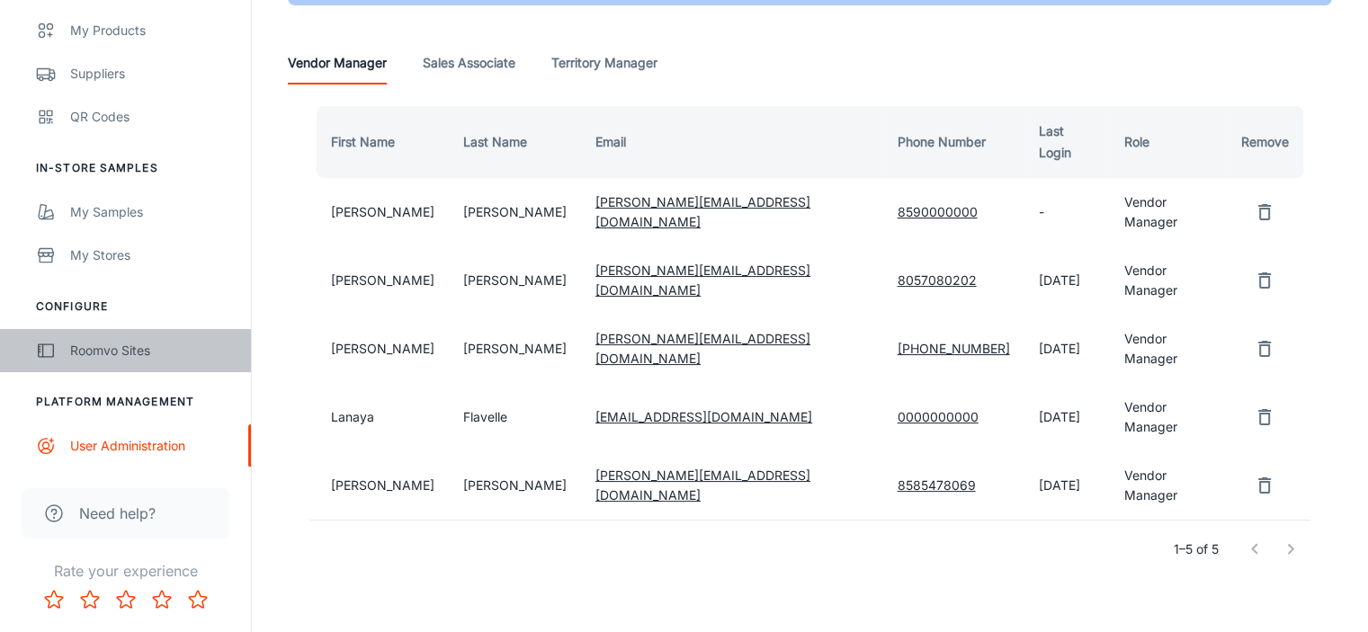
click at [128, 345] on div "Roomvo Sites" at bounding box center [151, 351] width 163 height 20
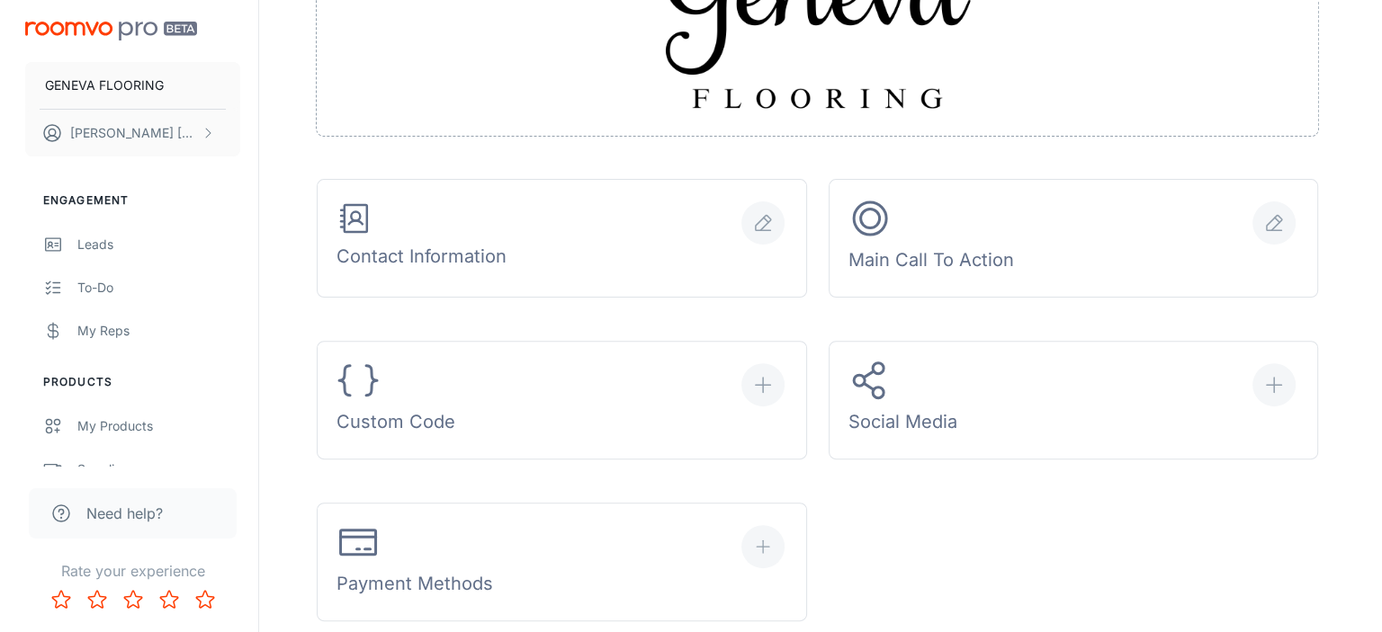
scroll to position [599, 0]
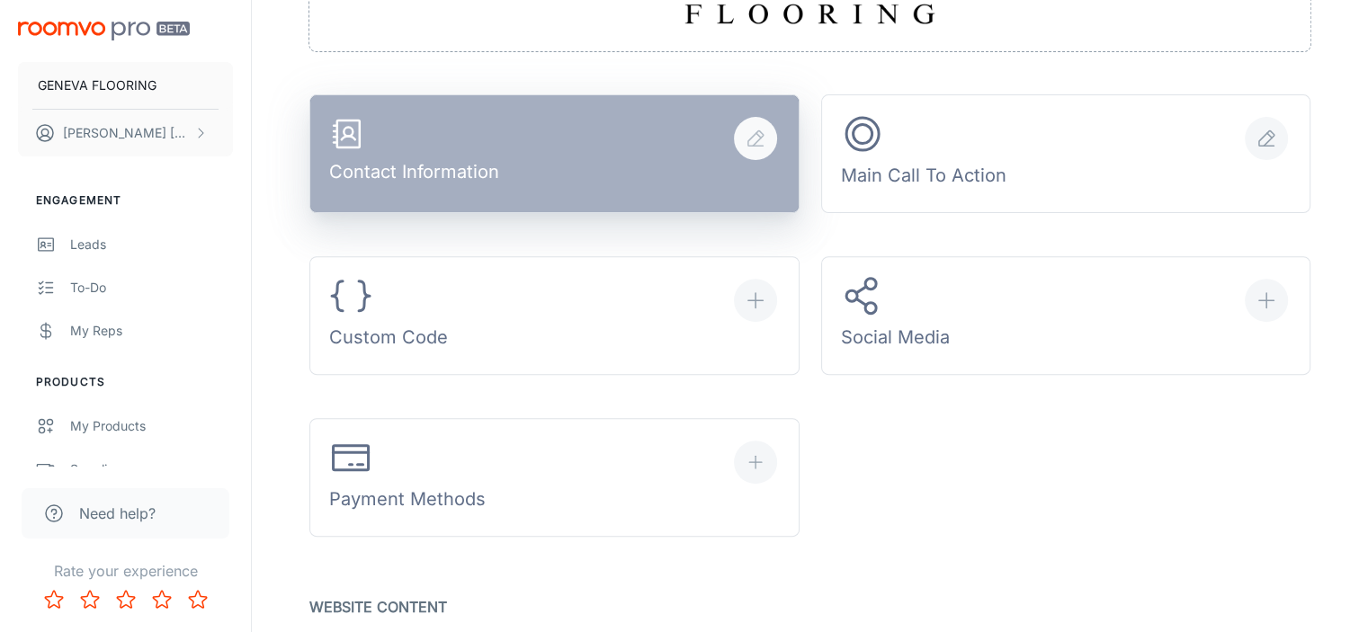
click at [393, 160] on div "Contact Information" at bounding box center [414, 154] width 170 height 76
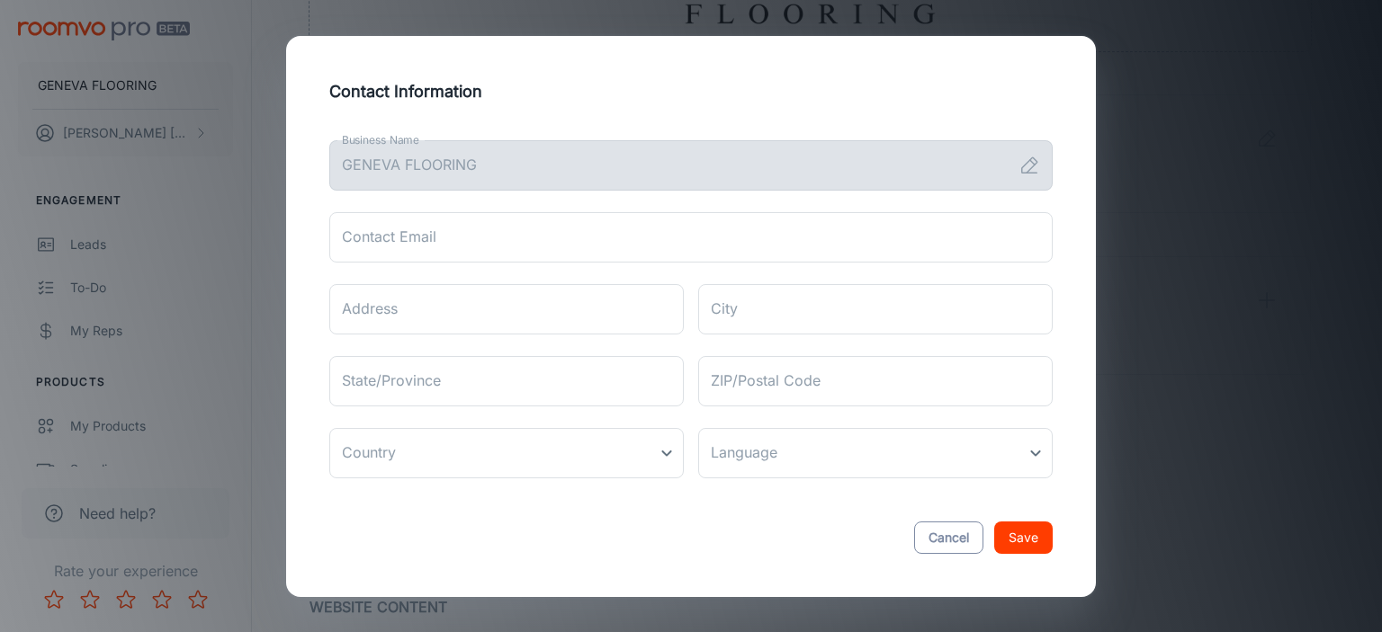
click at [945, 542] on button "Cancel" at bounding box center [948, 538] width 69 height 32
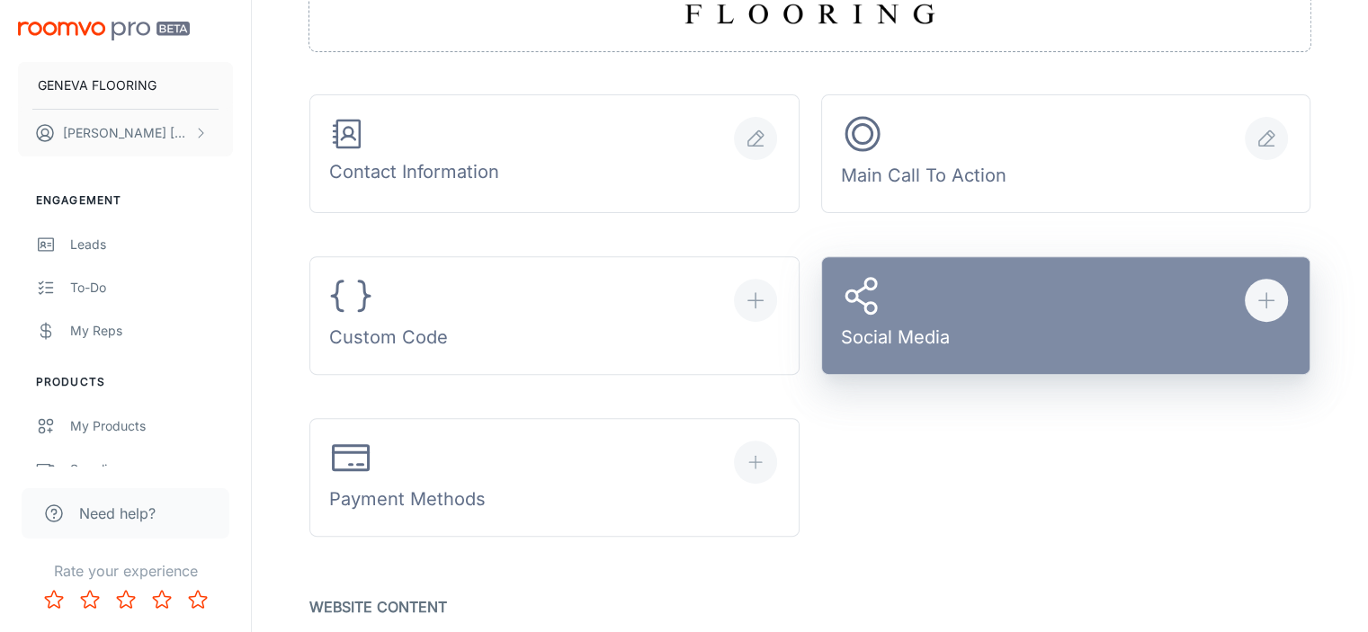
click at [924, 316] on div "Social Media" at bounding box center [895, 316] width 109 height 84
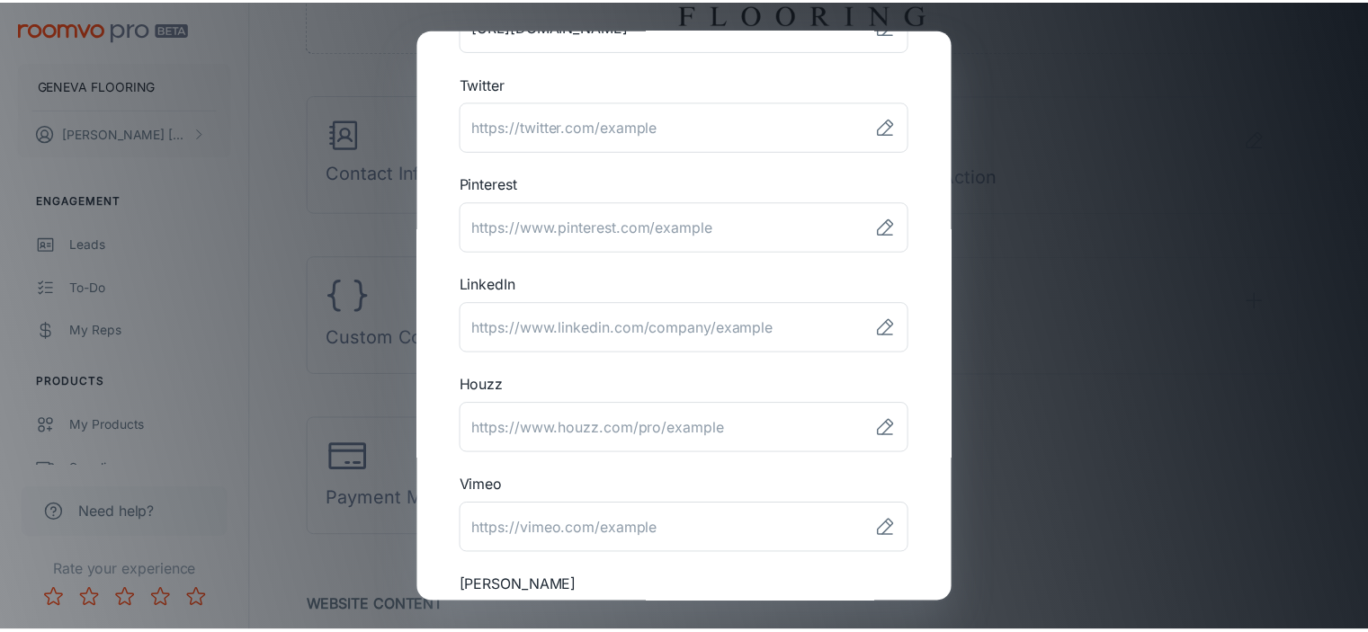
scroll to position [0, 0]
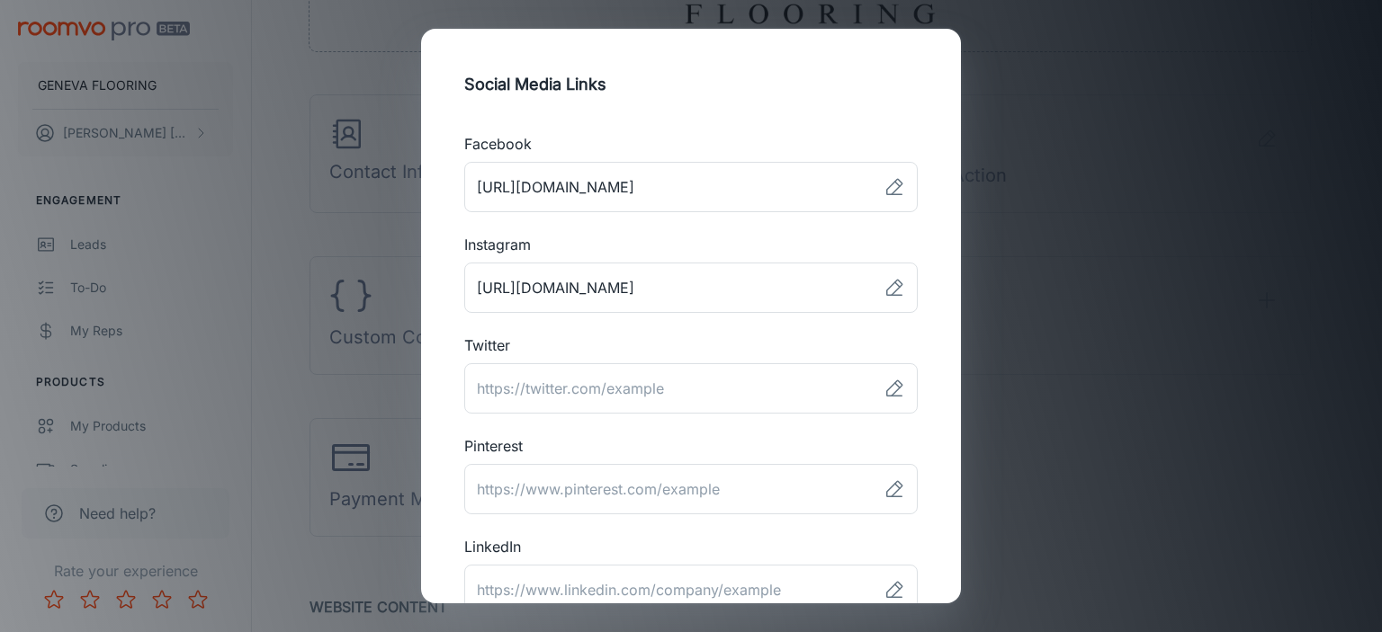
click at [1013, 535] on div "Social Media Links Facebook ​ Instagram ​ Twitter ​ Pinterest ​ LinkedIn ​ Houz…" at bounding box center [691, 316] width 1382 height 632
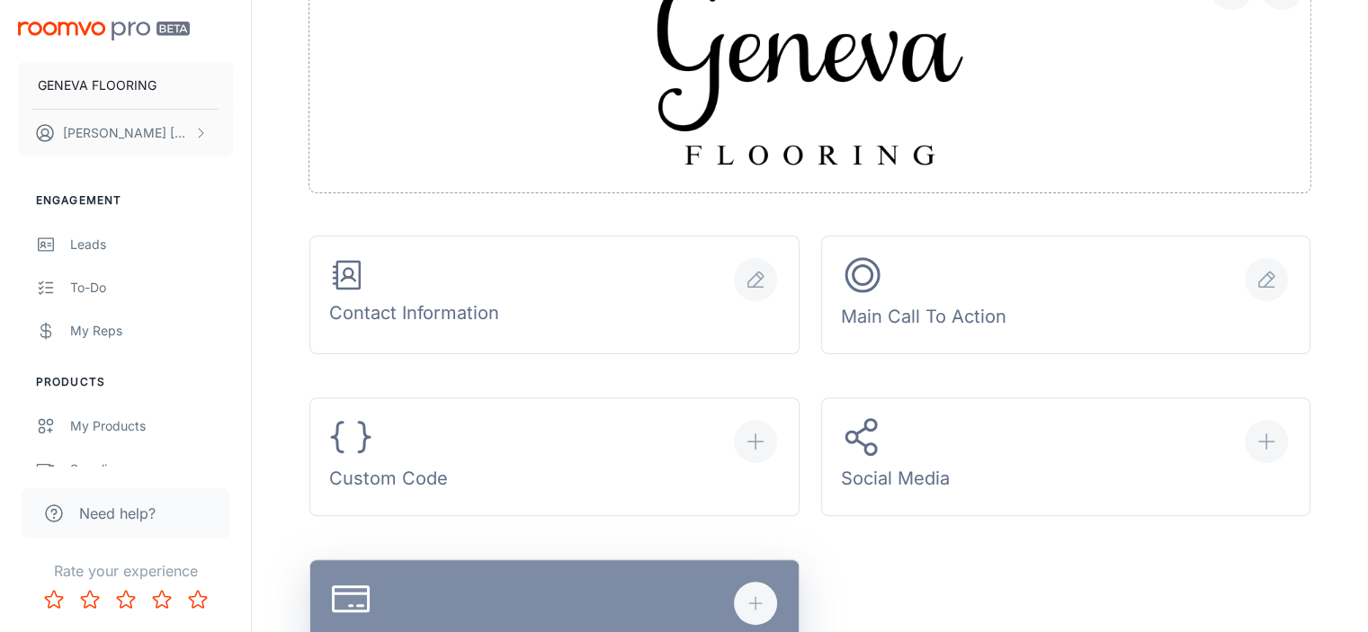
scroll to position [419, 0]
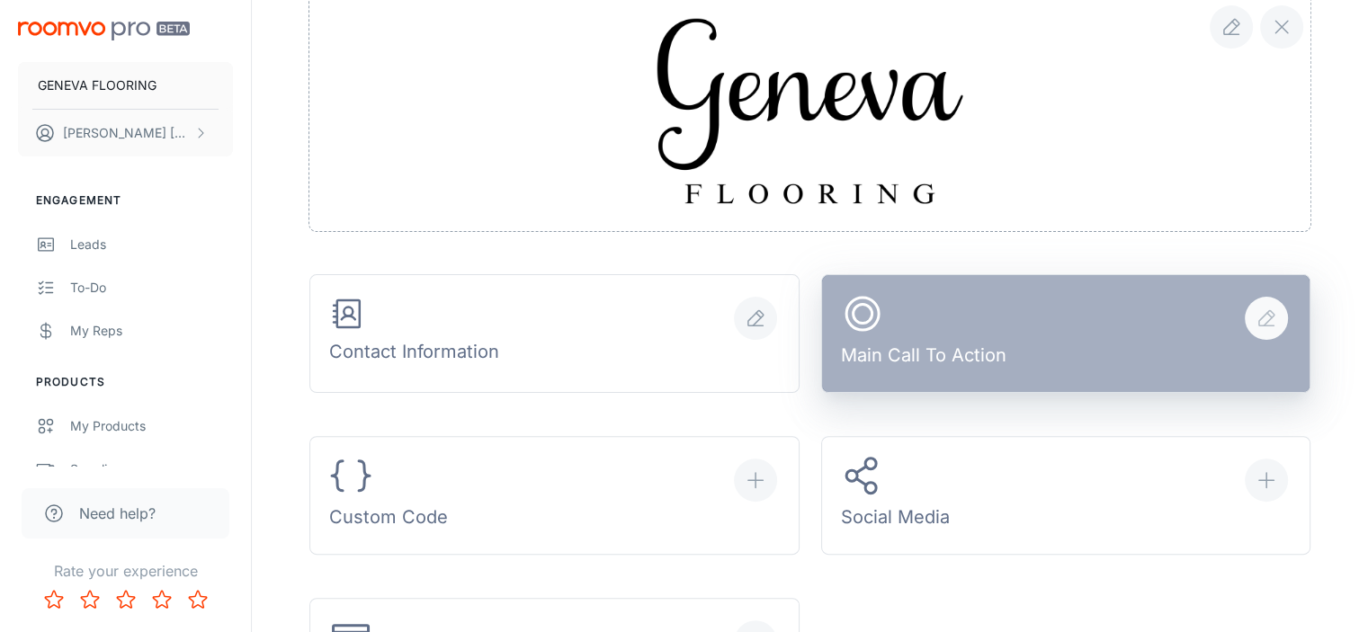
click at [1206, 345] on button "Main Call To Action" at bounding box center [1066, 333] width 490 height 119
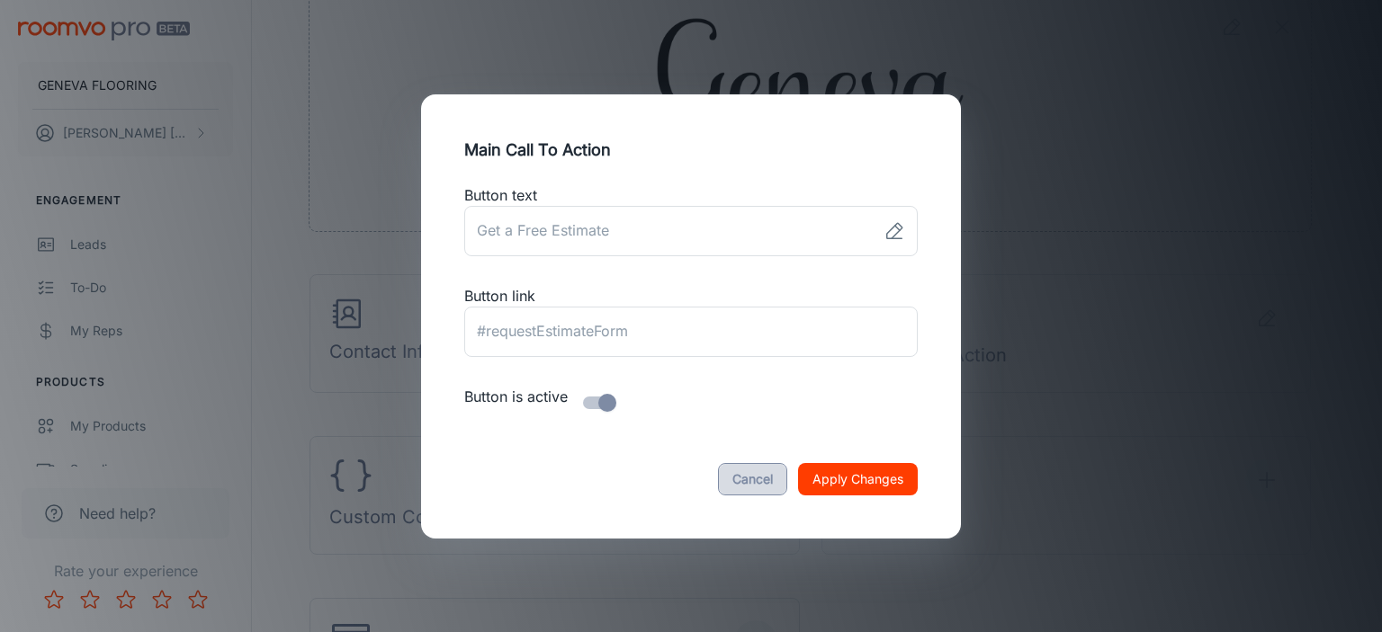
click at [758, 480] on button "Cancel" at bounding box center [752, 479] width 69 height 32
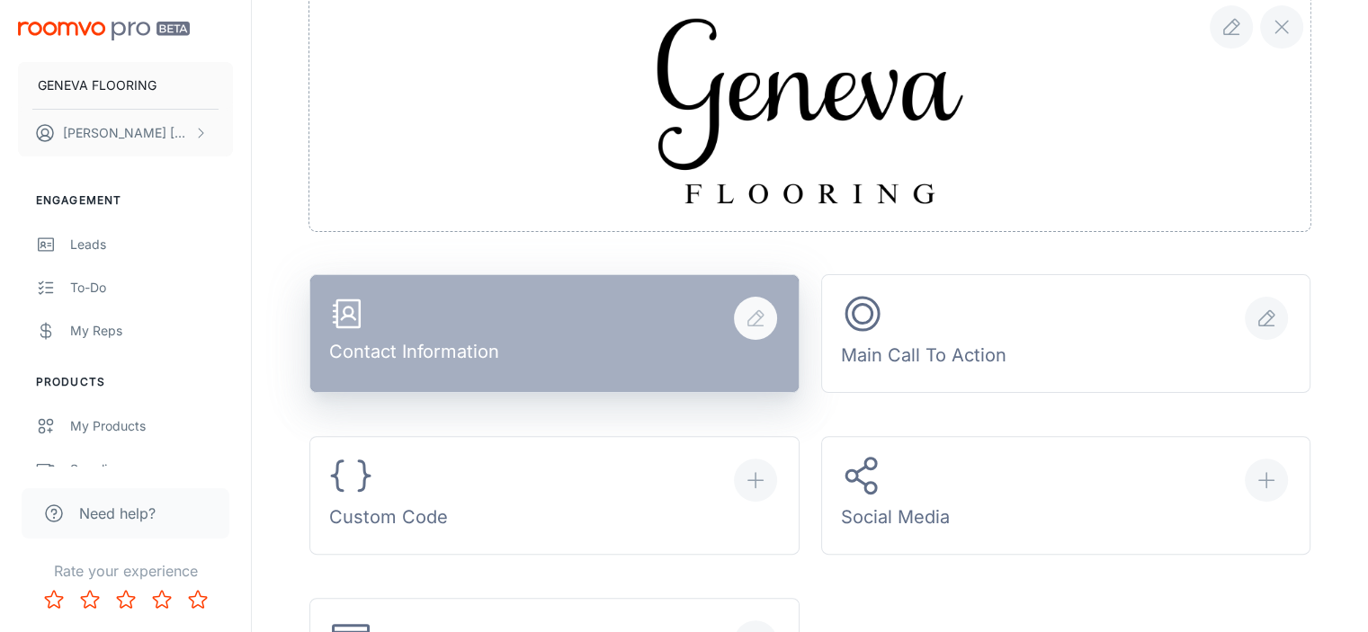
click at [695, 349] on button "Contact Information" at bounding box center [554, 333] width 490 height 119
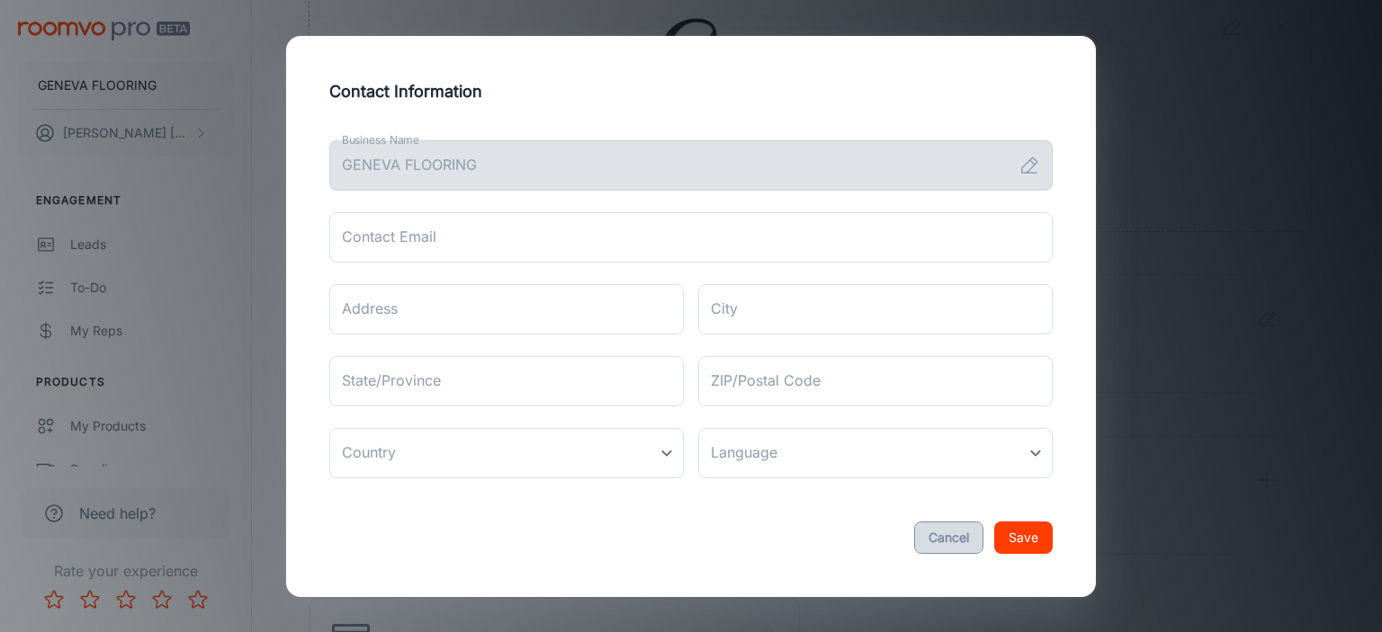
click at [950, 531] on button "Cancel" at bounding box center [948, 538] width 69 height 32
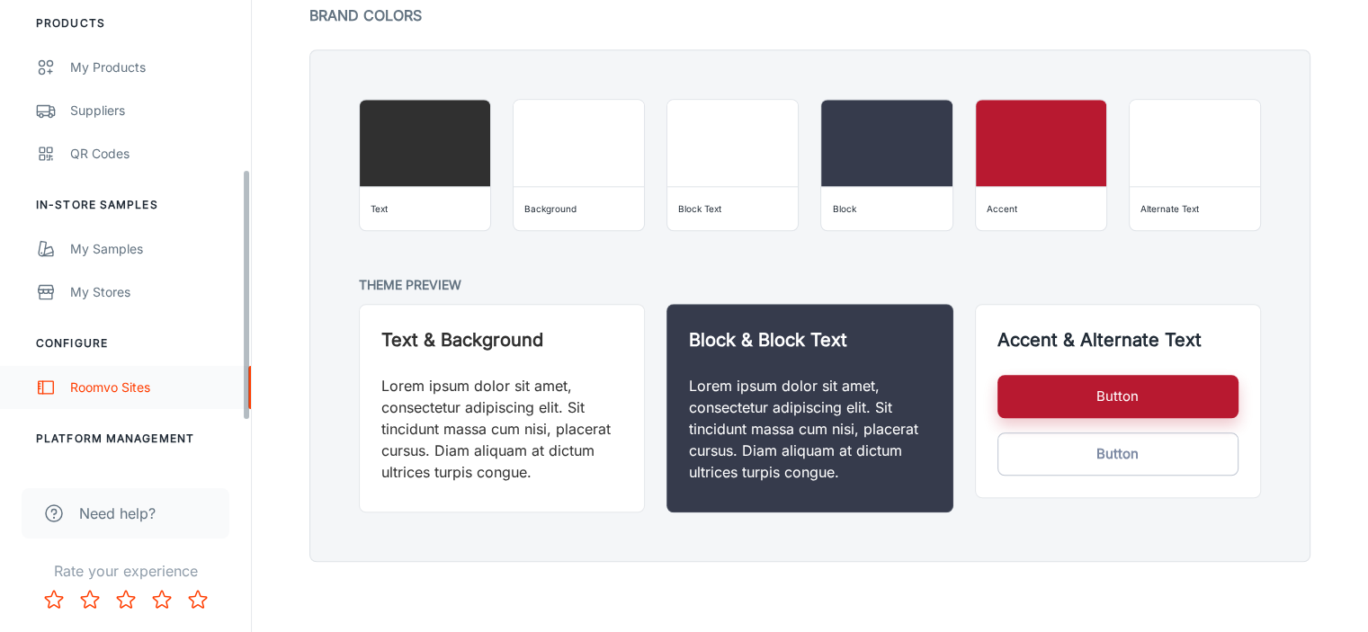
scroll to position [396, 0]
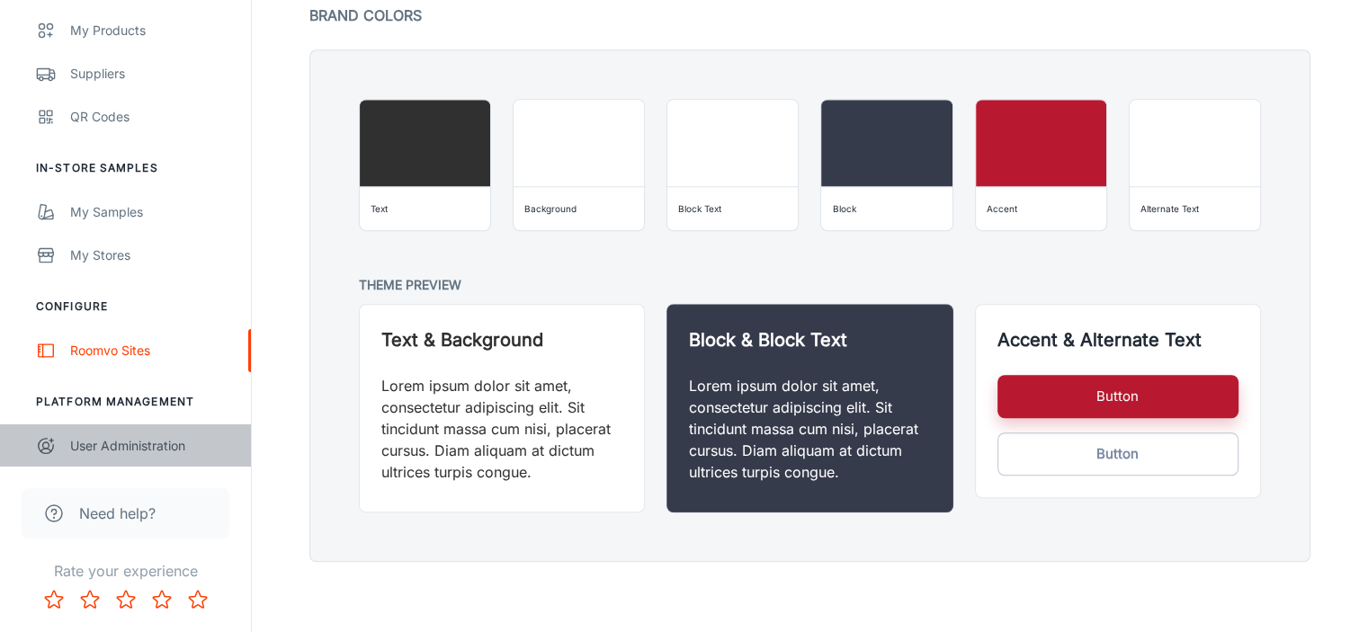
click at [151, 443] on div "User Administration" at bounding box center [151, 446] width 163 height 20
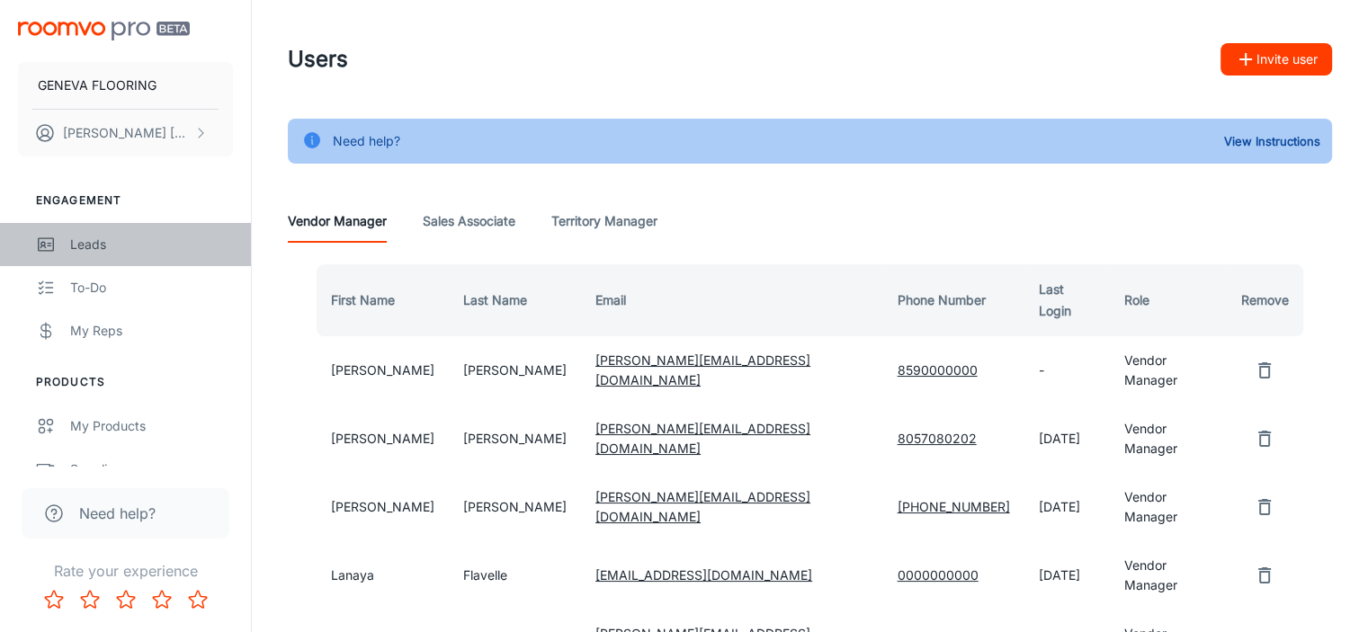
click at [102, 238] on div "Leads" at bounding box center [151, 245] width 163 height 20
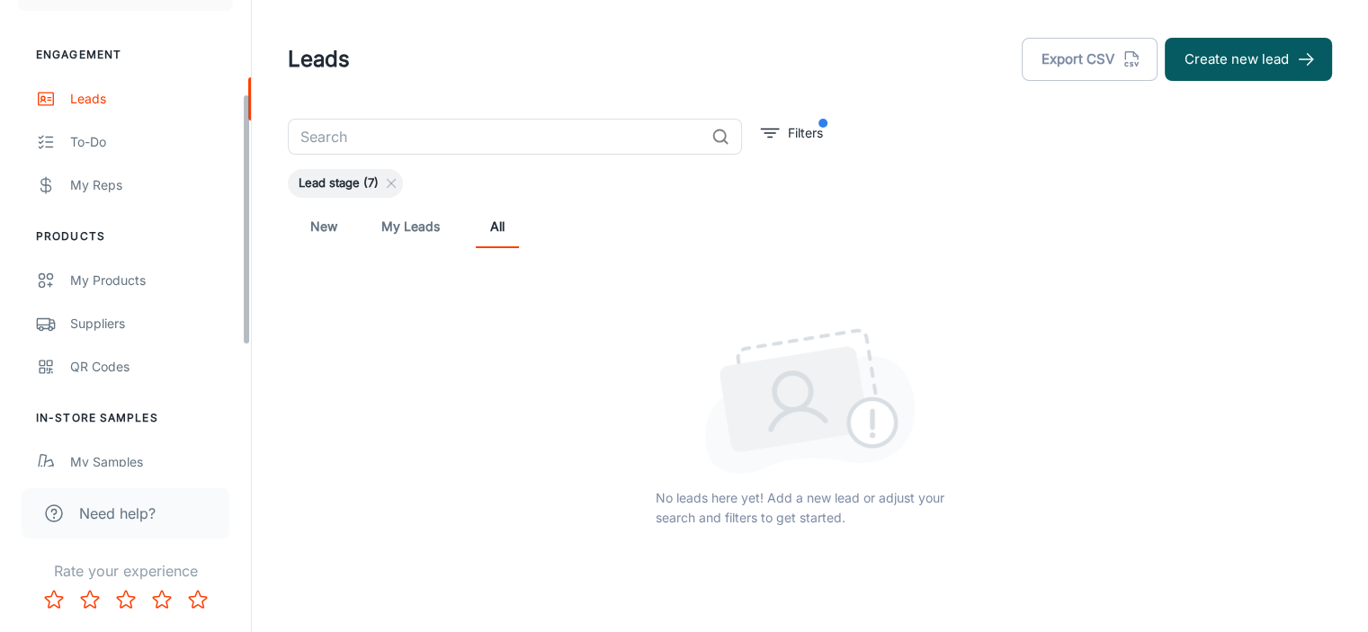
scroll to position [180, 0]
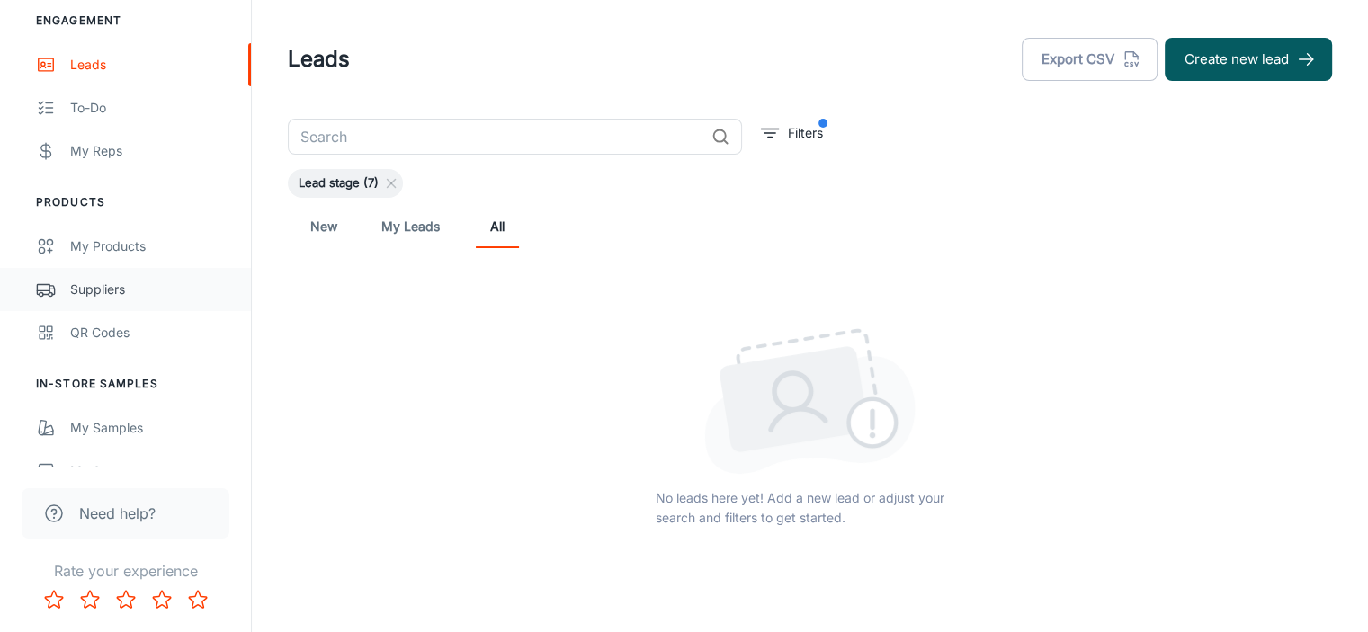
click at [103, 292] on div "Suppliers" at bounding box center [151, 290] width 163 height 20
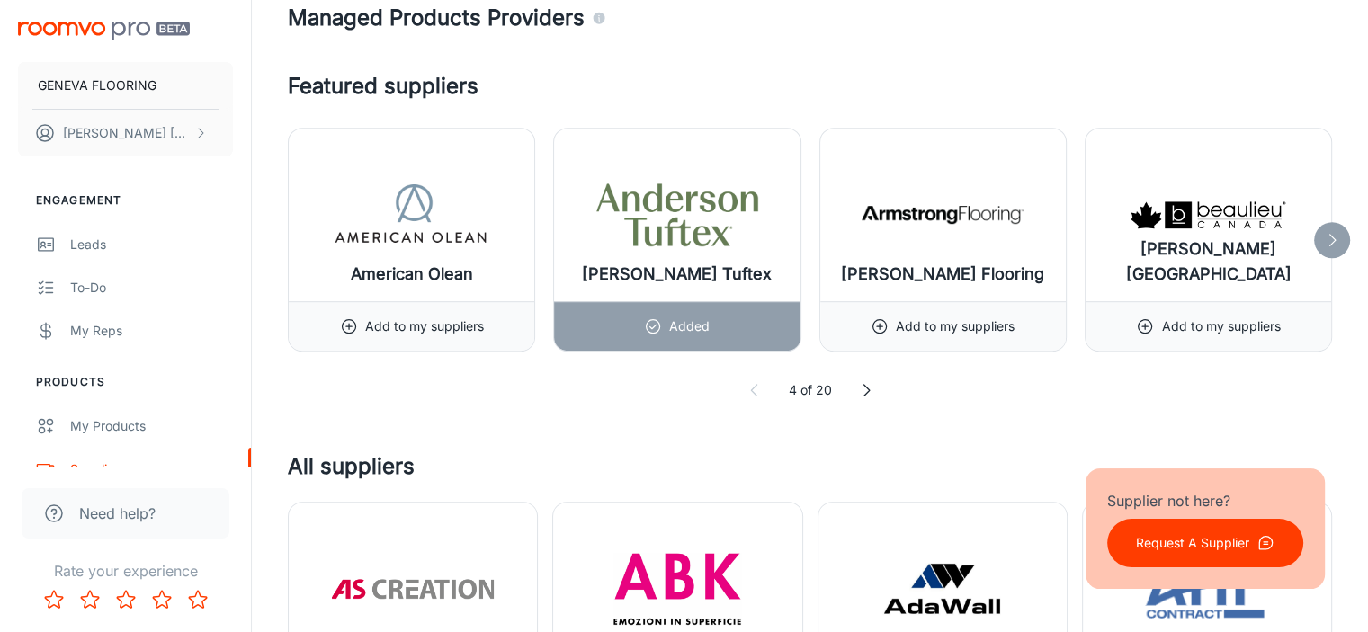
scroll to position [959, 0]
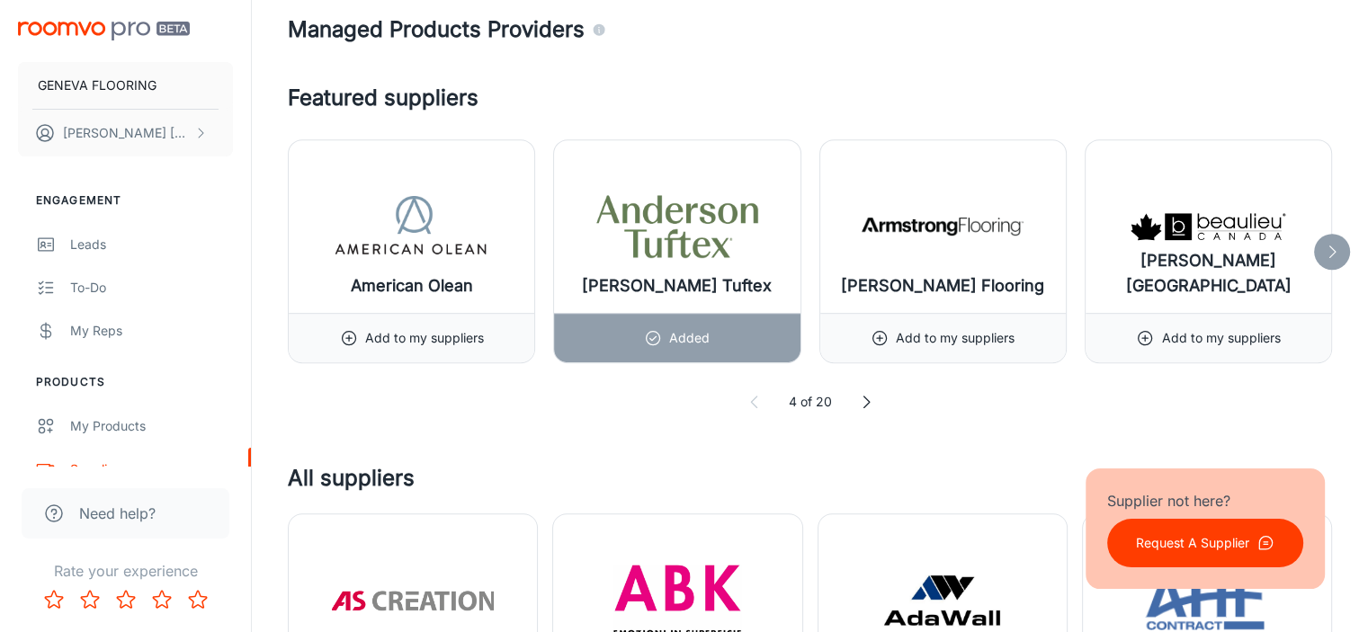
click at [867, 399] on icon at bounding box center [866, 402] width 18 height 18
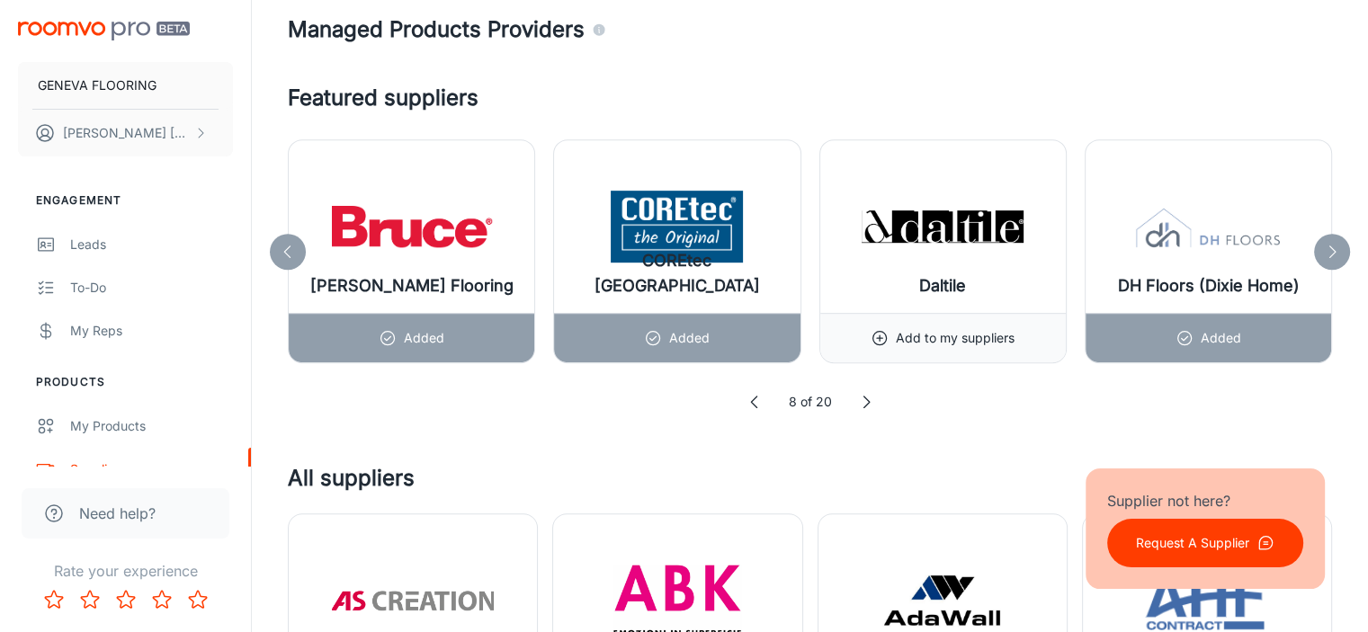
click at [865, 397] on icon at bounding box center [866, 402] width 18 height 18
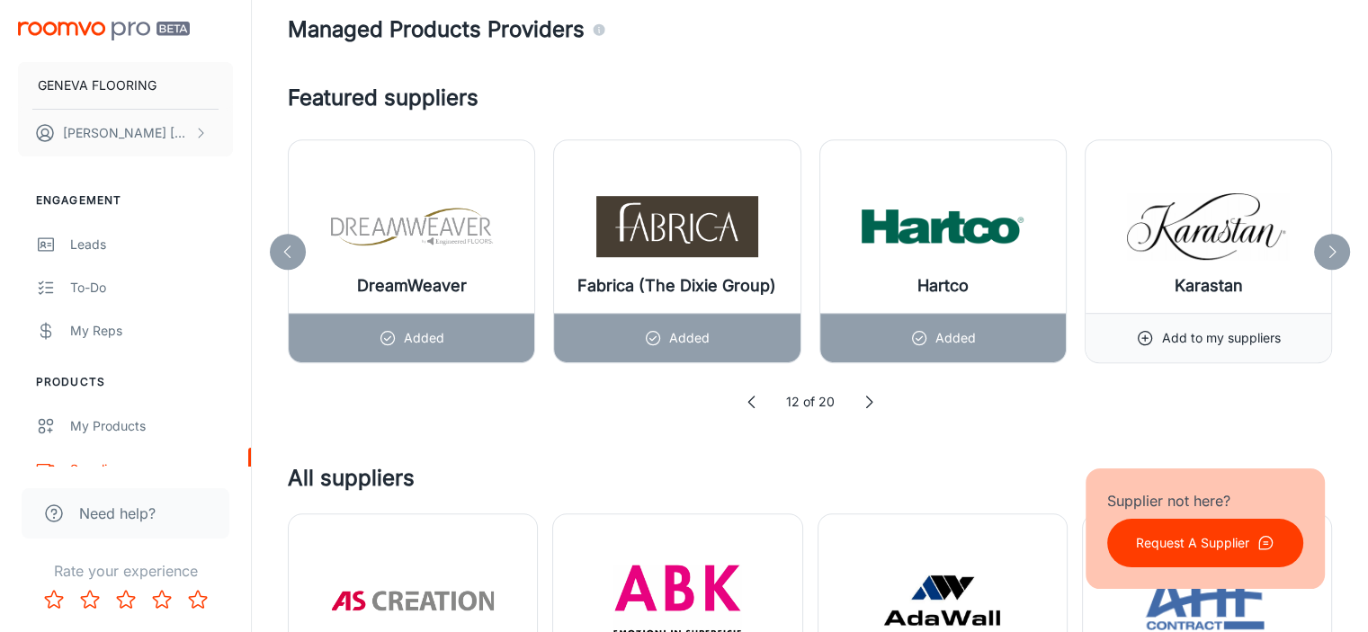
click at [865, 397] on icon at bounding box center [869, 402] width 18 height 18
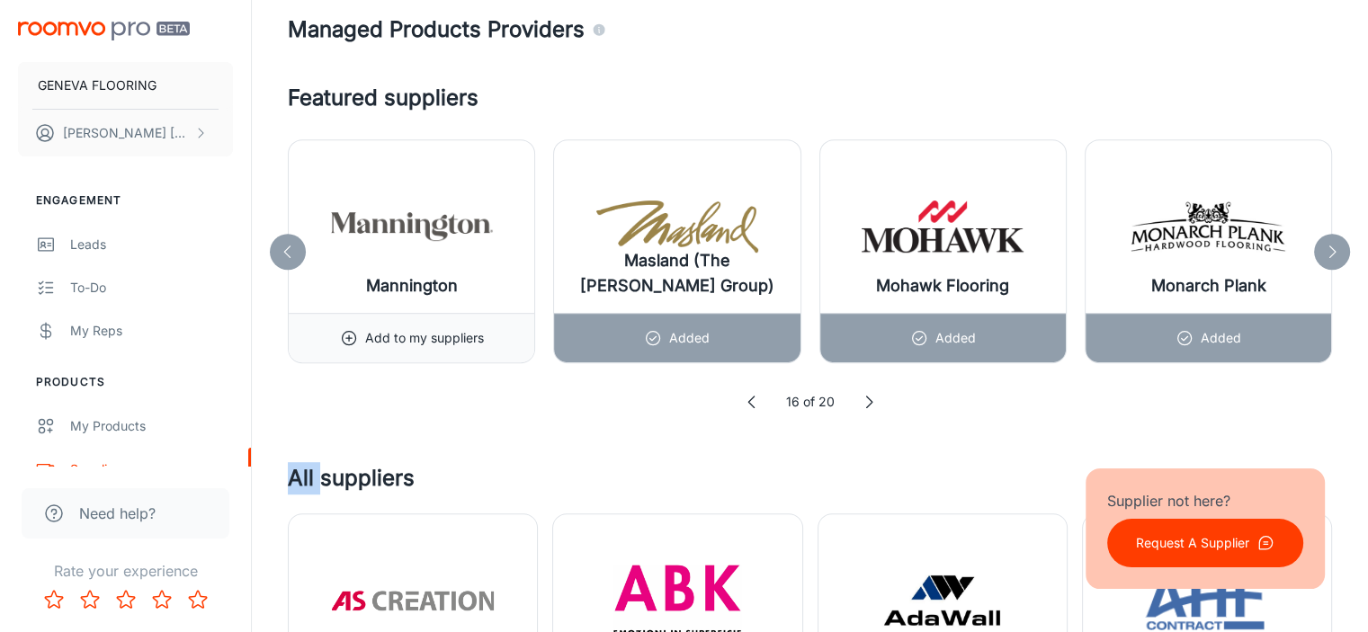
click at [865, 397] on icon at bounding box center [869, 402] width 18 height 18
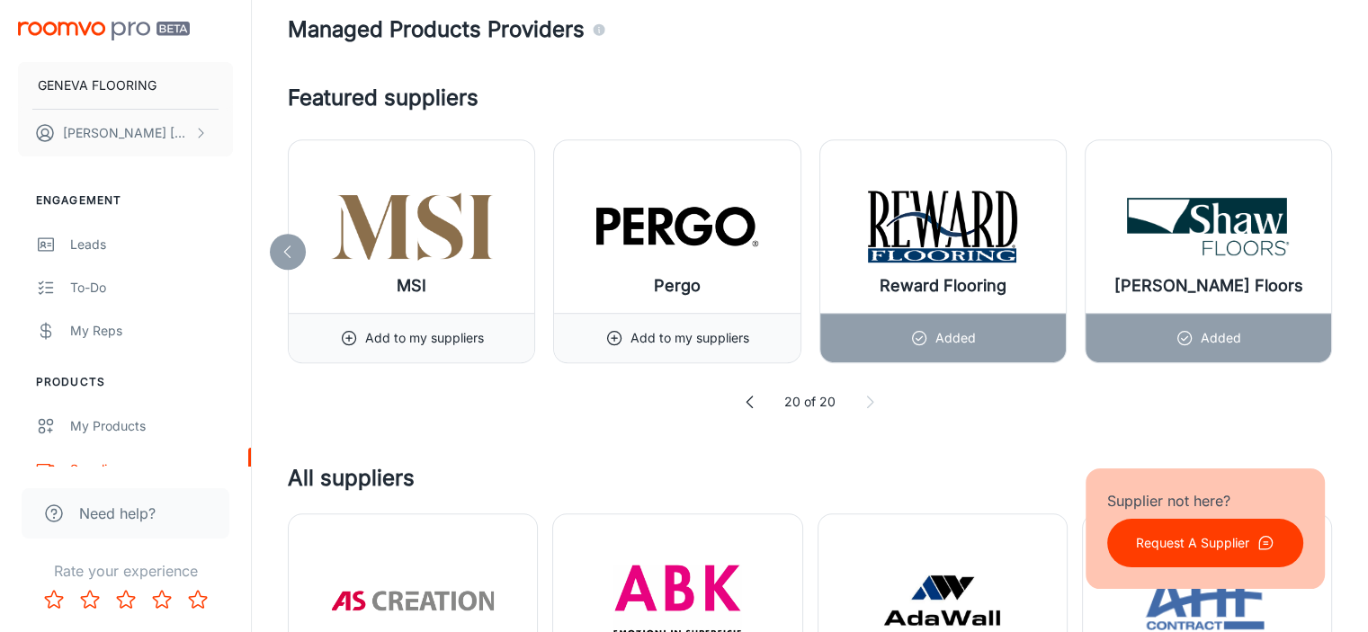
click at [865, 397] on icon at bounding box center [870, 402] width 18 height 18
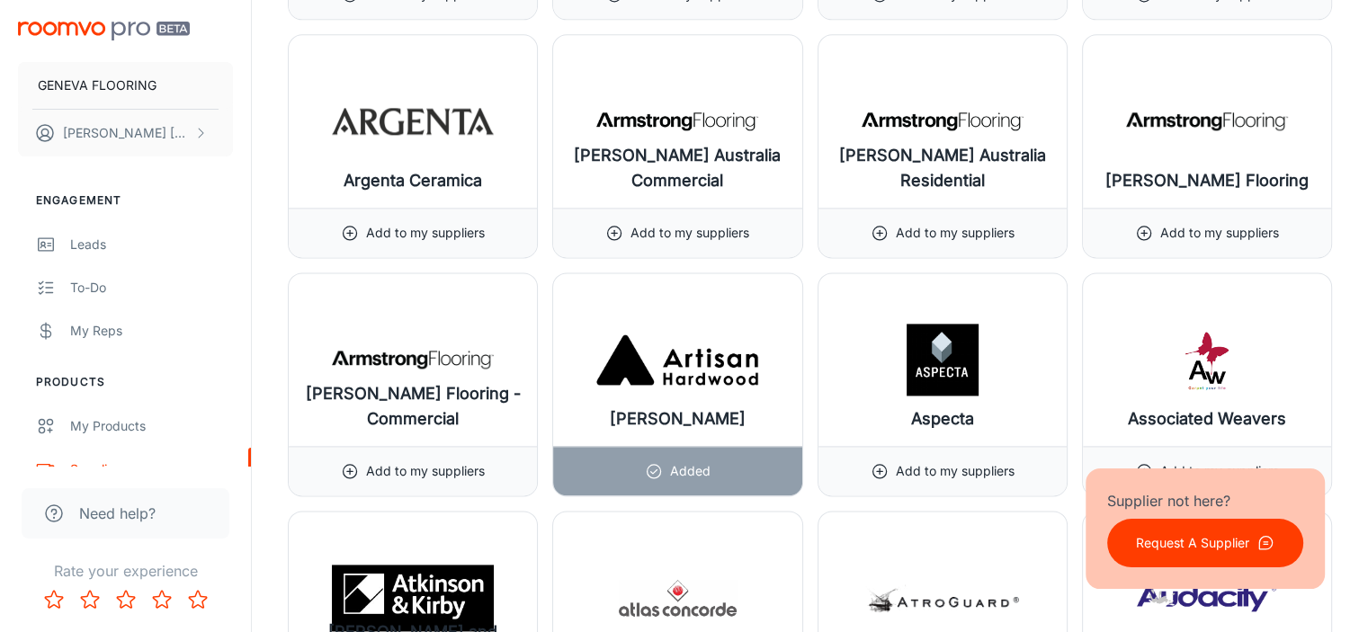
scroll to position [2399, 0]
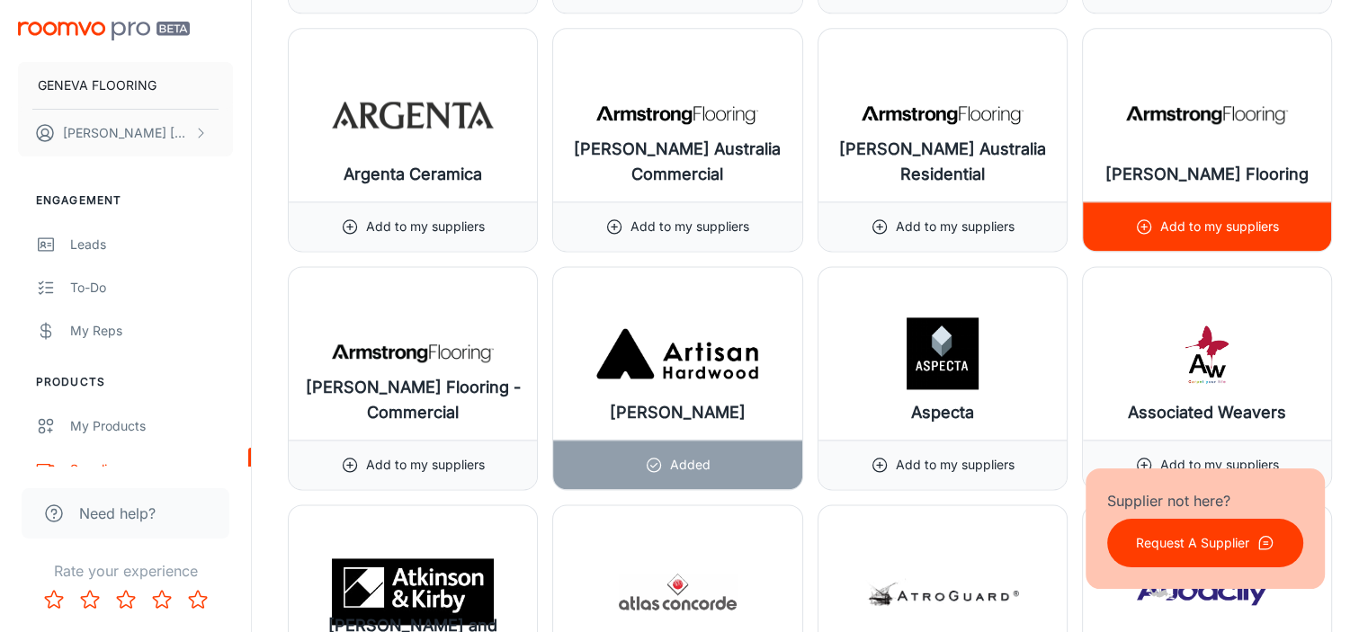
click at [1228, 226] on p "Add to my suppliers" at bounding box center [1220, 227] width 119 height 20
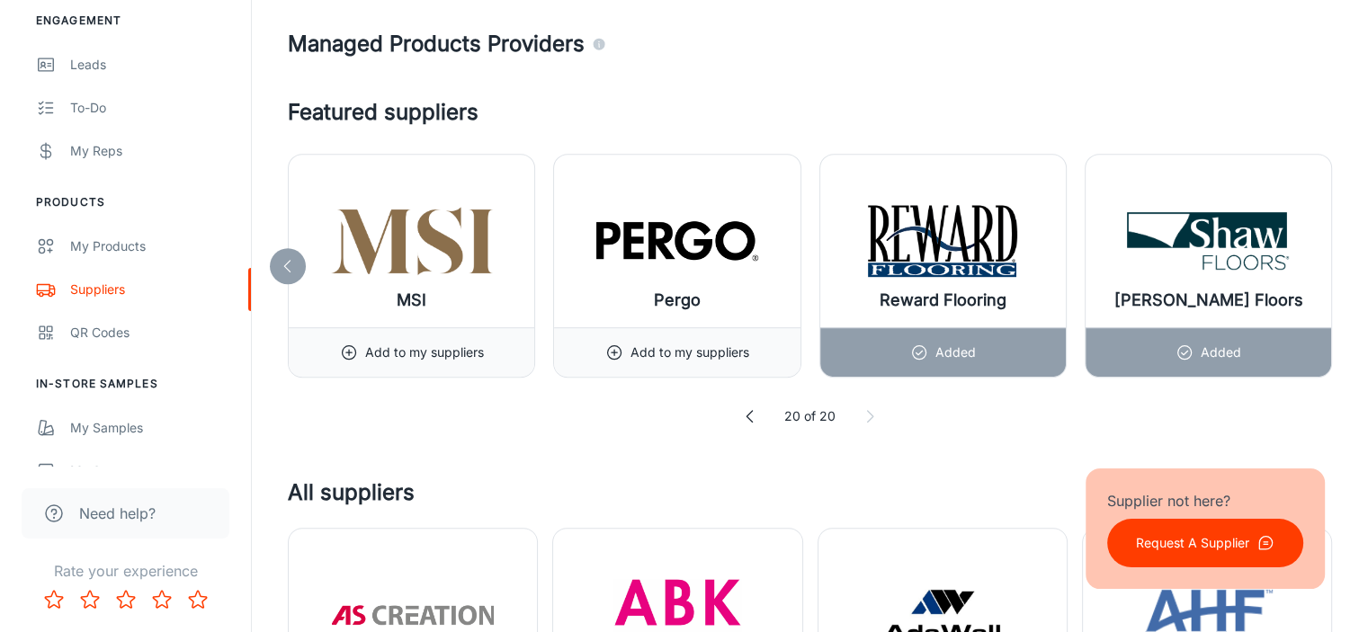
scroll to position [900, 0]
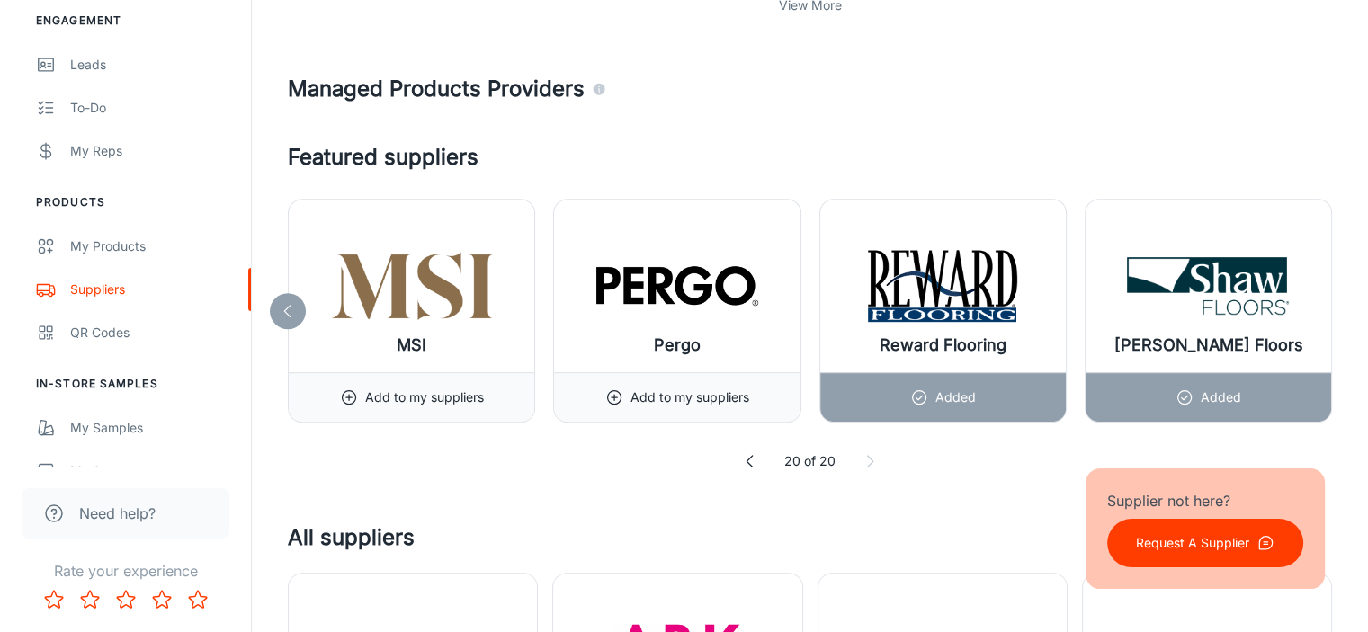
click at [746, 461] on icon at bounding box center [750, 462] width 18 height 18
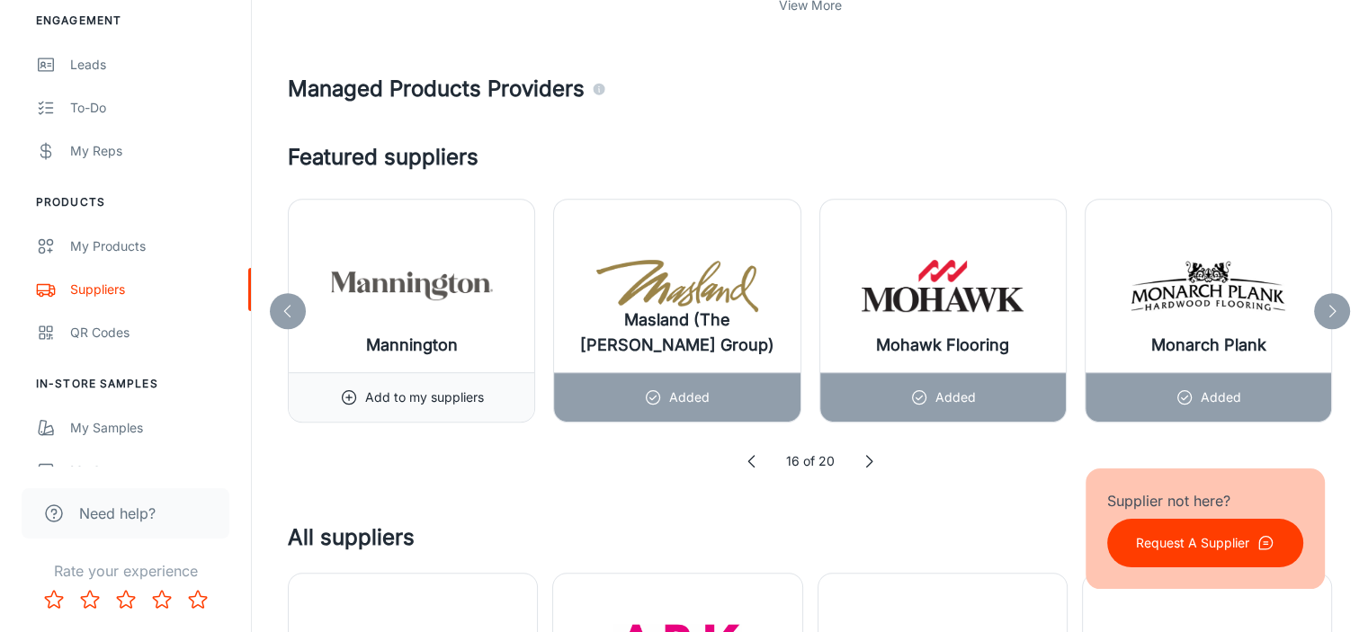
click at [746, 461] on icon at bounding box center [752, 462] width 18 height 18
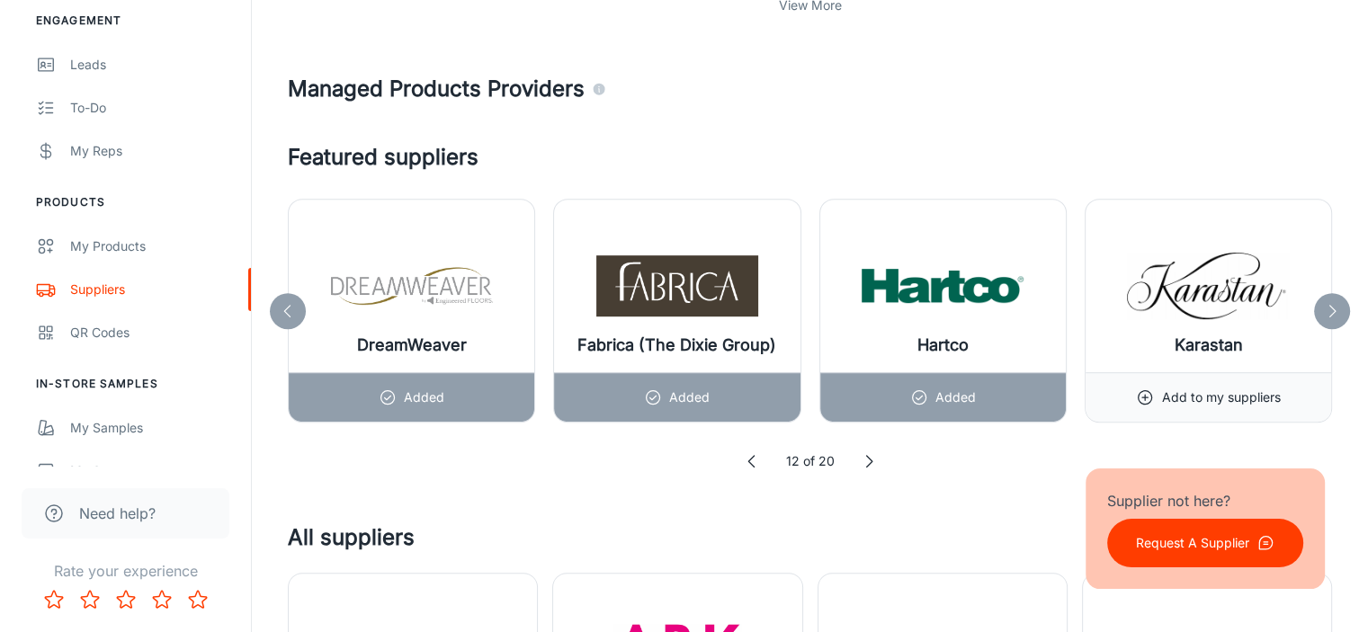
click at [588, 85] on h4 "Managed Products Providers" at bounding box center [810, 89] width 1045 height 32
click at [760, 456] on icon at bounding box center [752, 462] width 18 height 18
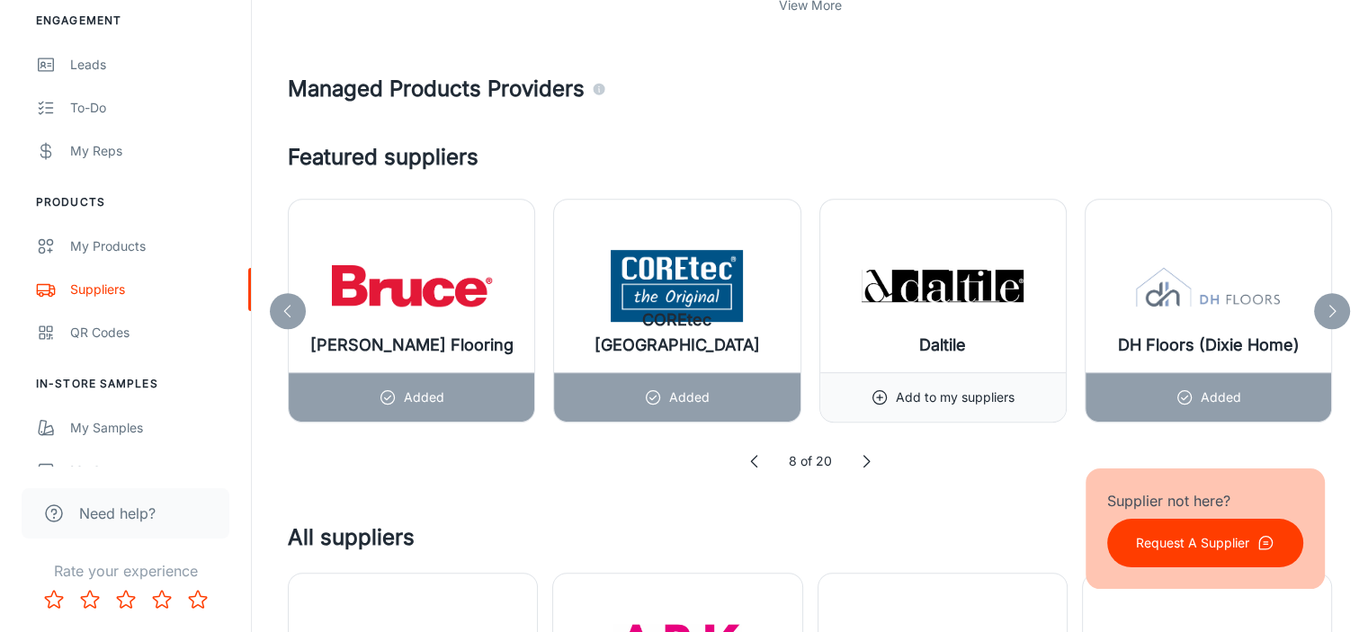
click at [760, 456] on icon at bounding box center [755, 462] width 18 height 18
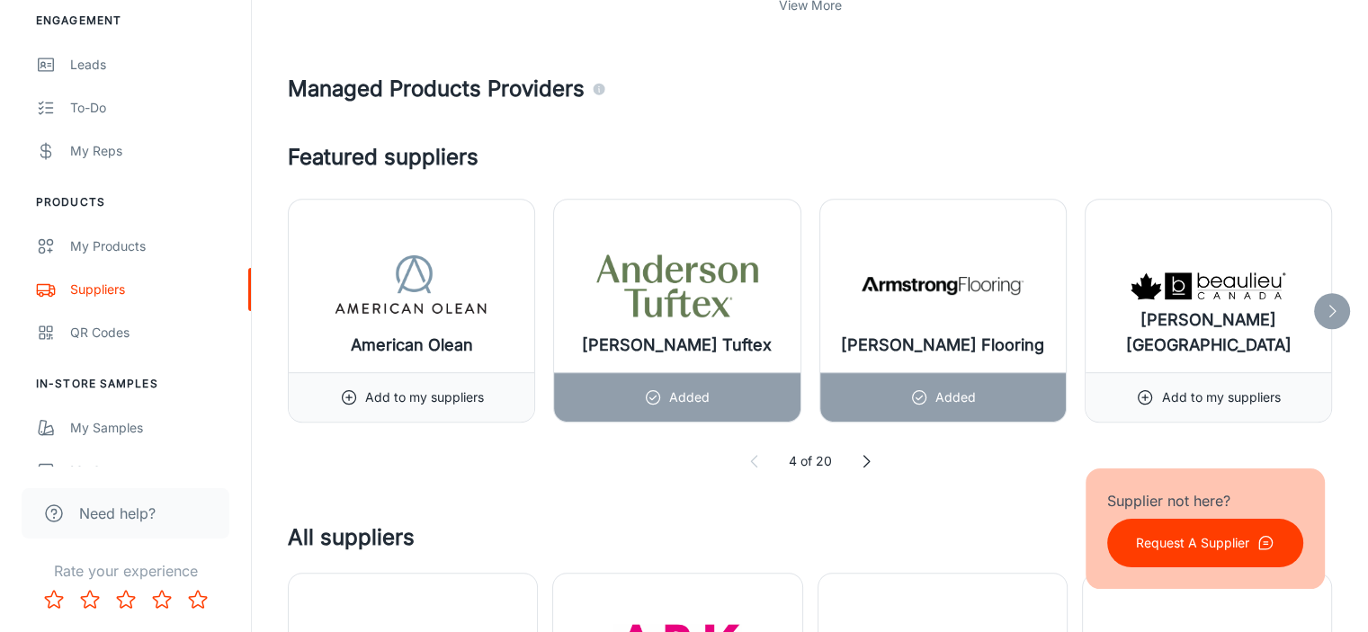
click at [760, 456] on icon at bounding box center [755, 462] width 18 height 18
click at [1331, 305] on icon at bounding box center [1332, 311] width 18 height 18
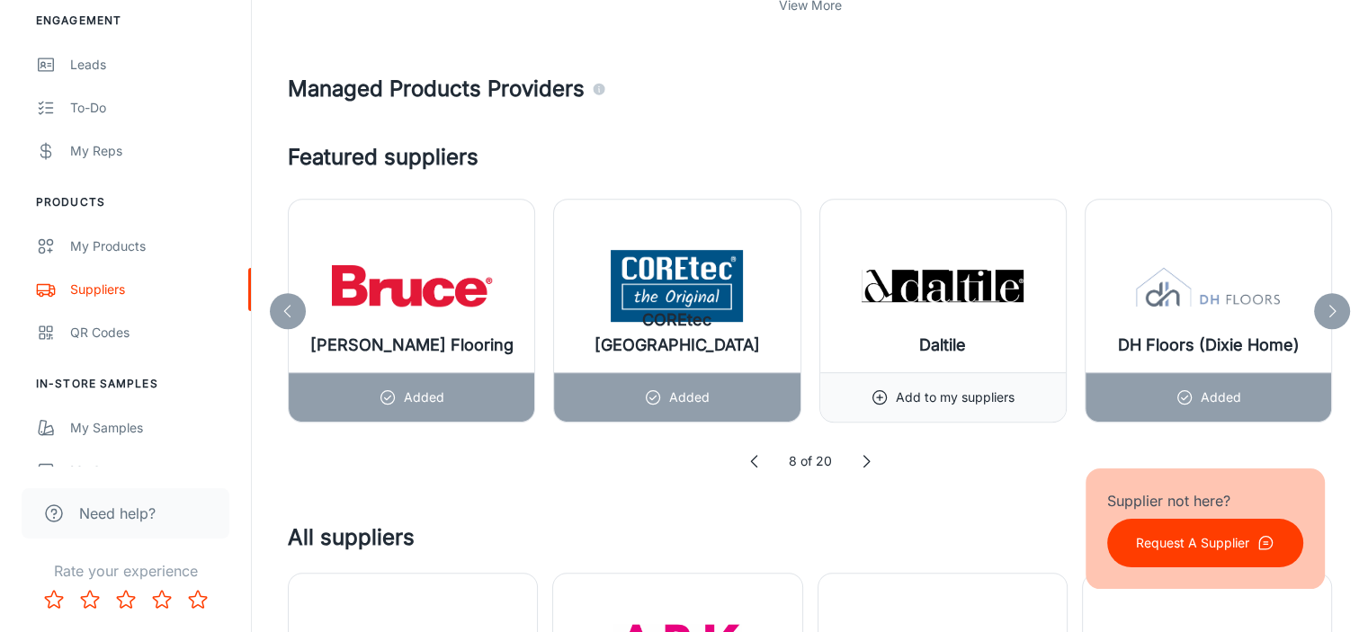
click at [1331, 305] on icon at bounding box center [1332, 311] width 18 height 18
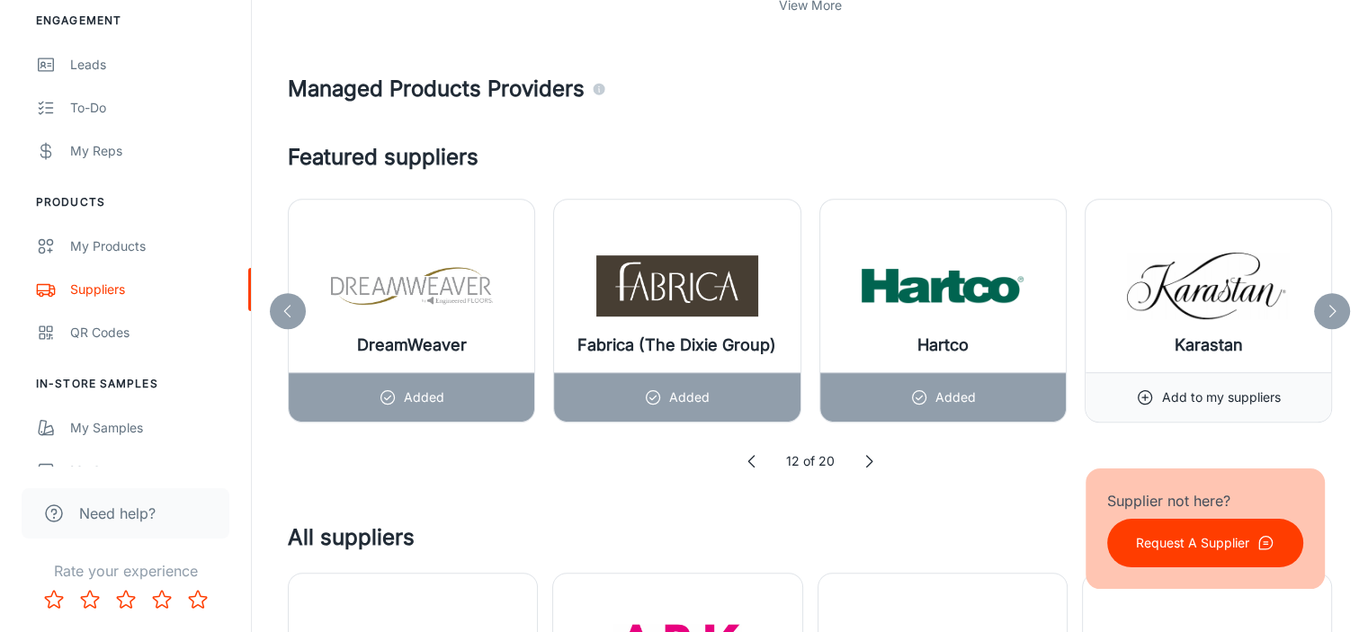
click at [1331, 305] on icon at bounding box center [1332, 311] width 18 height 18
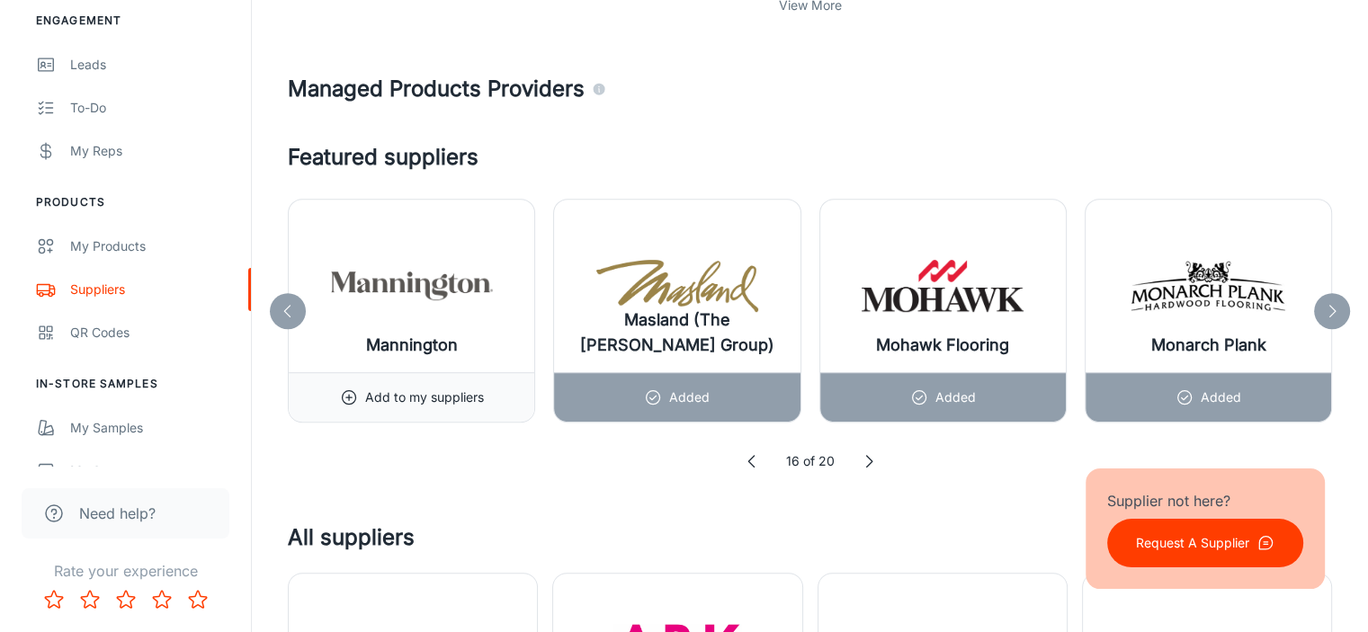
click at [1331, 305] on icon at bounding box center [1332, 311] width 18 height 18
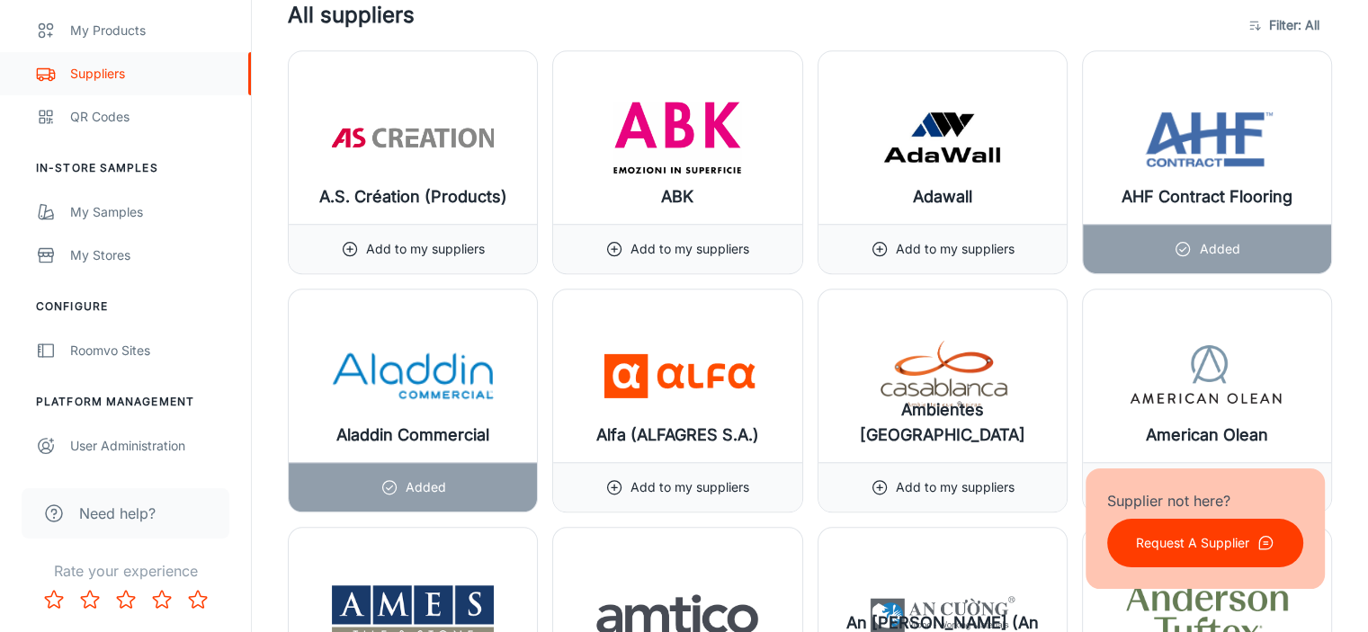
scroll to position [1440, 0]
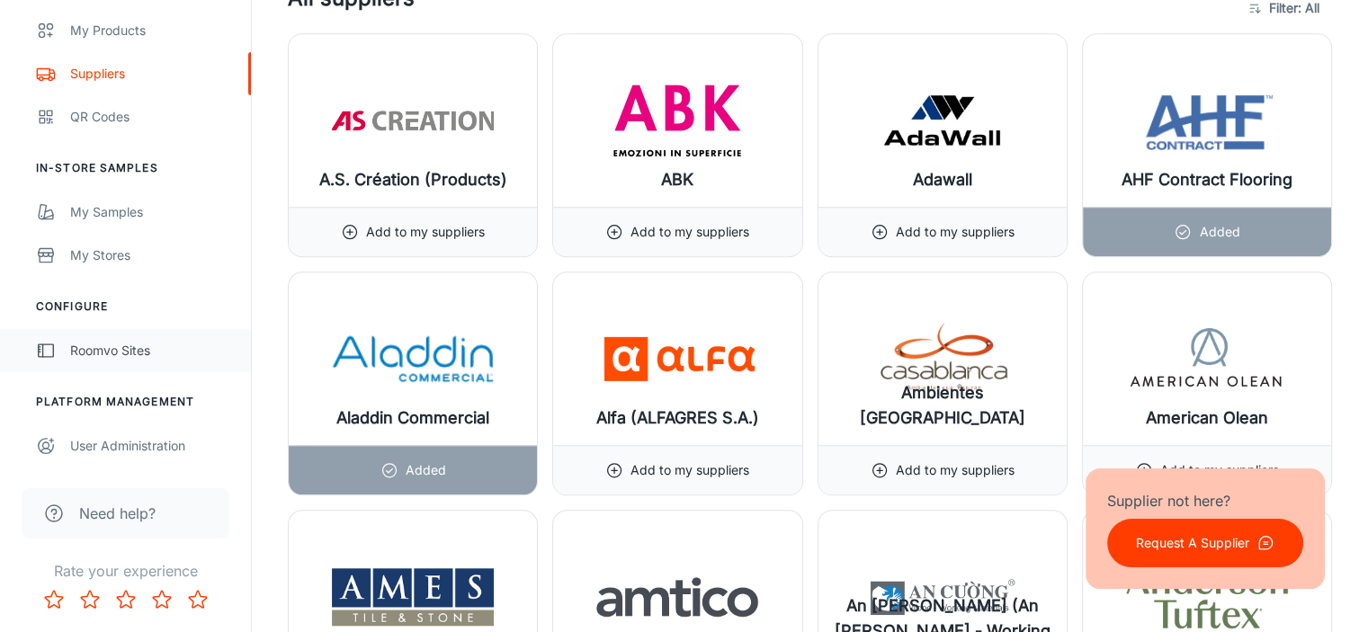
click at [100, 353] on div "Roomvo Sites" at bounding box center [151, 351] width 163 height 20
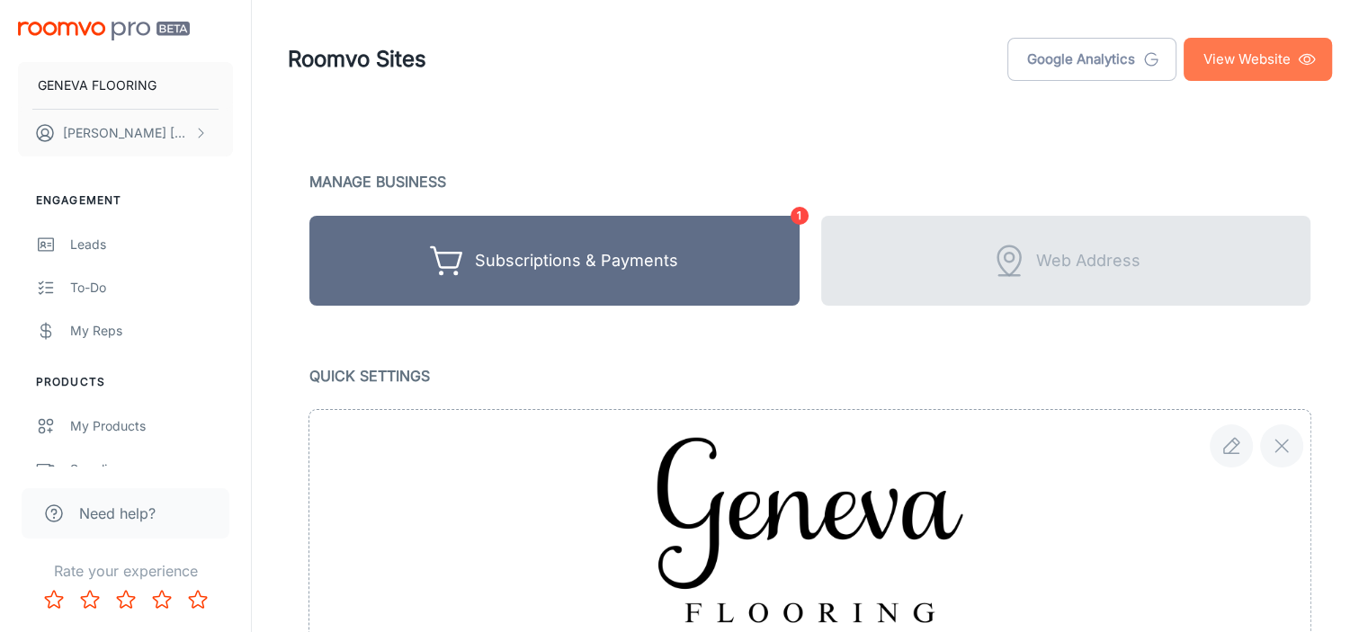
click at [1260, 60] on link "View Website" at bounding box center [1258, 59] width 148 height 43
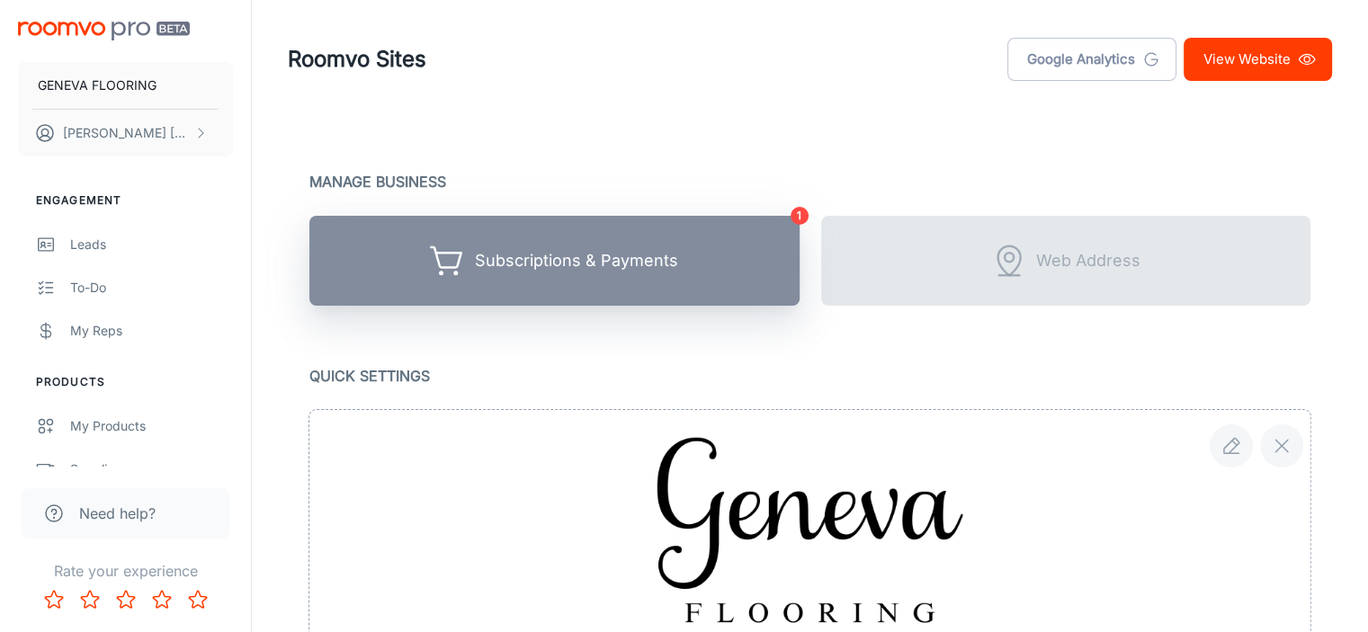
click at [575, 282] on button "Subscriptions & Payments" at bounding box center [554, 261] width 490 height 90
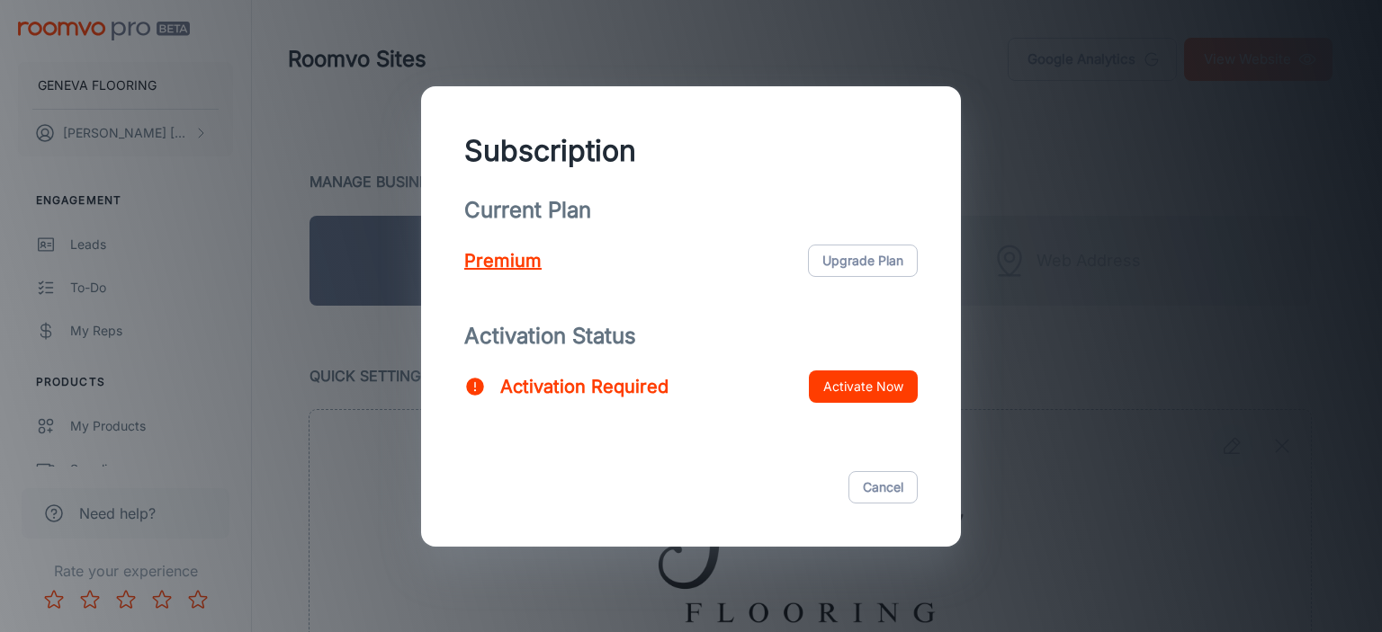
click at [1166, 133] on div "Subscription Current Plan Premium Upgrade Plan Activation Status Activation Req…" at bounding box center [691, 316] width 1382 height 632
